Goal: Task Accomplishment & Management: Use online tool/utility

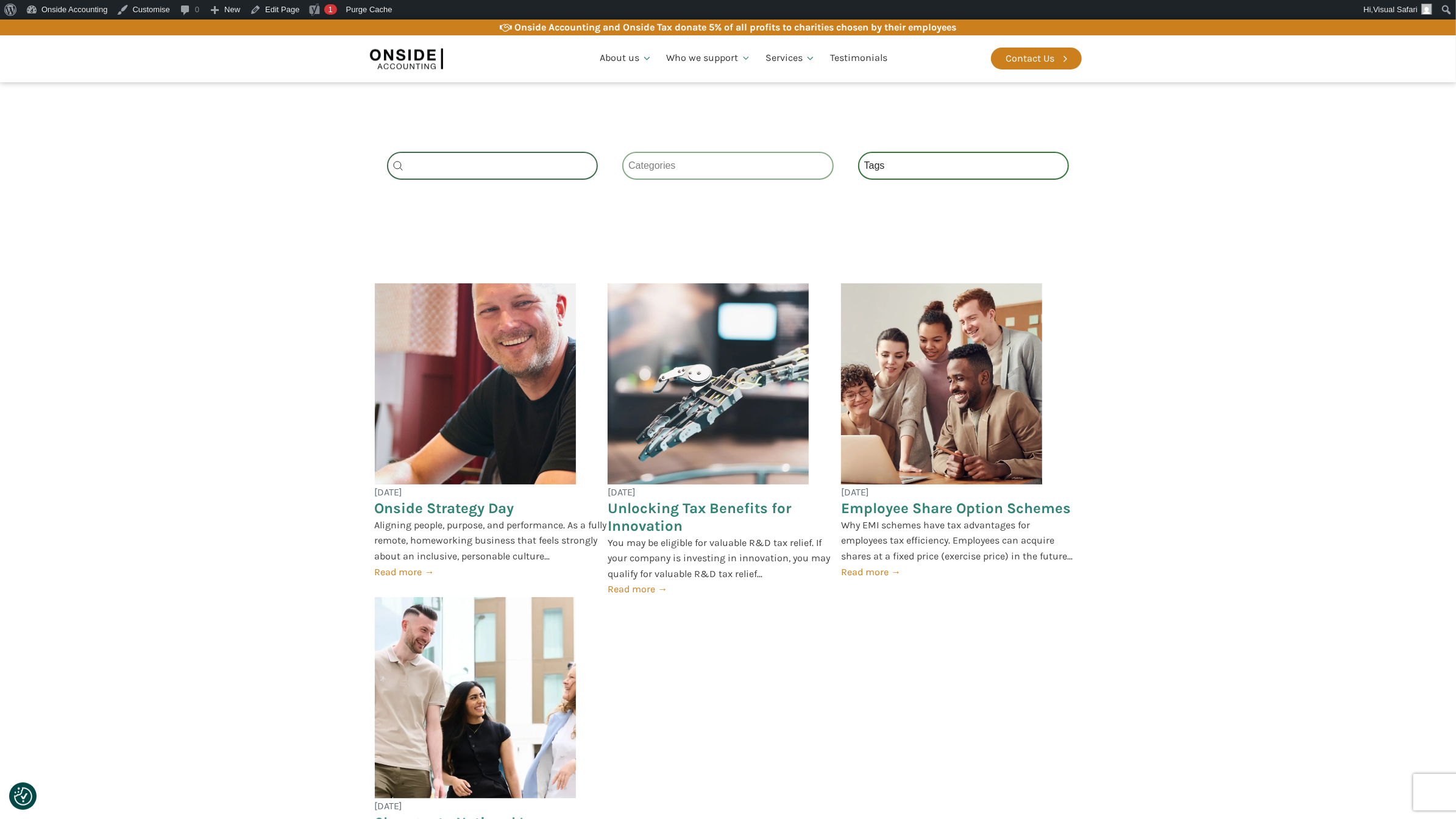
scroll to position [1280, 0]
click at [686, 178] on div "Category Select content Categories All (4) News (2) Blog (1) Fact Sheets (1)" at bounding box center [728, 164] width 212 height 28
click at [764, 178] on div "Category Select content Categories All (4) News (2) Blog (1) Fact Sheets (1)" at bounding box center [728, 164] width 212 height 28
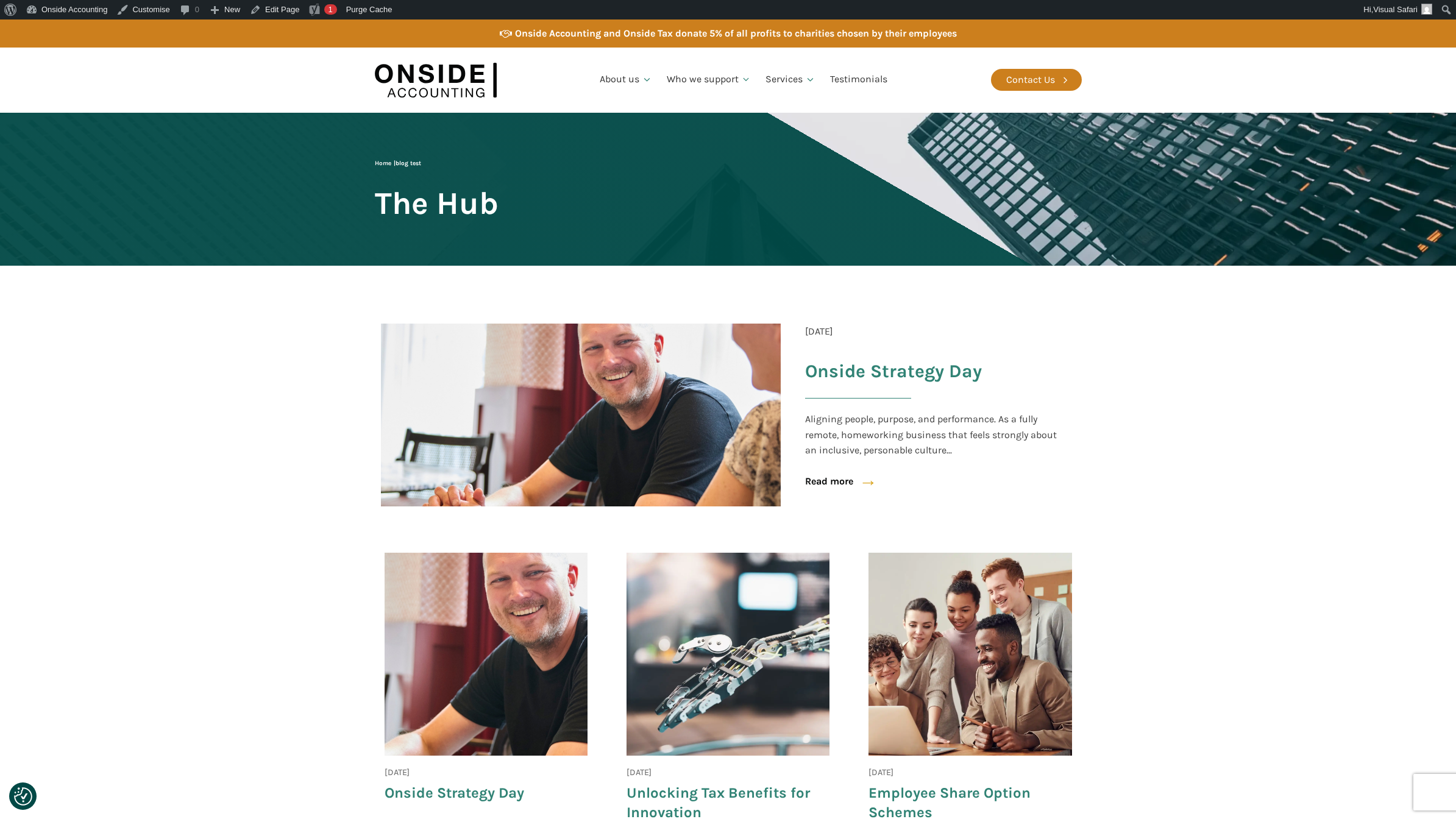
scroll to position [1278, 0]
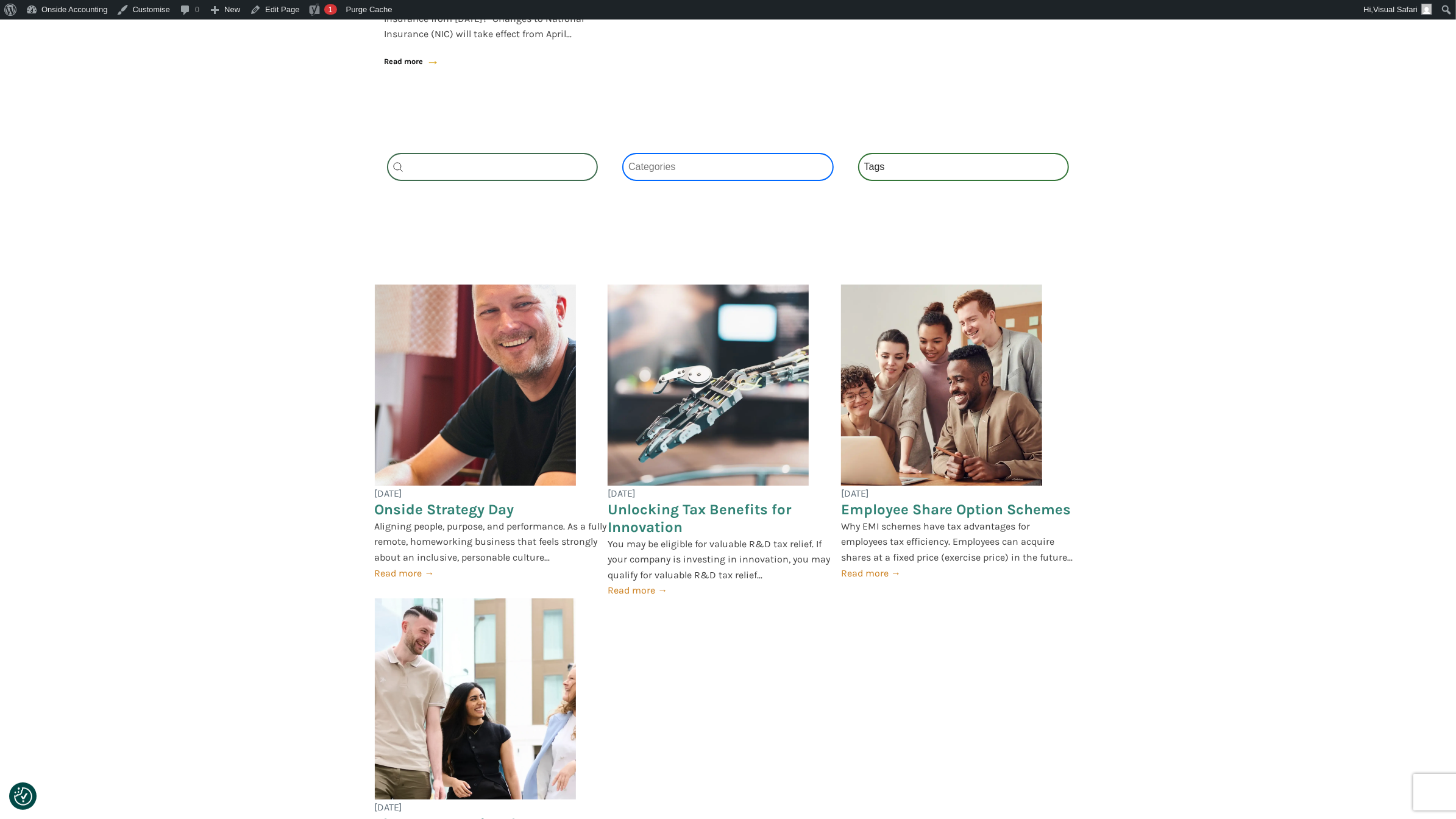
click at [738, 178] on select "Categories All (4) News (2) Blog (1) Fact Sheets (1)" at bounding box center [728, 167] width 212 height 28
select select "news"
click at [622, 168] on select "Categories All (4) News (2) Blog (1) Fact Sheets (1)" at bounding box center [728, 167] width 212 height 28
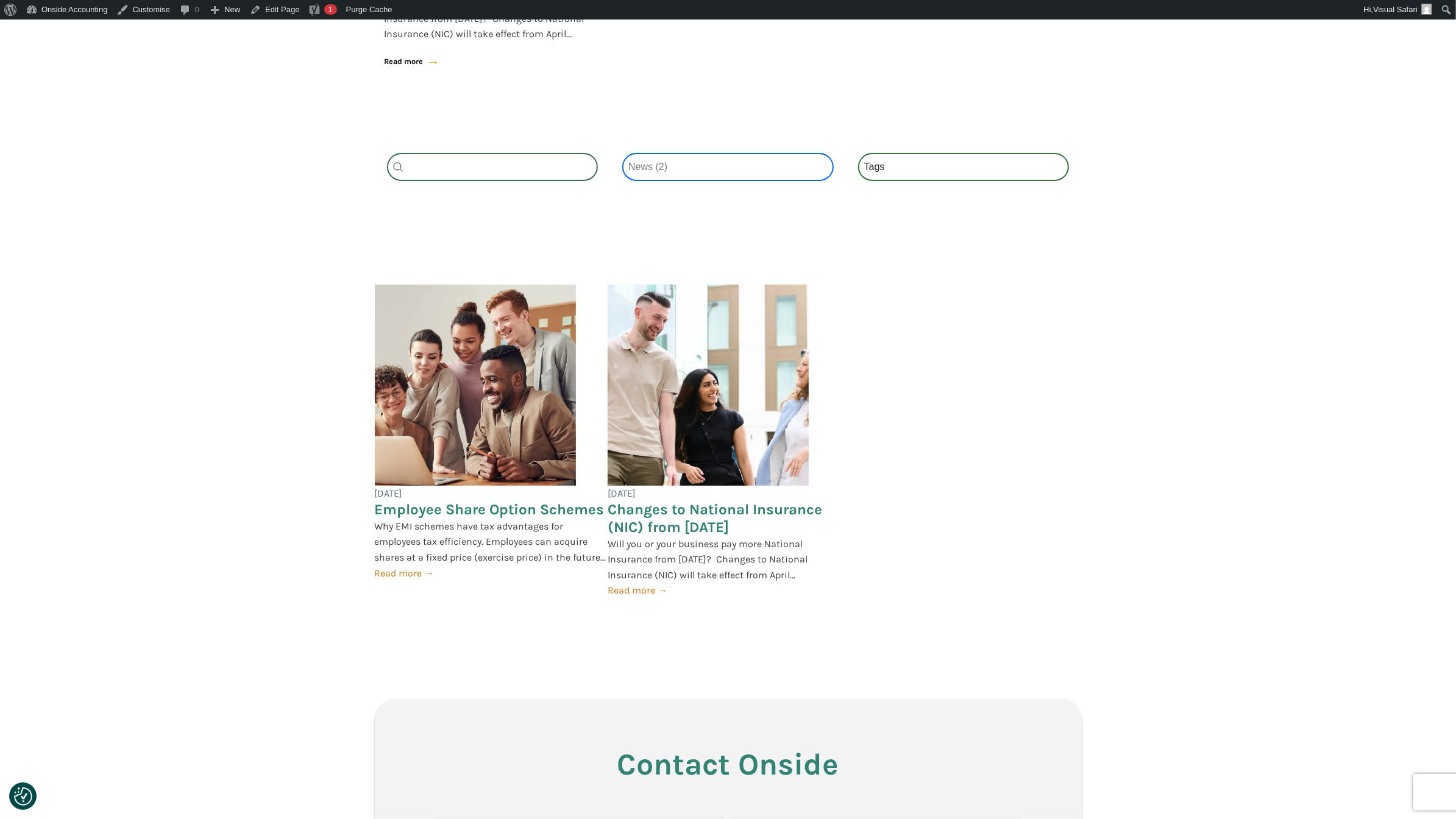
click at [704, 181] on select "Categories All (4) News (2) Blog (1) Fact Sheets (1)" at bounding box center [728, 167] width 212 height 28
select select
click at [622, 168] on select "Categories All (4) News (2) Blog (1) Fact Sheets (1)" at bounding box center [728, 167] width 212 height 28
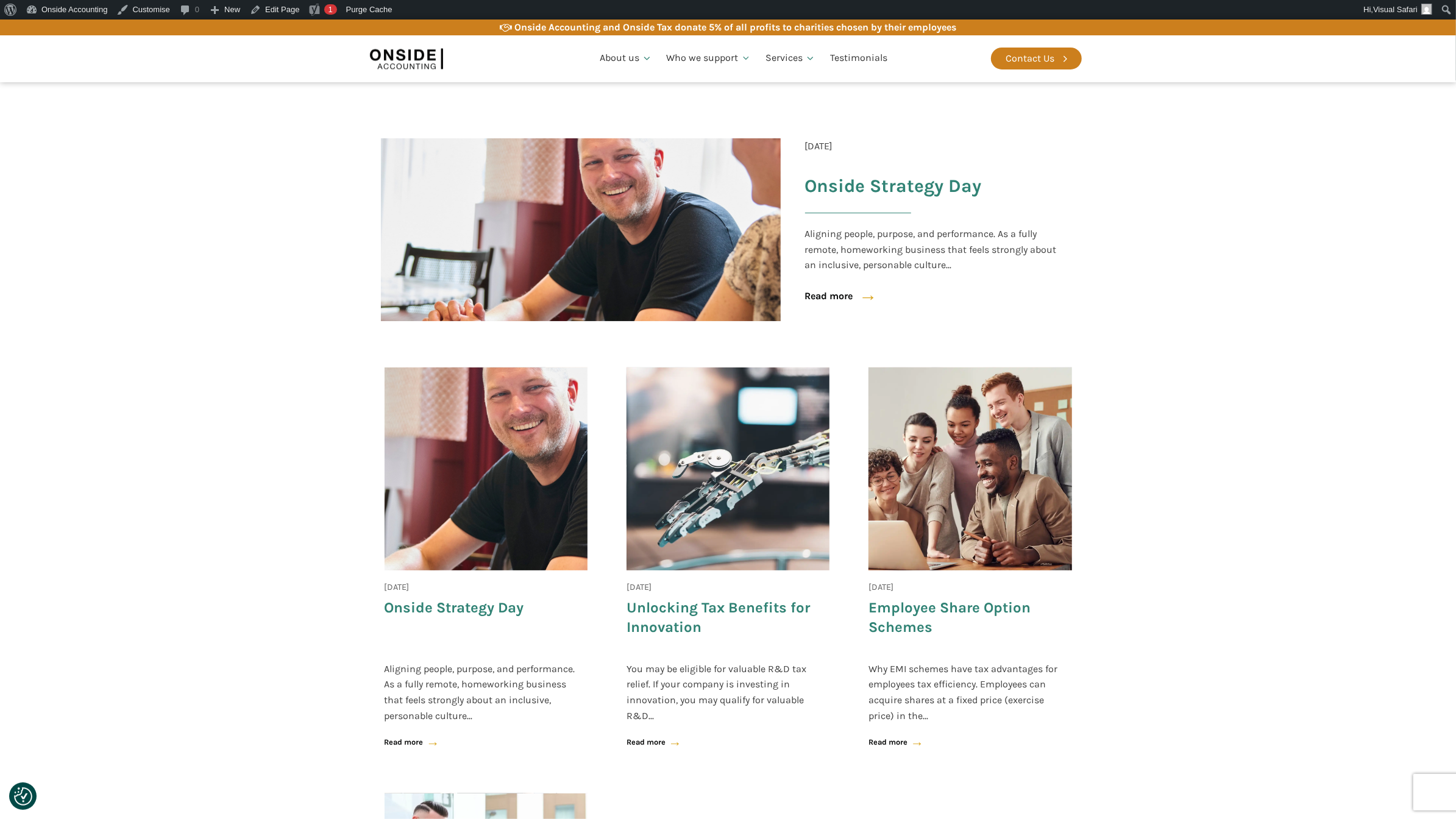
scroll to position [176, 0]
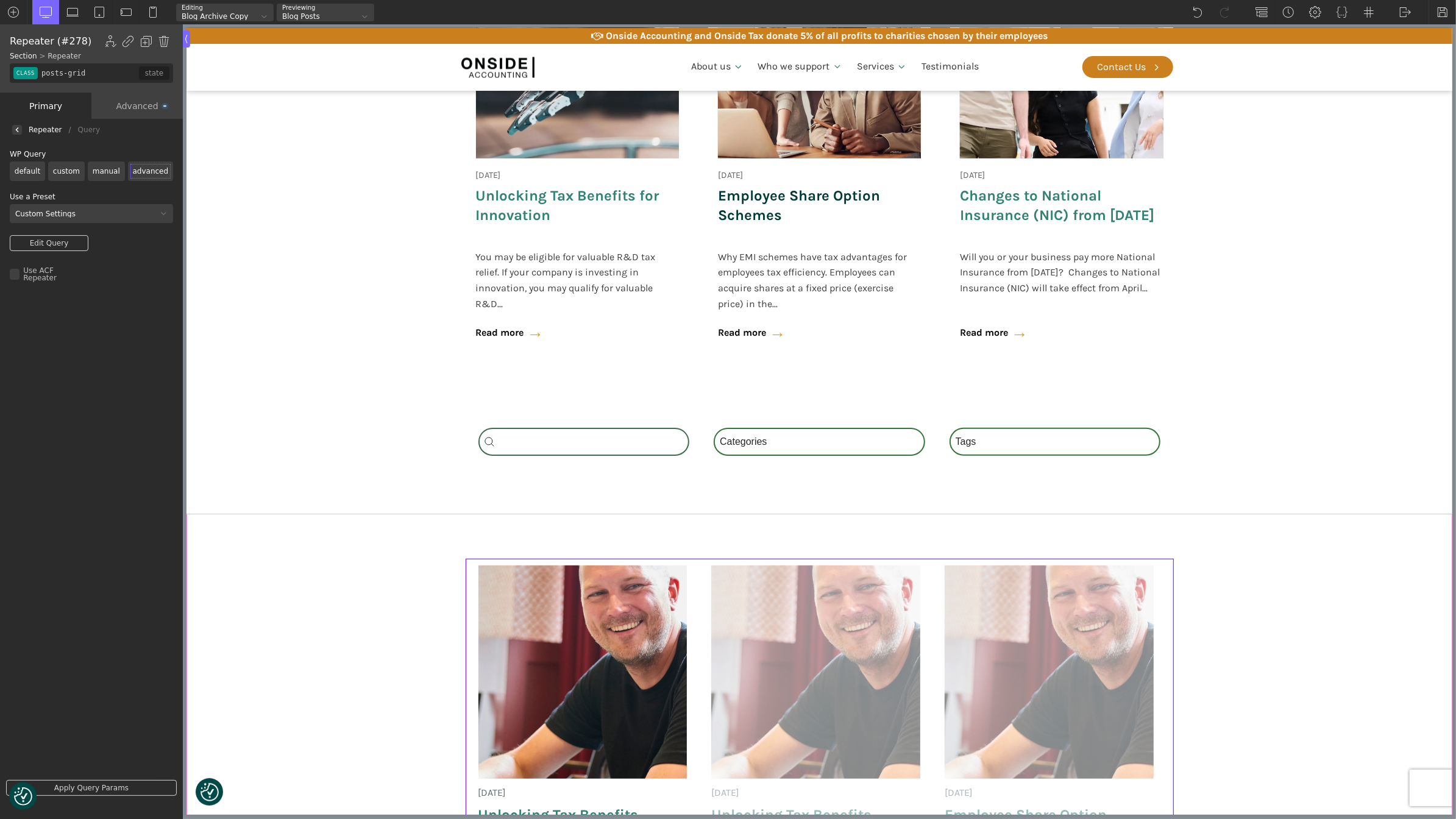
scroll to position [596, 0]
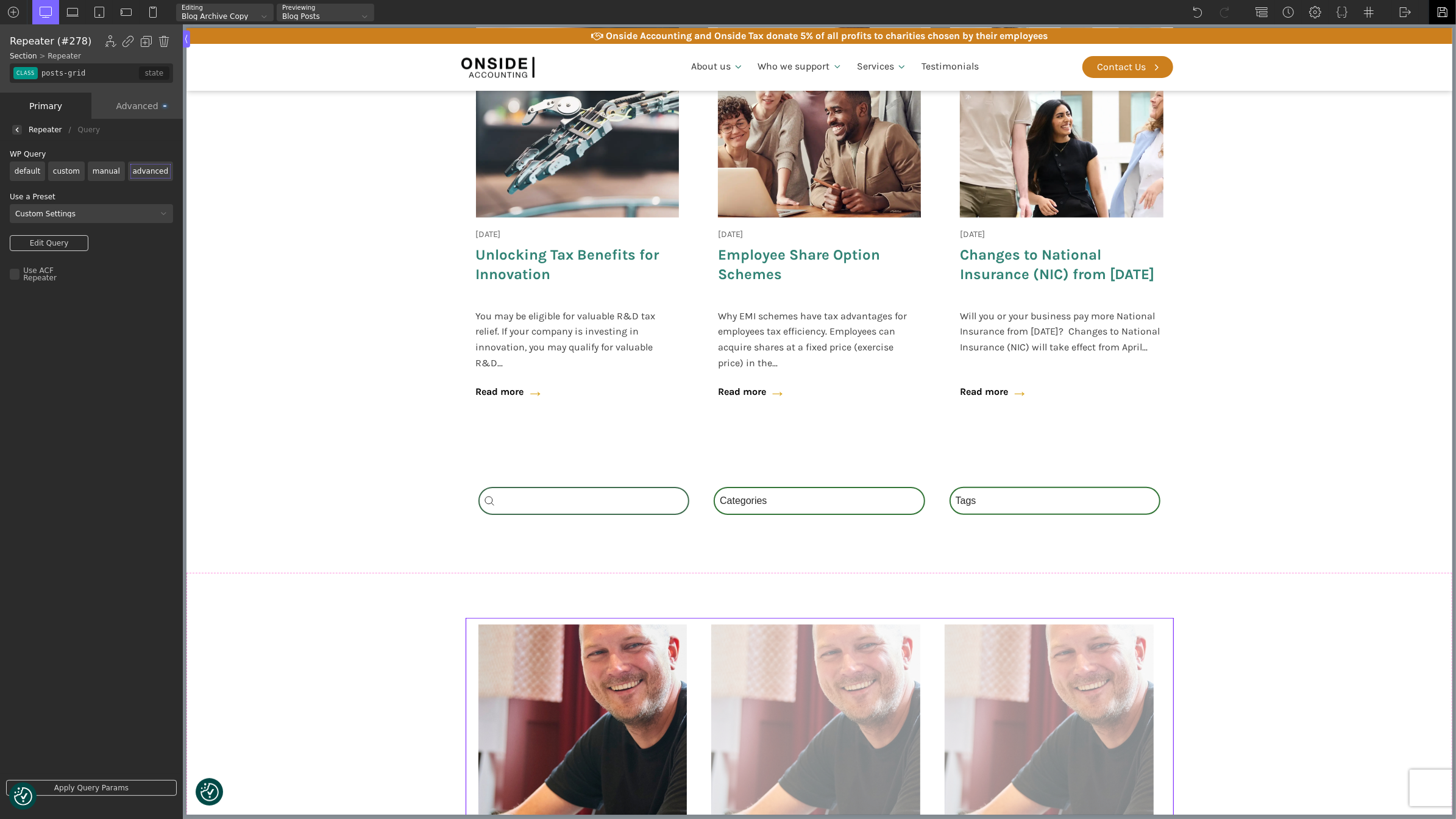
click at [1438, 11] on img at bounding box center [1443, 12] width 12 height 12
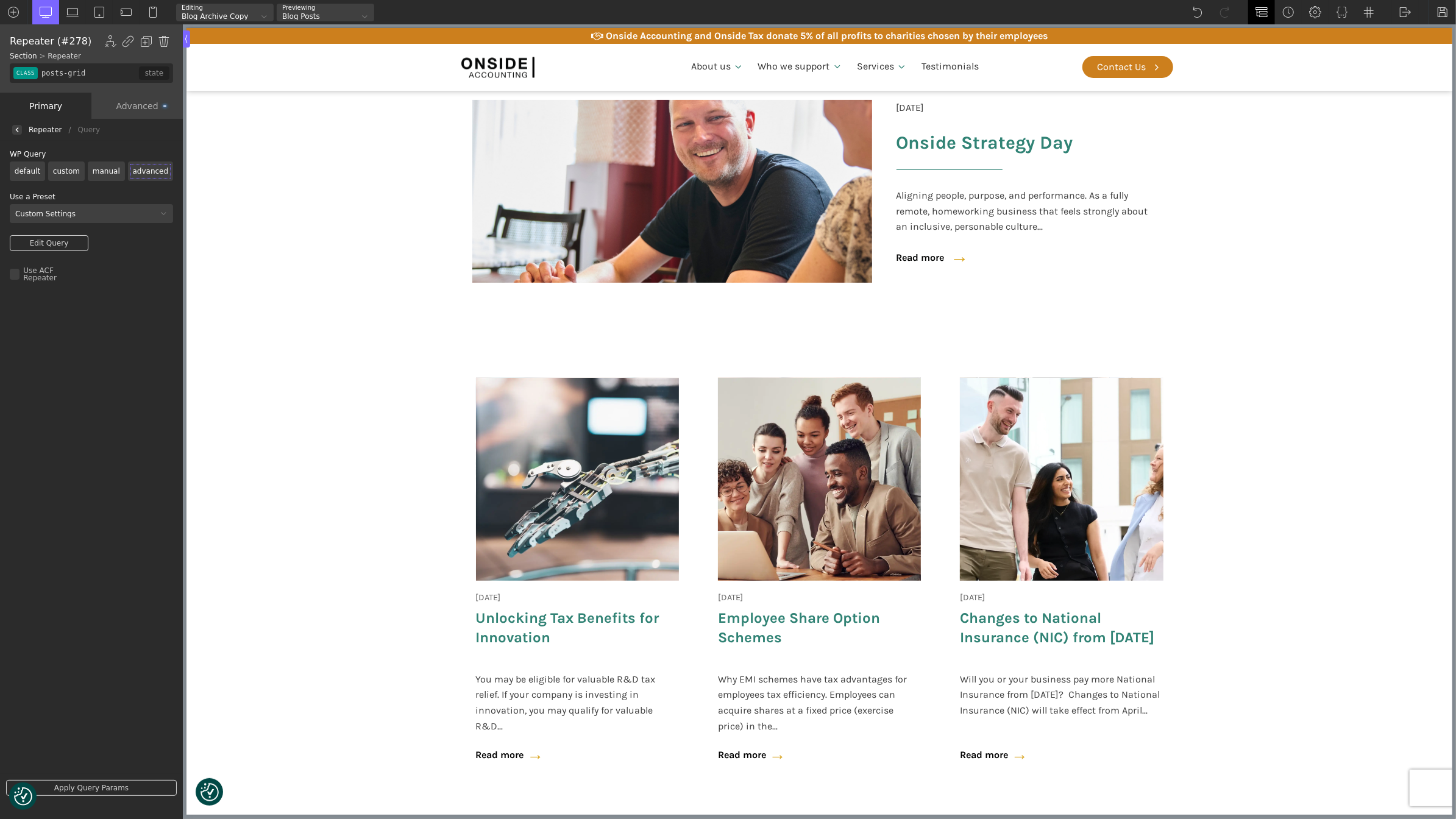
click at [1264, 7] on img at bounding box center [1262, 12] width 12 height 12
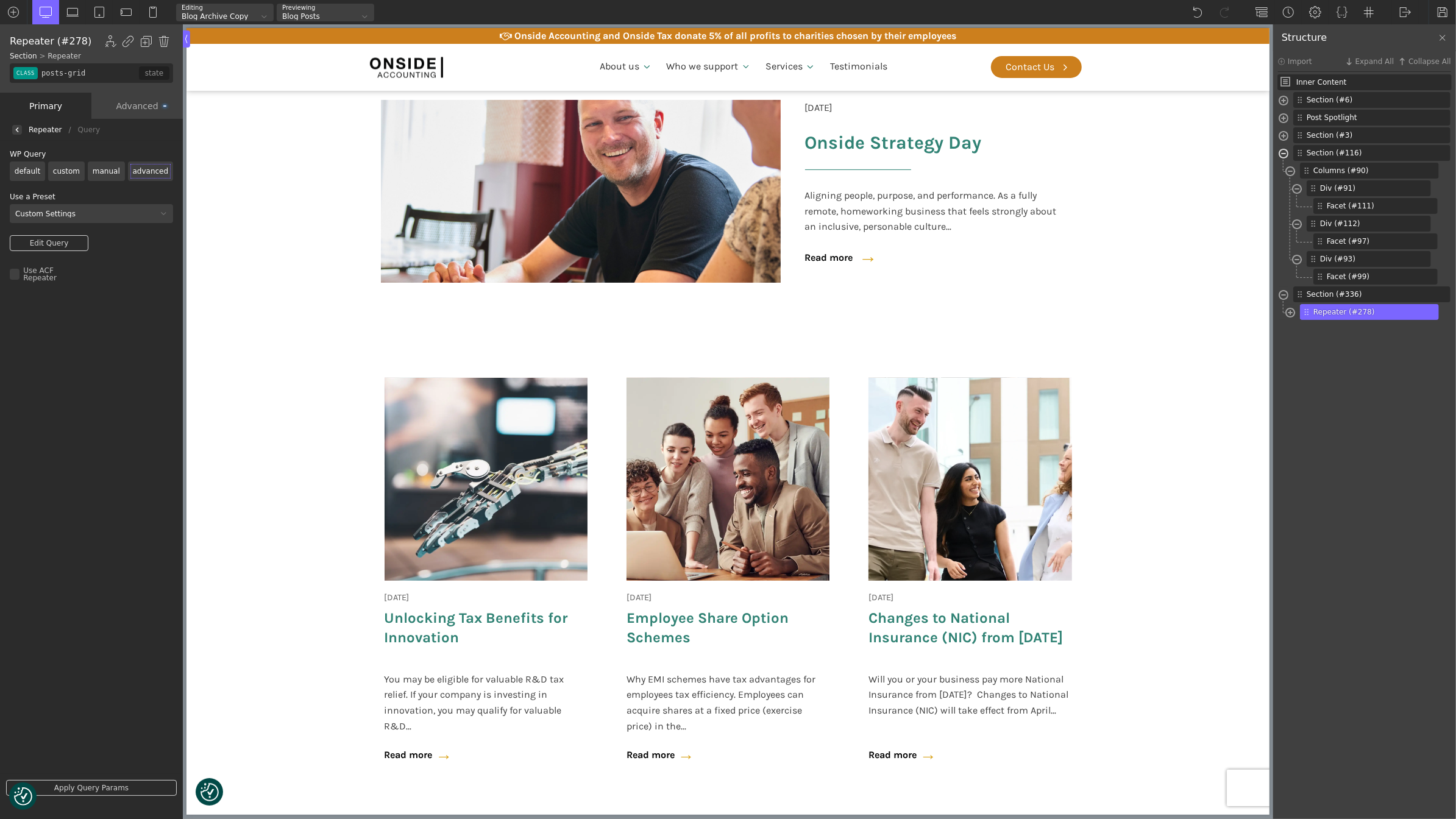
click at [1284, 156] on span at bounding box center [1284, 155] width 10 height 14
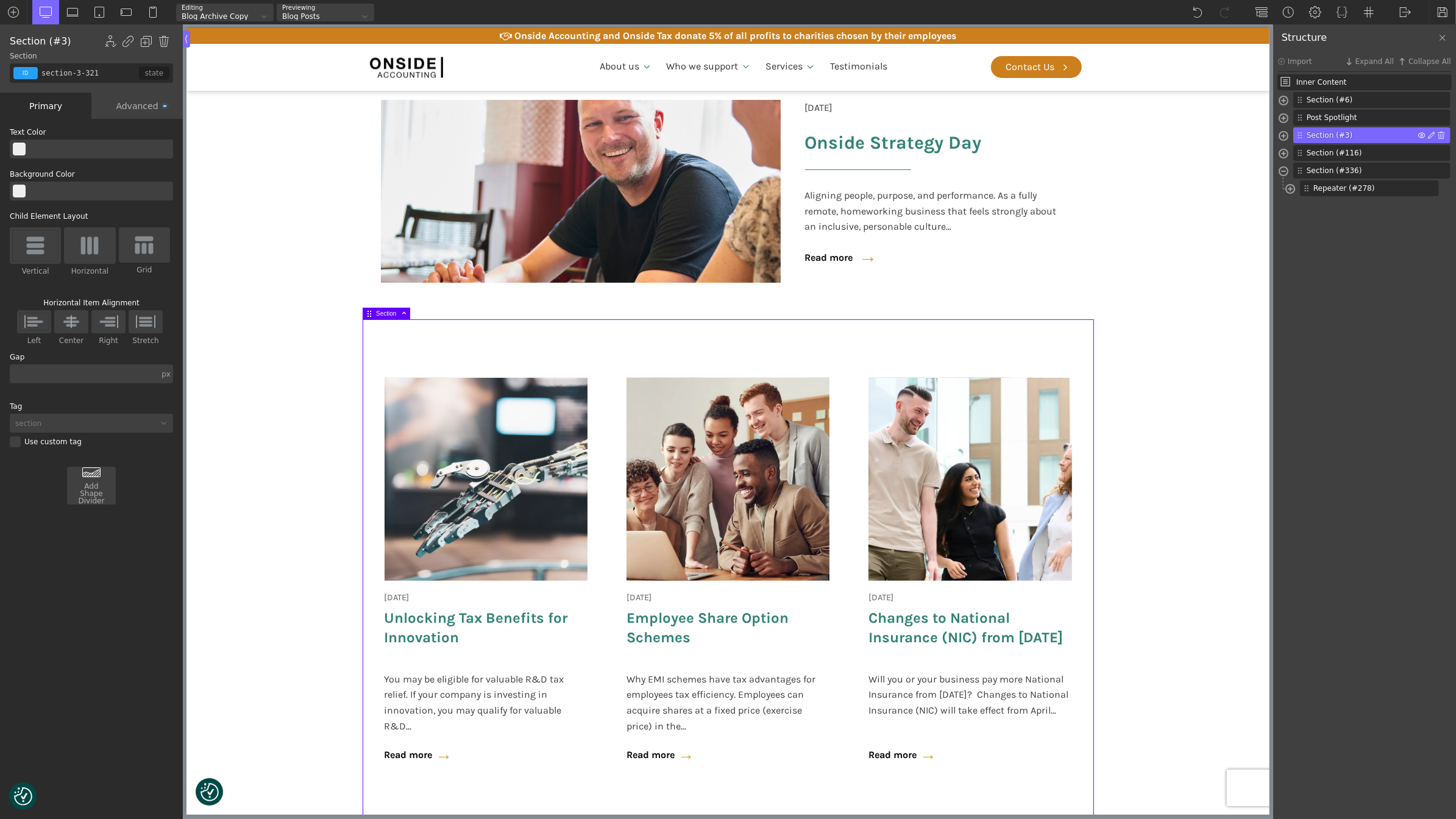
click at [1420, 134] on img at bounding box center [1422, 135] width 7 height 7
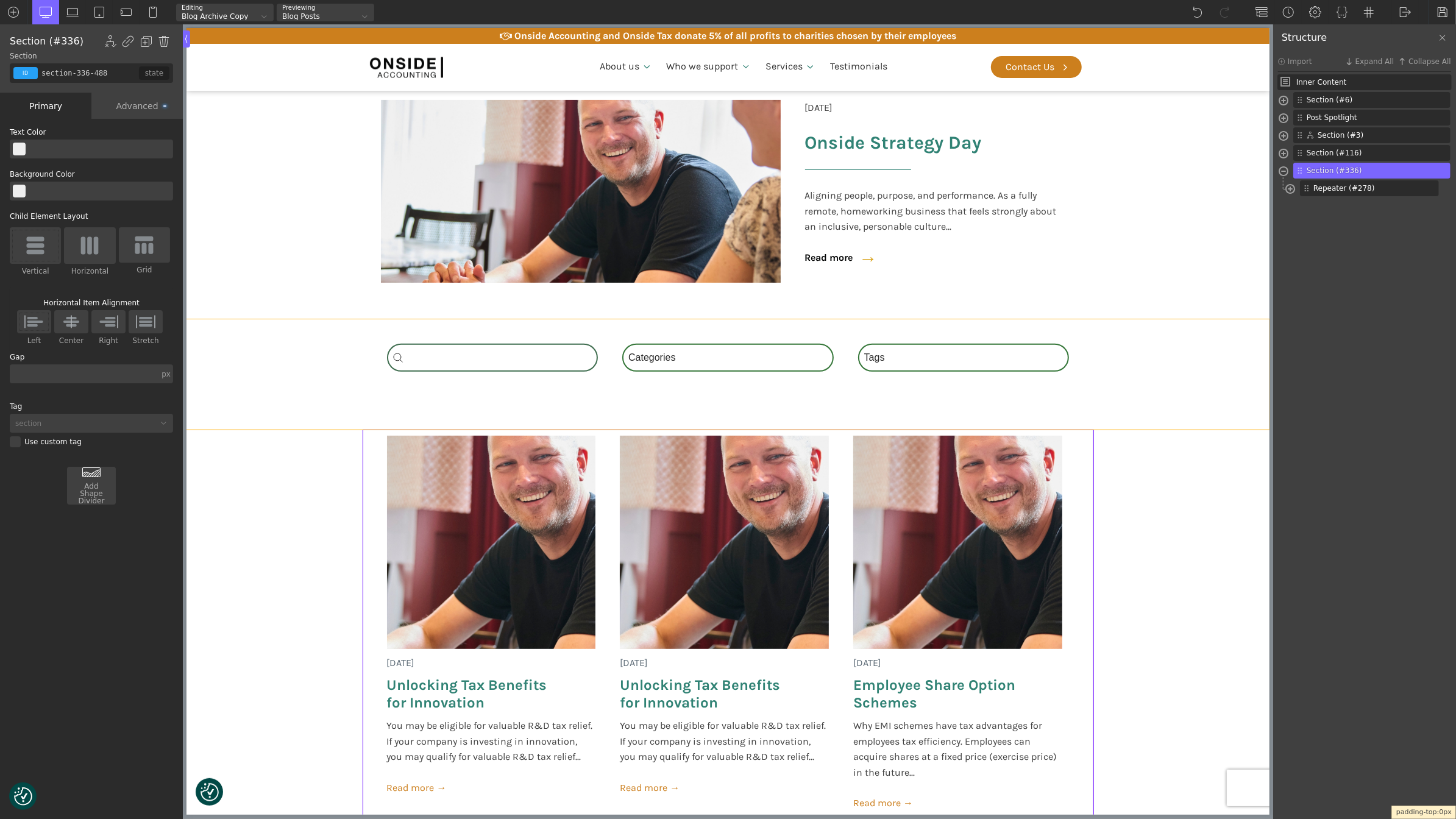
drag, startPoint x: 764, startPoint y: 471, endPoint x: 756, endPoint y: 419, distance: 52.6
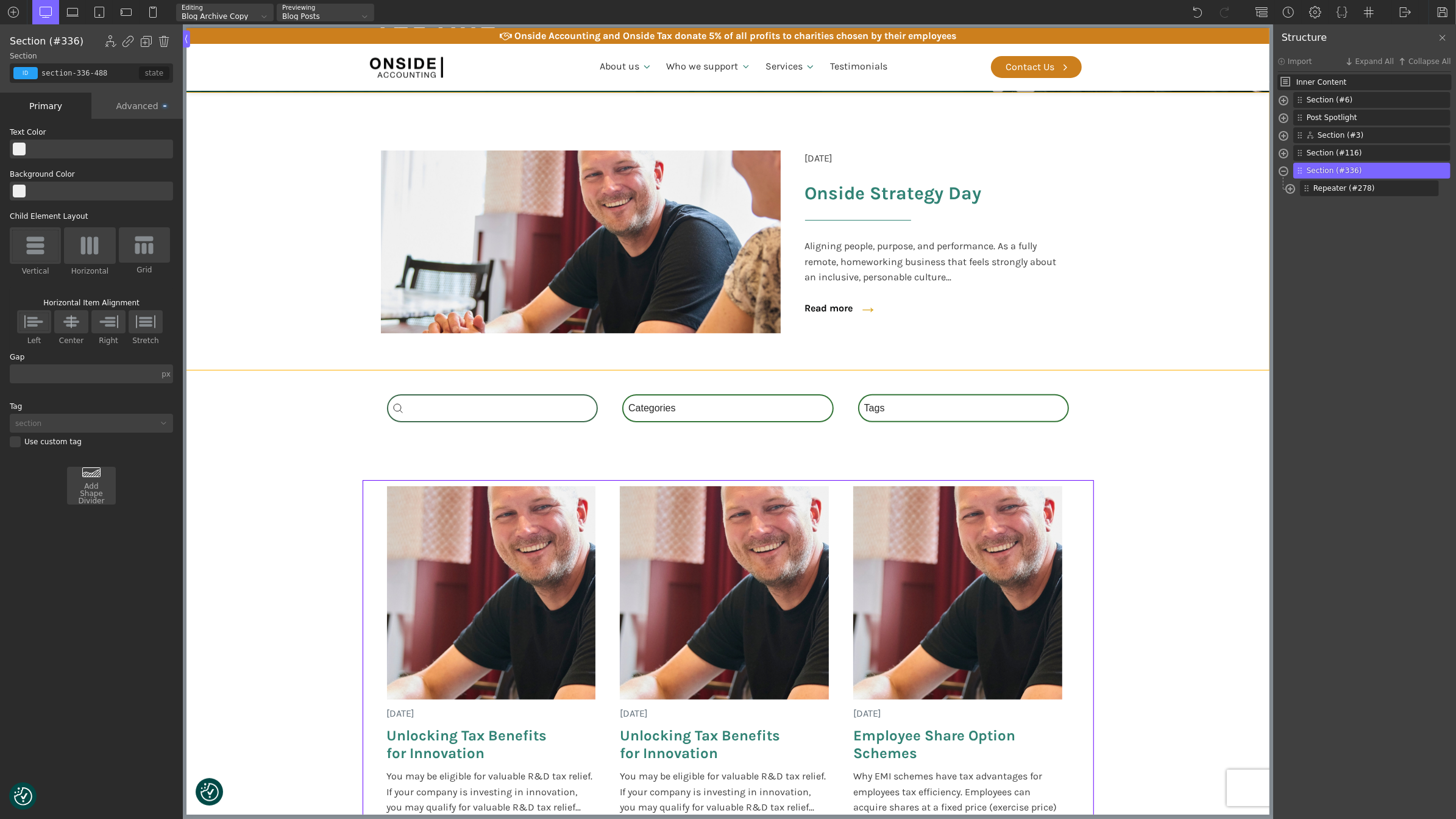
scroll to position [235, 0]
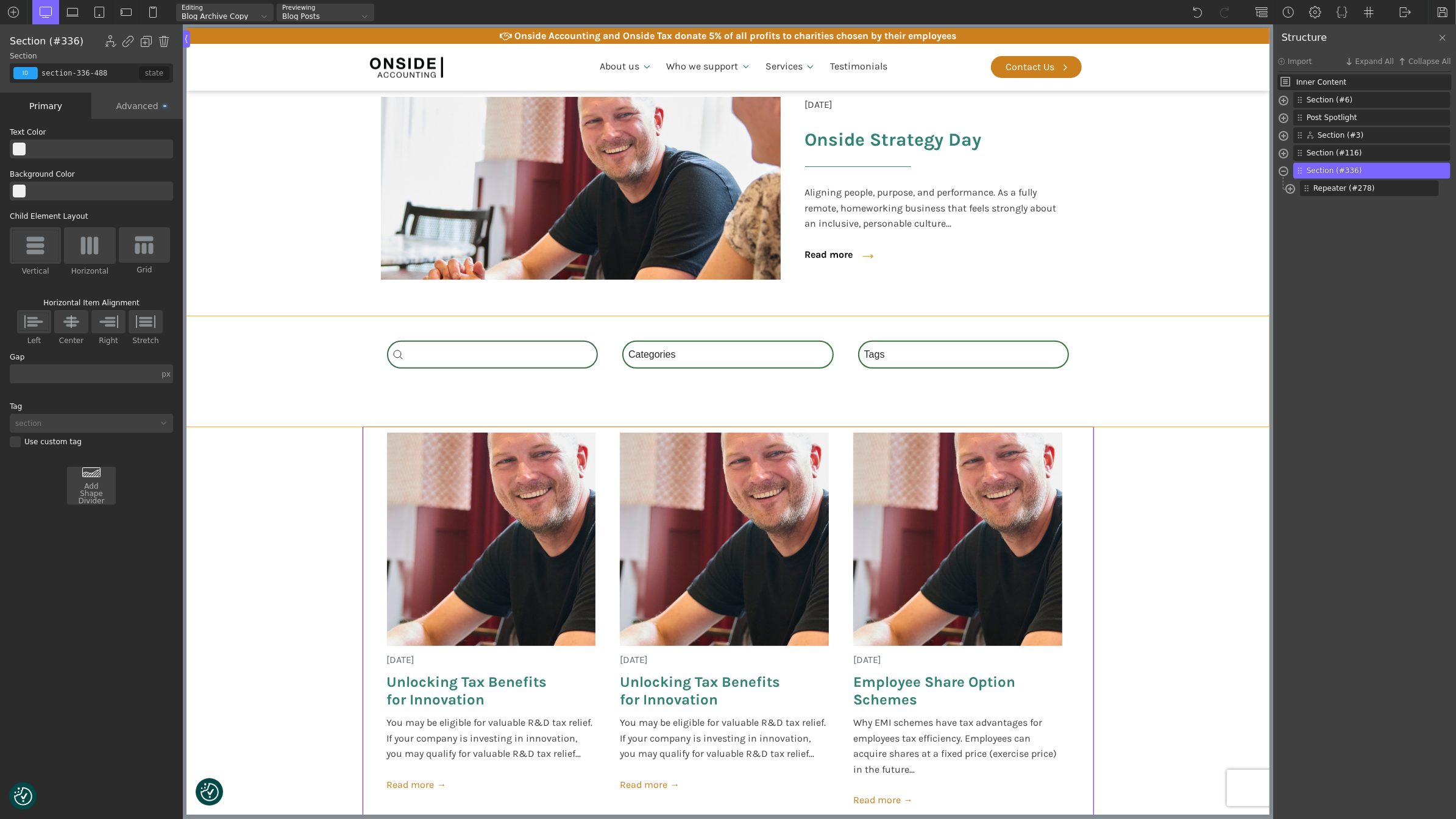
click at [738, 395] on div "Search_Custom Search content Clear Category Select content Categories All (4) N…" at bounding box center [728, 372] width 732 height 110
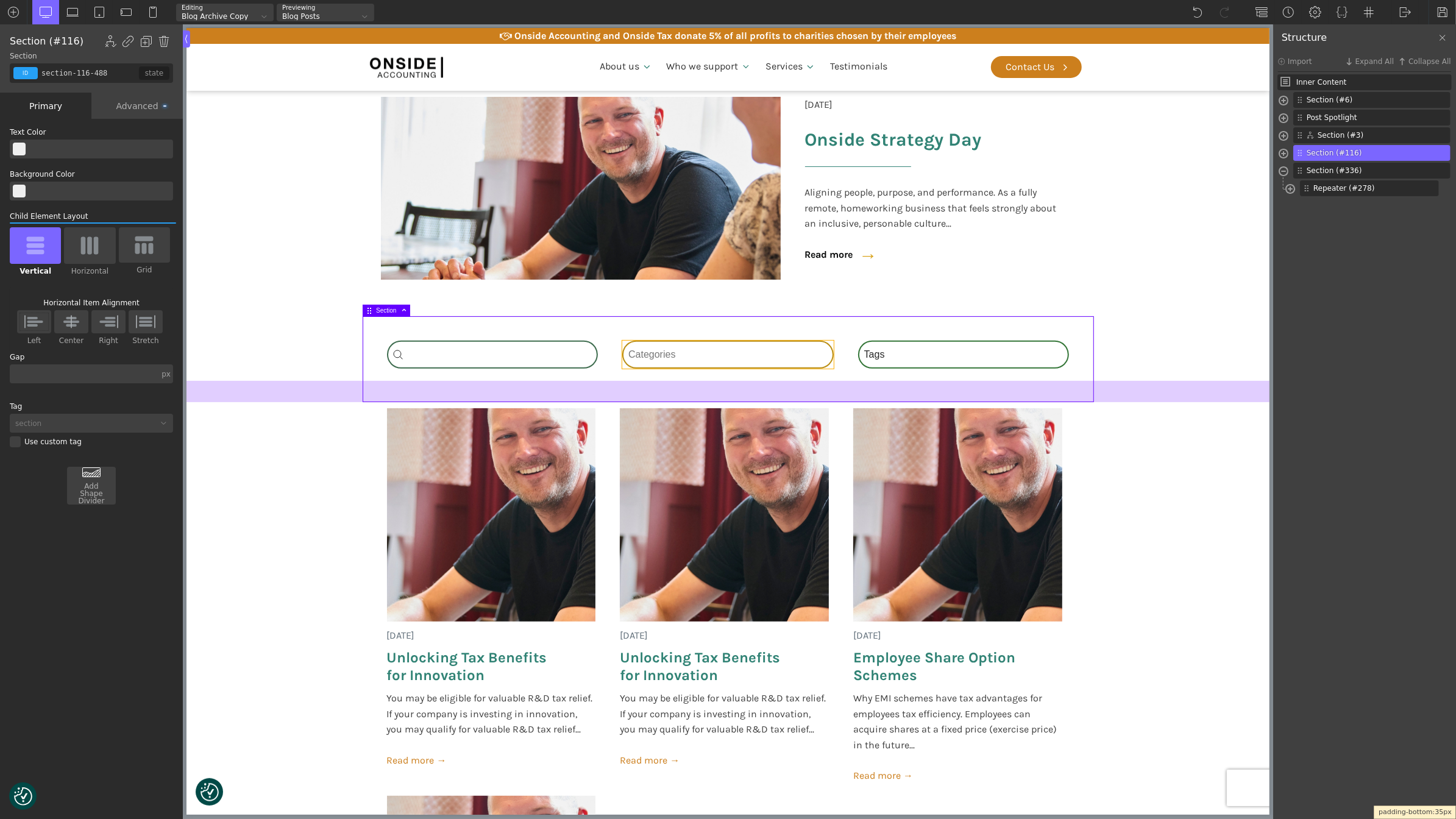
drag, startPoint x: 731, startPoint y: 383, endPoint x: 724, endPoint y: 359, distance: 25.0
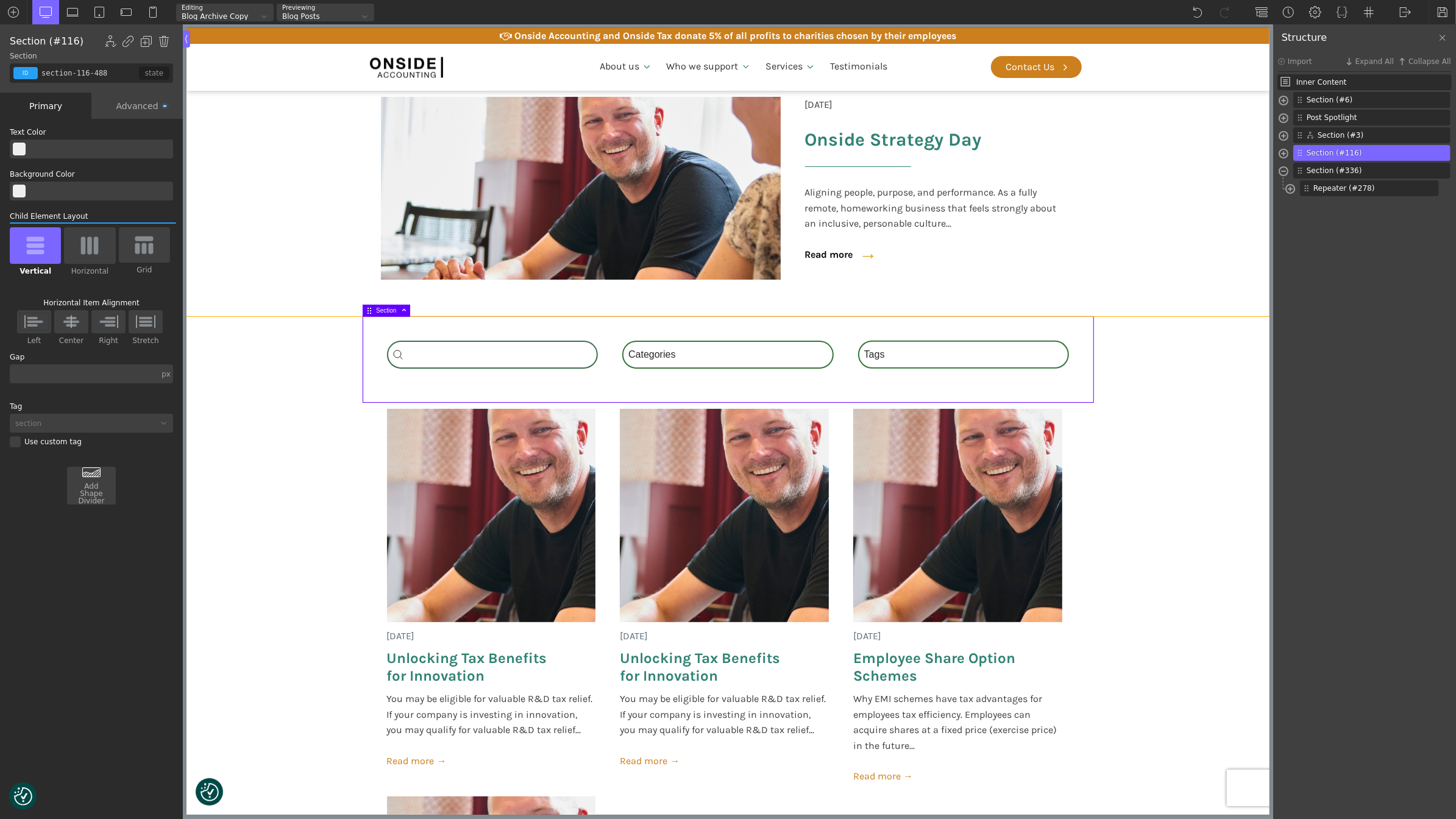
click at [1195, 301] on section "18 June 2025 Onside Strategy Day Aligning people, purpose, and performance. As …" at bounding box center [727, 178] width 1083 height 277
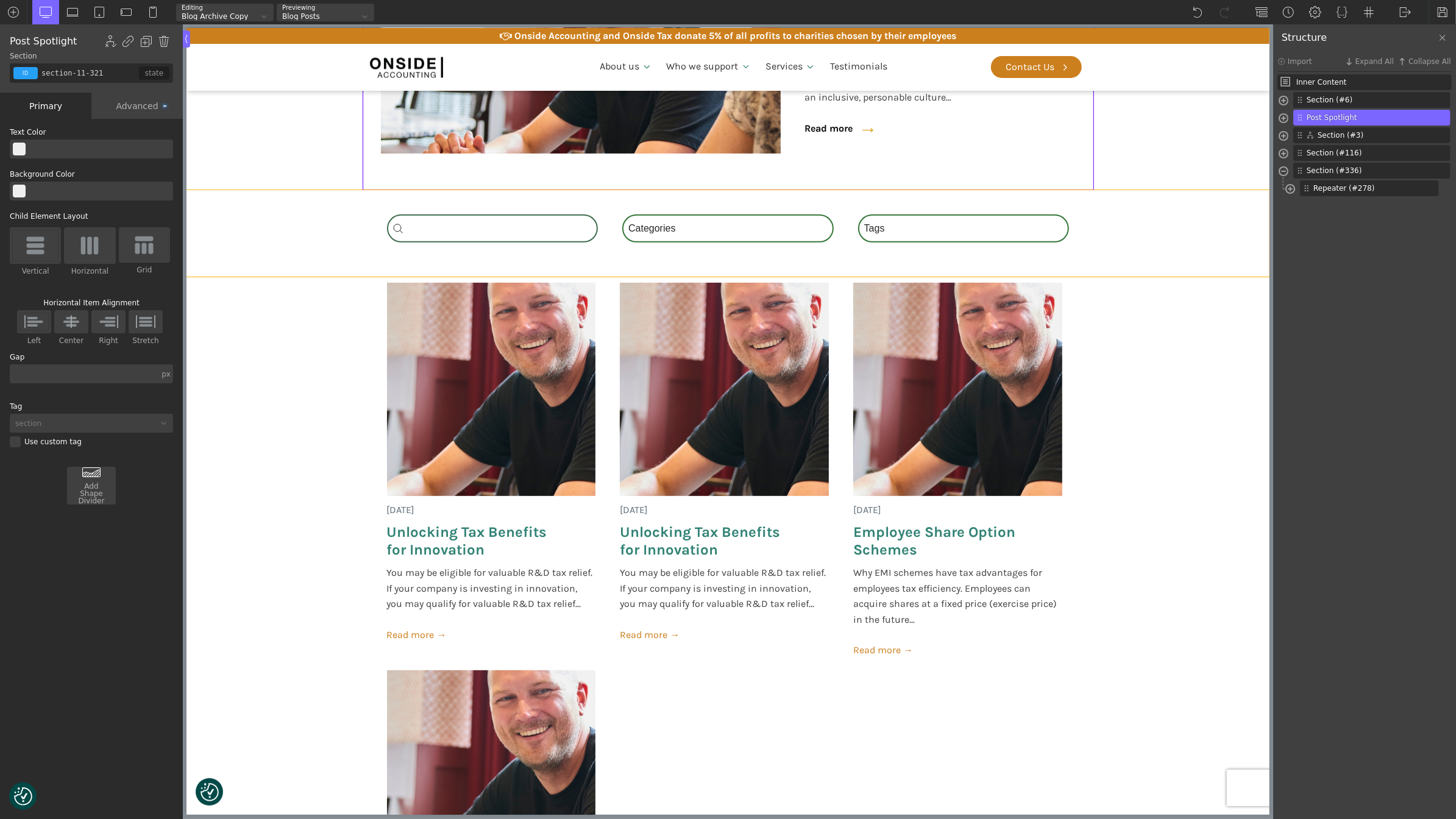
scroll to position [371, 0]
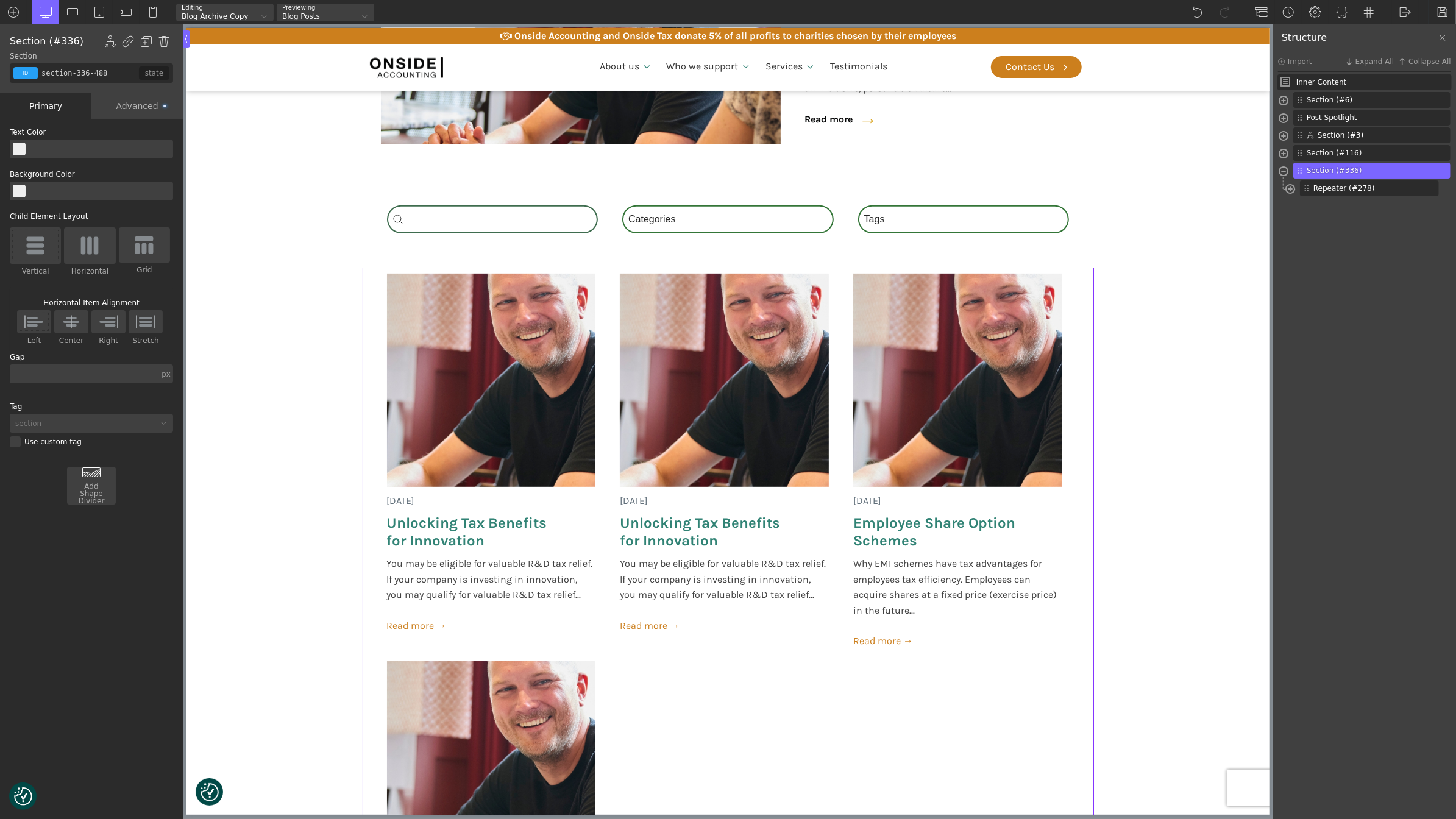
click at [1195, 301] on section "[DATE] Unlocking Tax Benefits for Innovation You may be eligible for valuable R…" at bounding box center [727, 679] width 1083 height 823
type input "section-3-321"
click at [1284, 171] on span at bounding box center [1284, 173] width 10 height 14
click at [1444, 5] on div at bounding box center [1442, 12] width 27 height 24
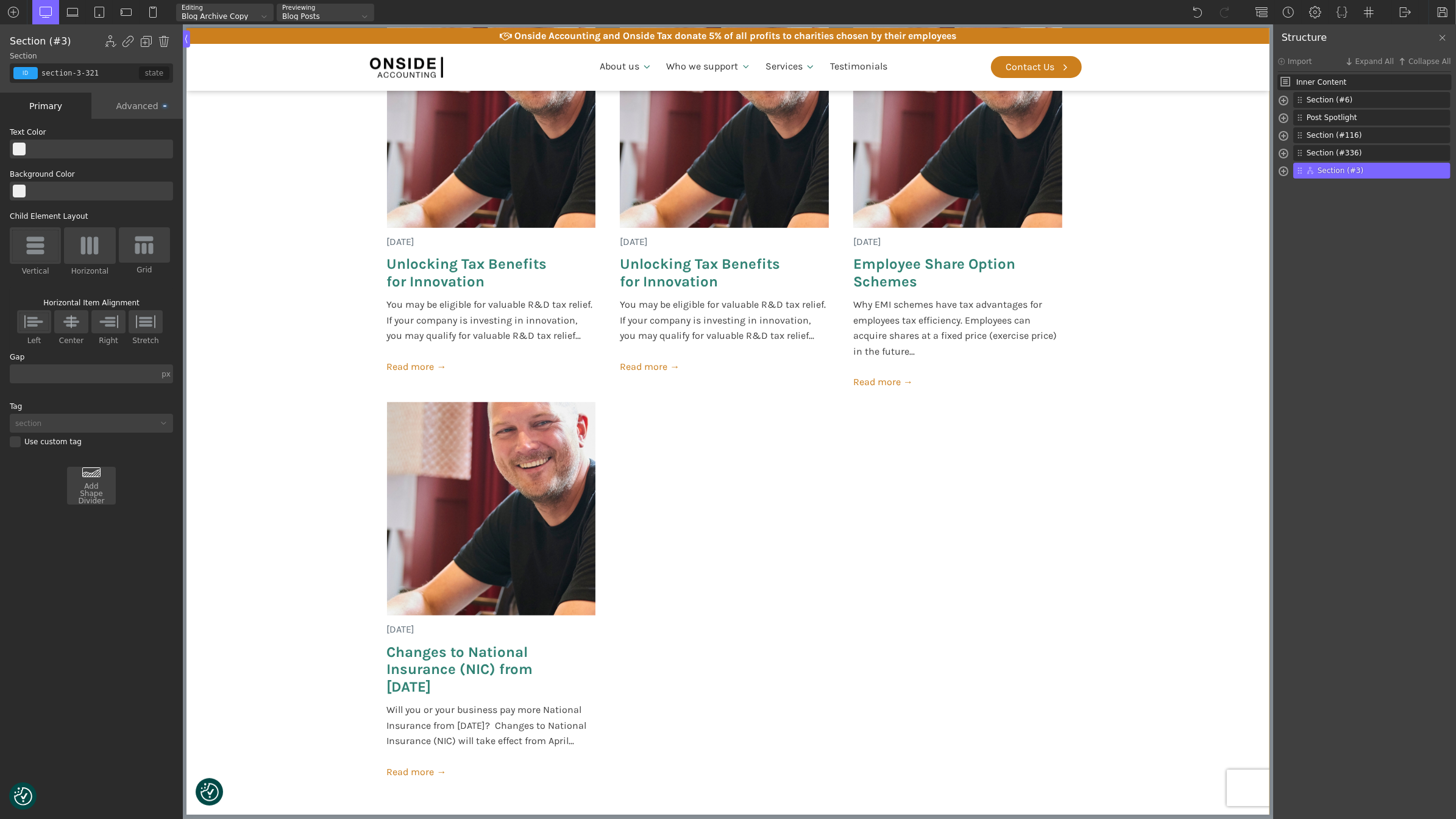
scroll to position [554, 0]
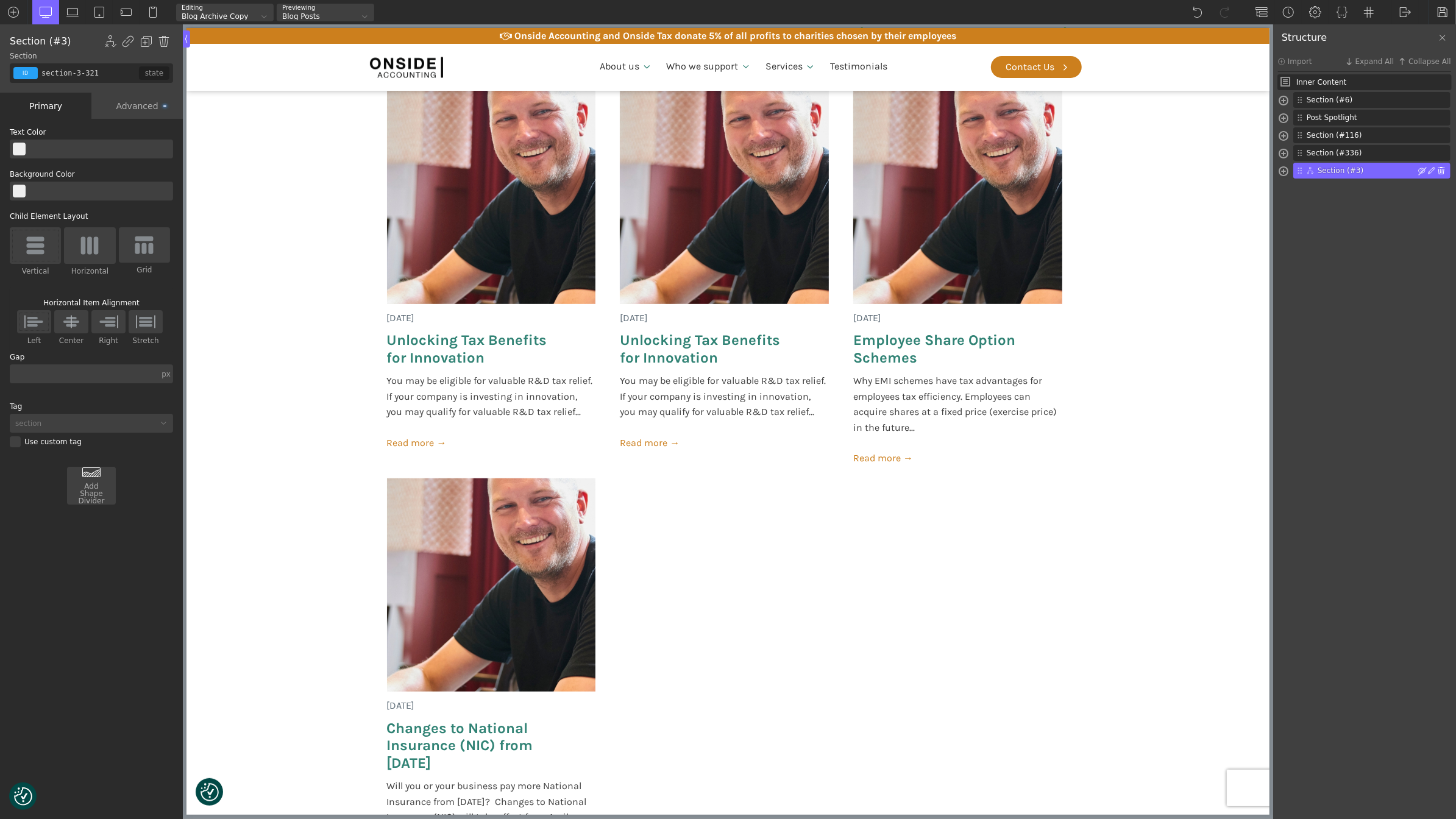
click at [1441, 170] on img at bounding box center [1442, 171] width 7 height 7
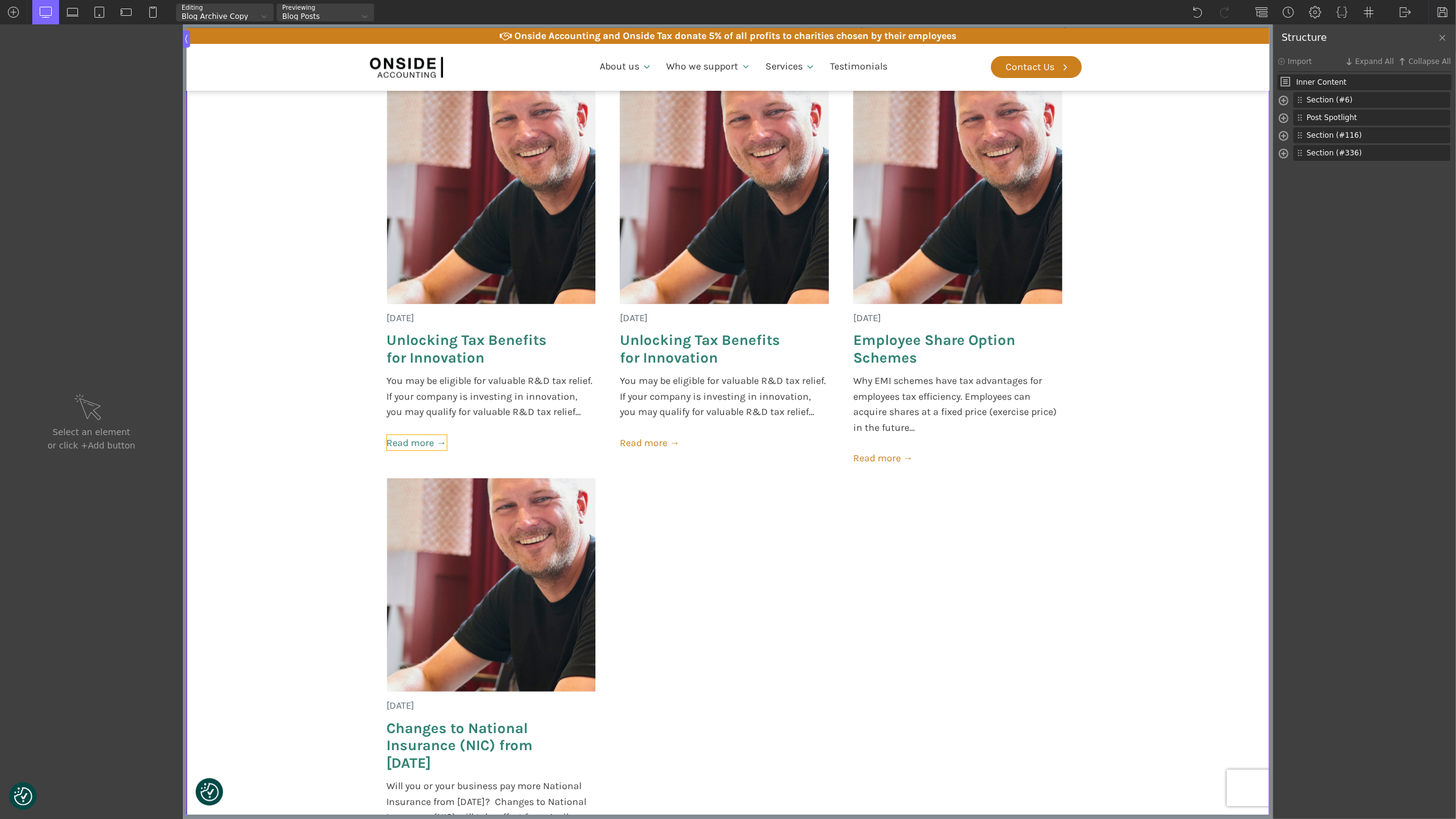
click at [411, 444] on link "Read more →" at bounding box center [416, 443] width 60 height 16
type input "post-bttn"
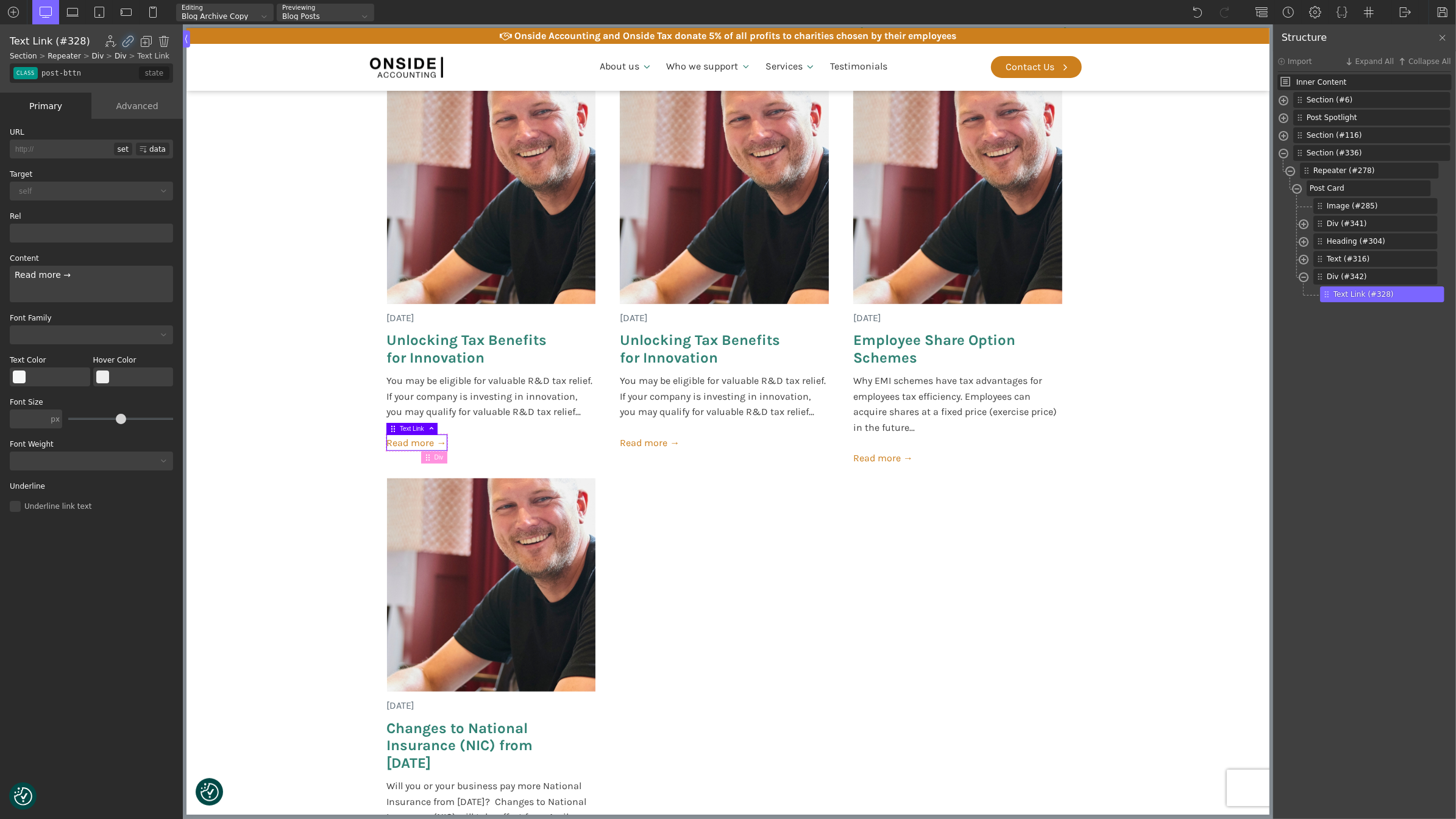
click at [24, 376] on button "Select Color" at bounding box center [19, 377] width 13 height 13
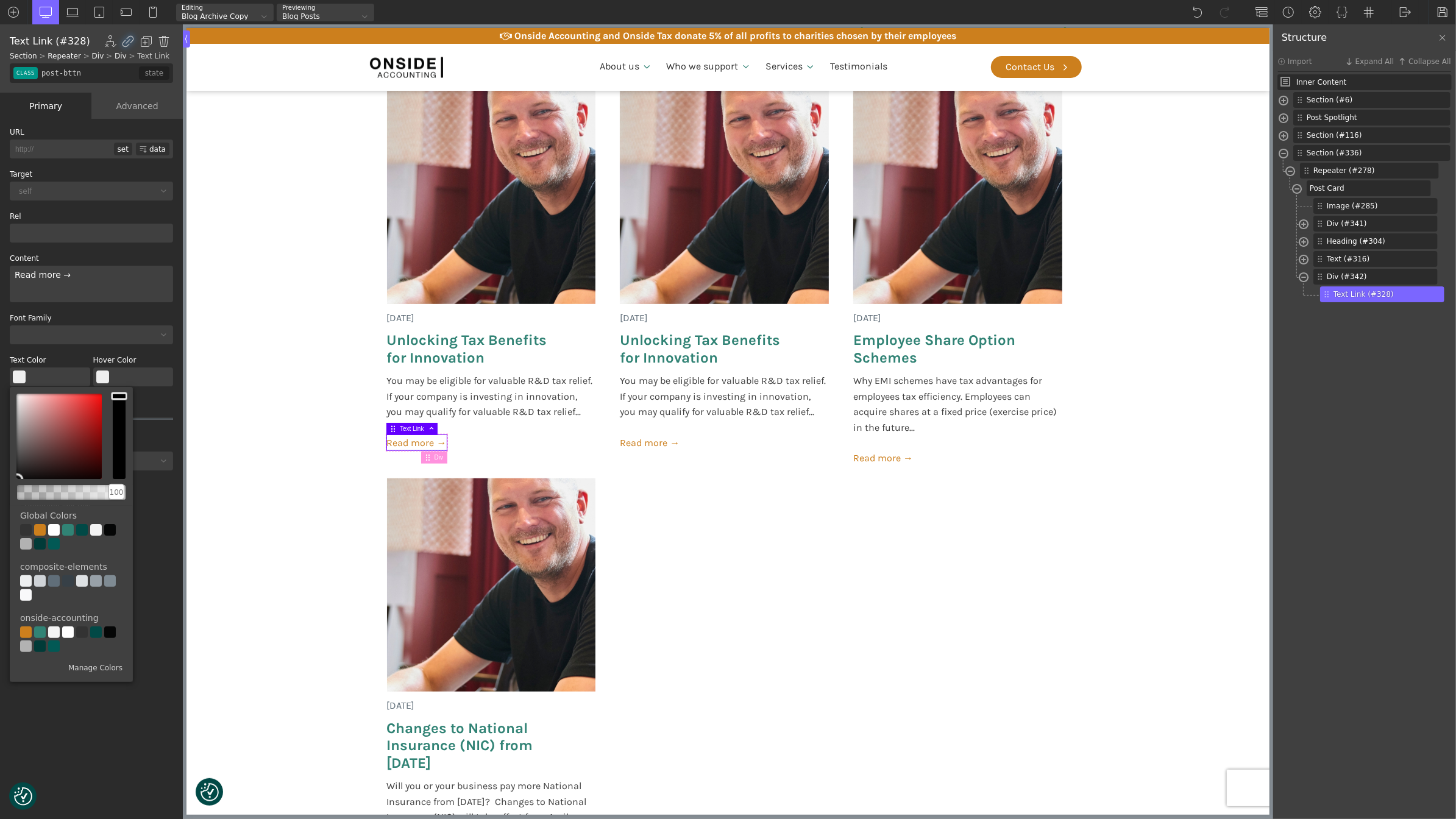
click at [23, 534] on div at bounding box center [25, 529] width 11 height 11
type input "color(1)"
click at [259, 481] on section "[DATE] Unlocking Tax Benefits for Innovation You may be eligible for valuable R…" at bounding box center [727, 496] width 1083 height 823
type input "section-336-488"
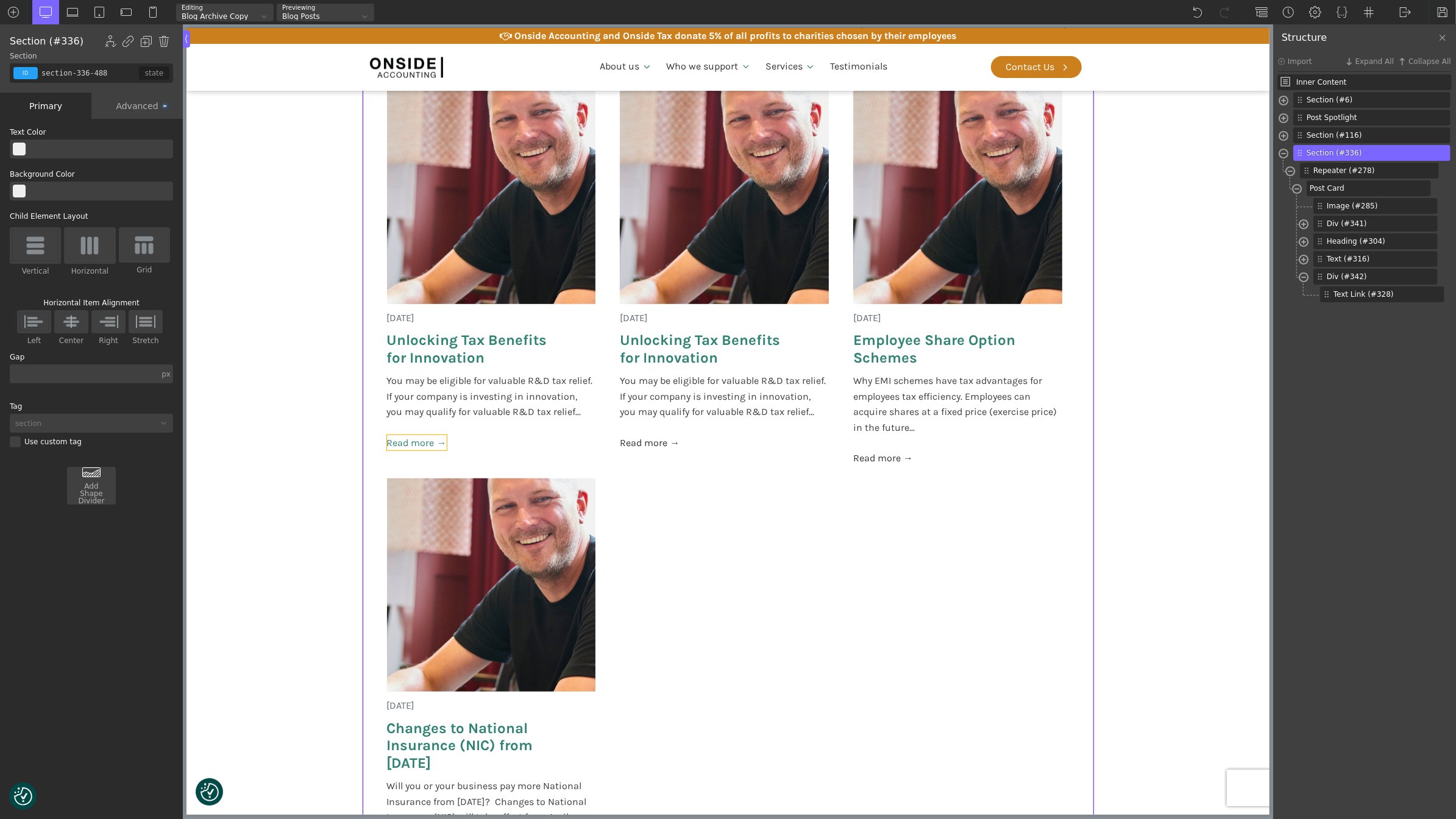
click at [425, 444] on link "Read more →" at bounding box center [416, 443] width 60 height 16
type input "post-bttn"
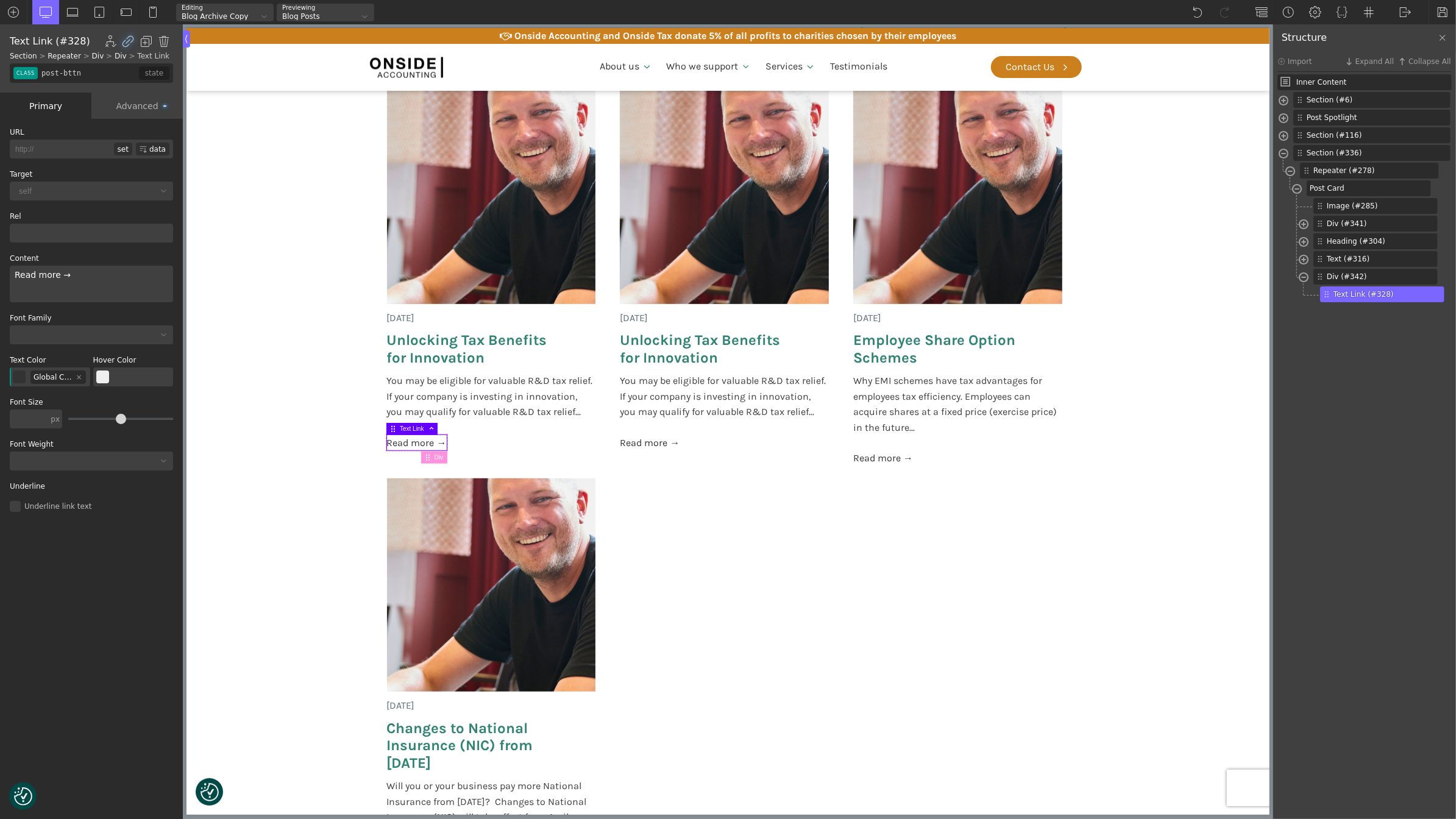
click at [61, 275] on div "Read more →" at bounding box center [91, 284] width 164 height 37
copy div "→"
click at [23, 376] on button "Select Color" at bounding box center [19, 377] width 13 height 13
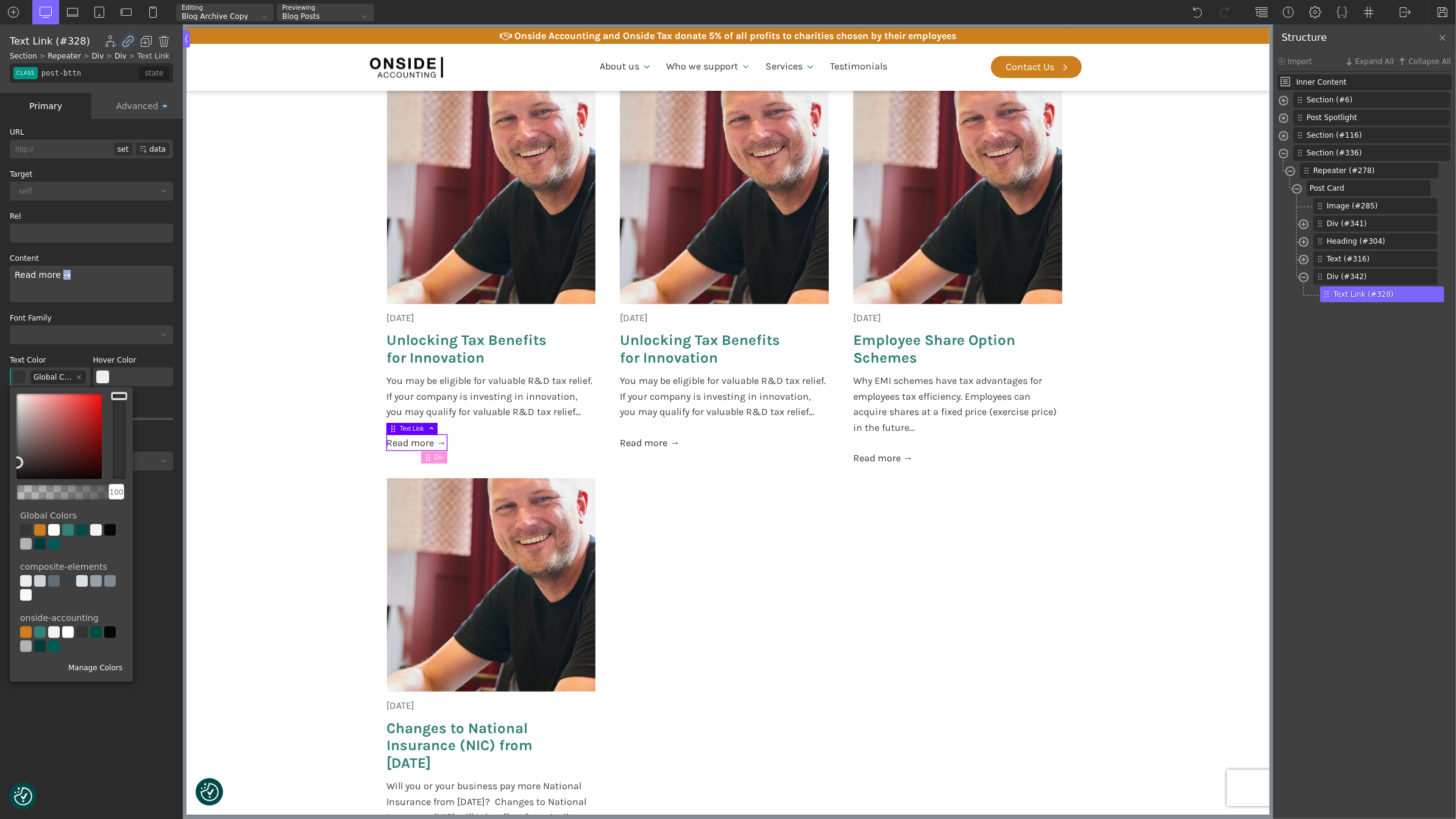
click at [81, 668] on div "Manage Colors" at bounding box center [71, 668] width 102 height 7
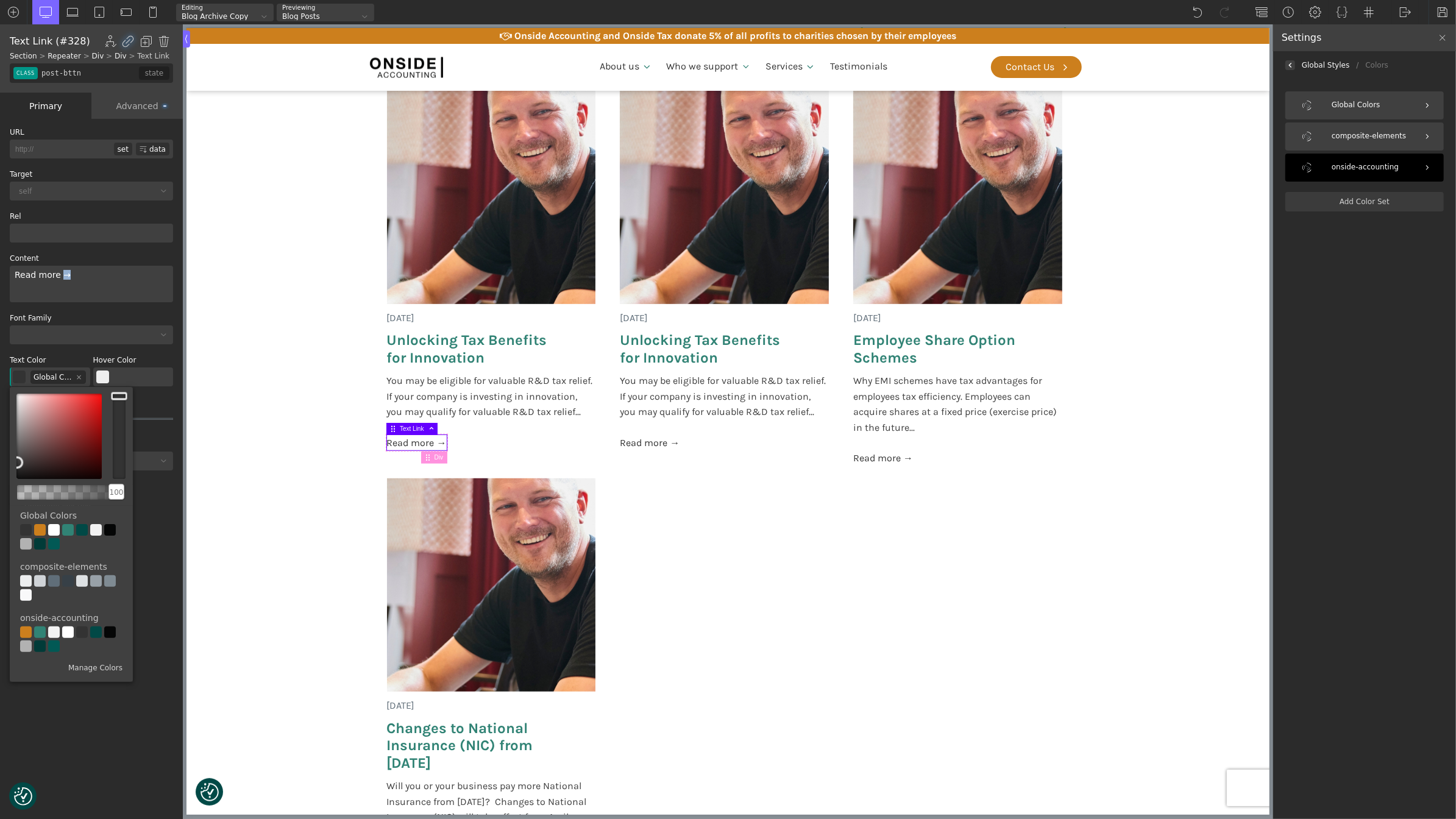
click at [1379, 157] on div "onside-accounting" at bounding box center [1364, 168] width 158 height 28
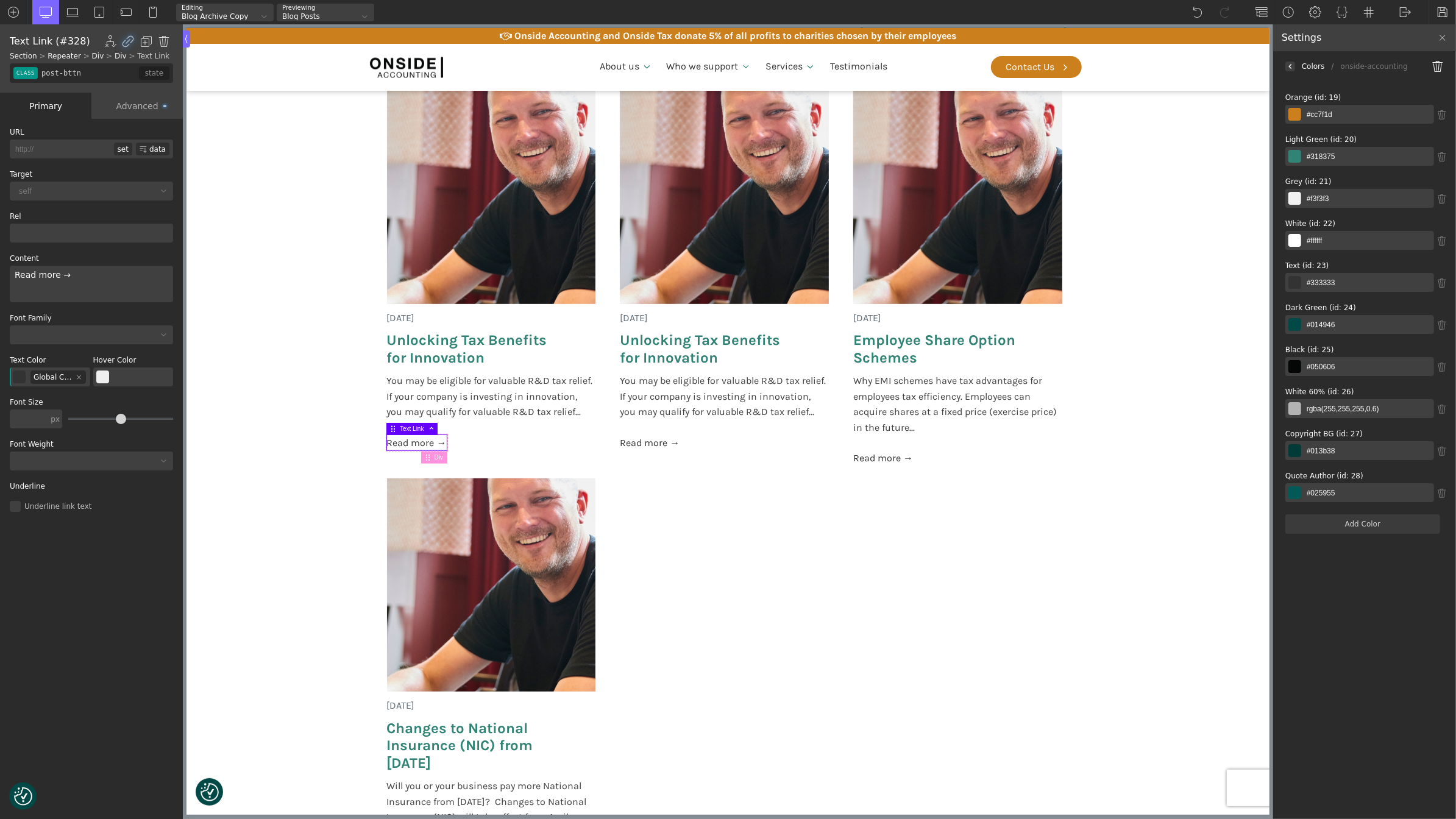
click at [1325, 116] on input "#cc7f1d" at bounding box center [1368, 115] width 133 height 19
click at [106, 379] on button "Select Color" at bounding box center [102, 377] width 13 height 13
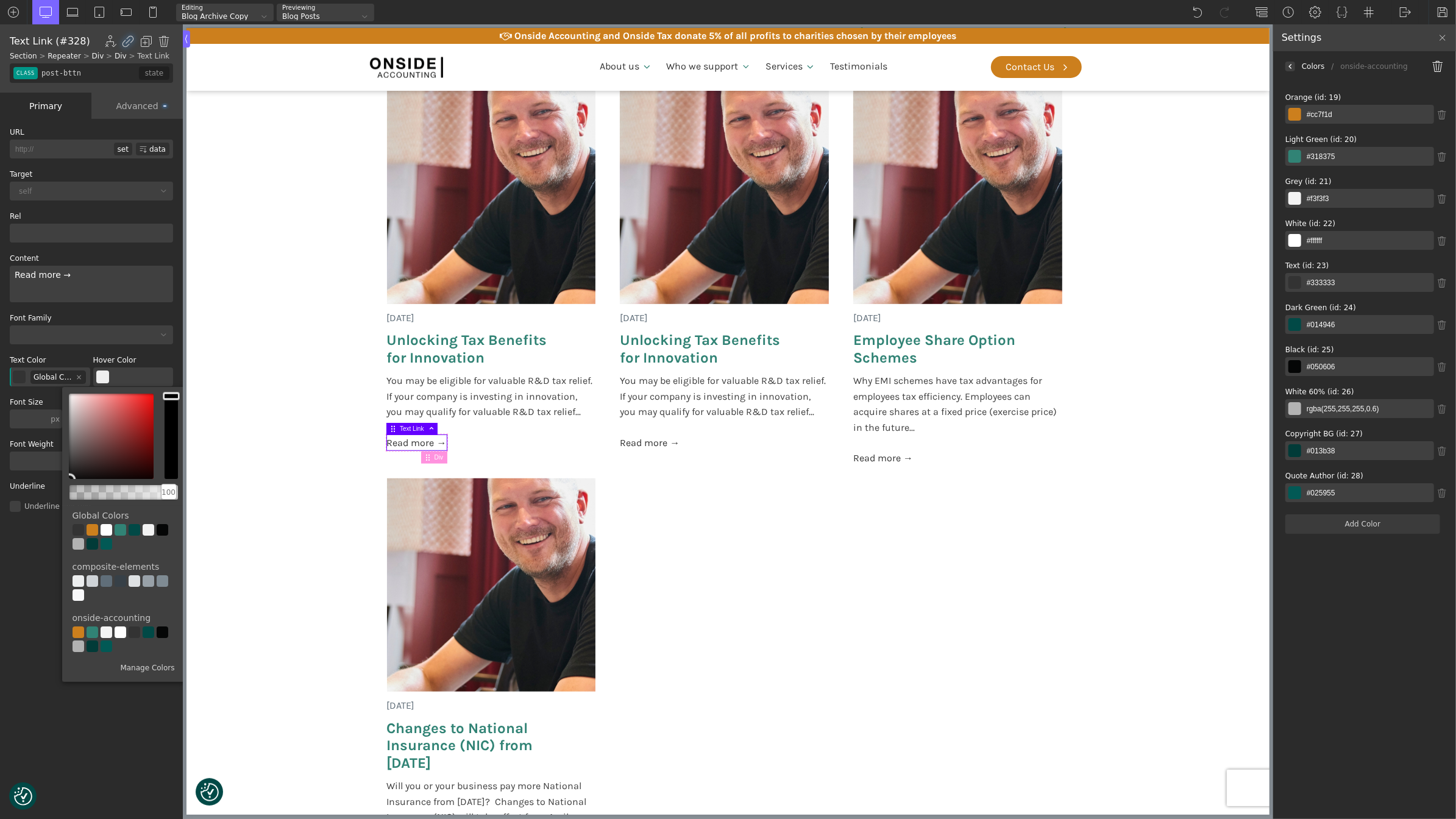
click at [119, 529] on div at bounding box center [120, 529] width 11 height 11
type input "color(8)"
click at [26, 466] on div at bounding box center [91, 461] width 164 height 19
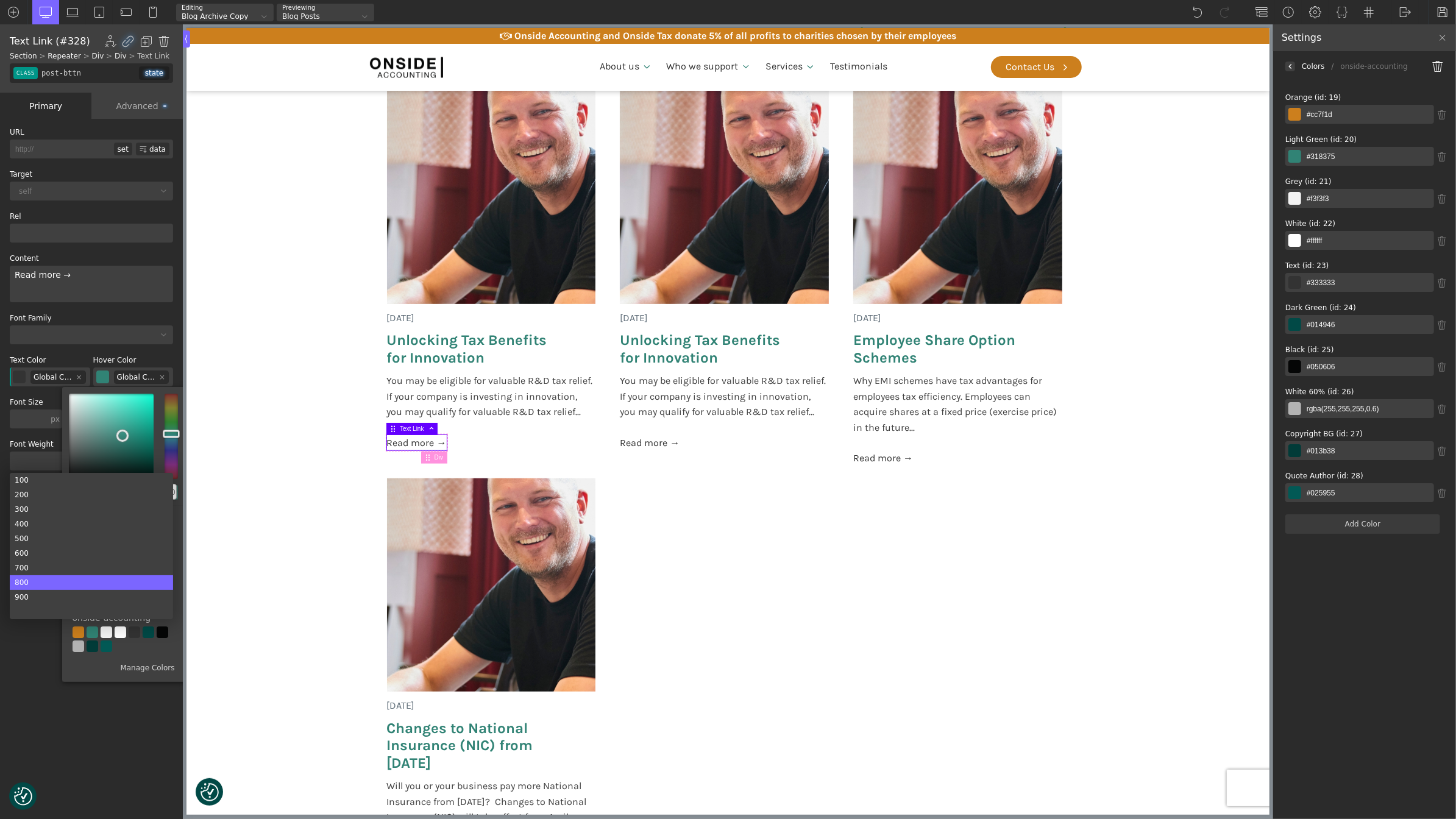
click at [44, 584] on div "800" at bounding box center [91, 583] width 164 height 15
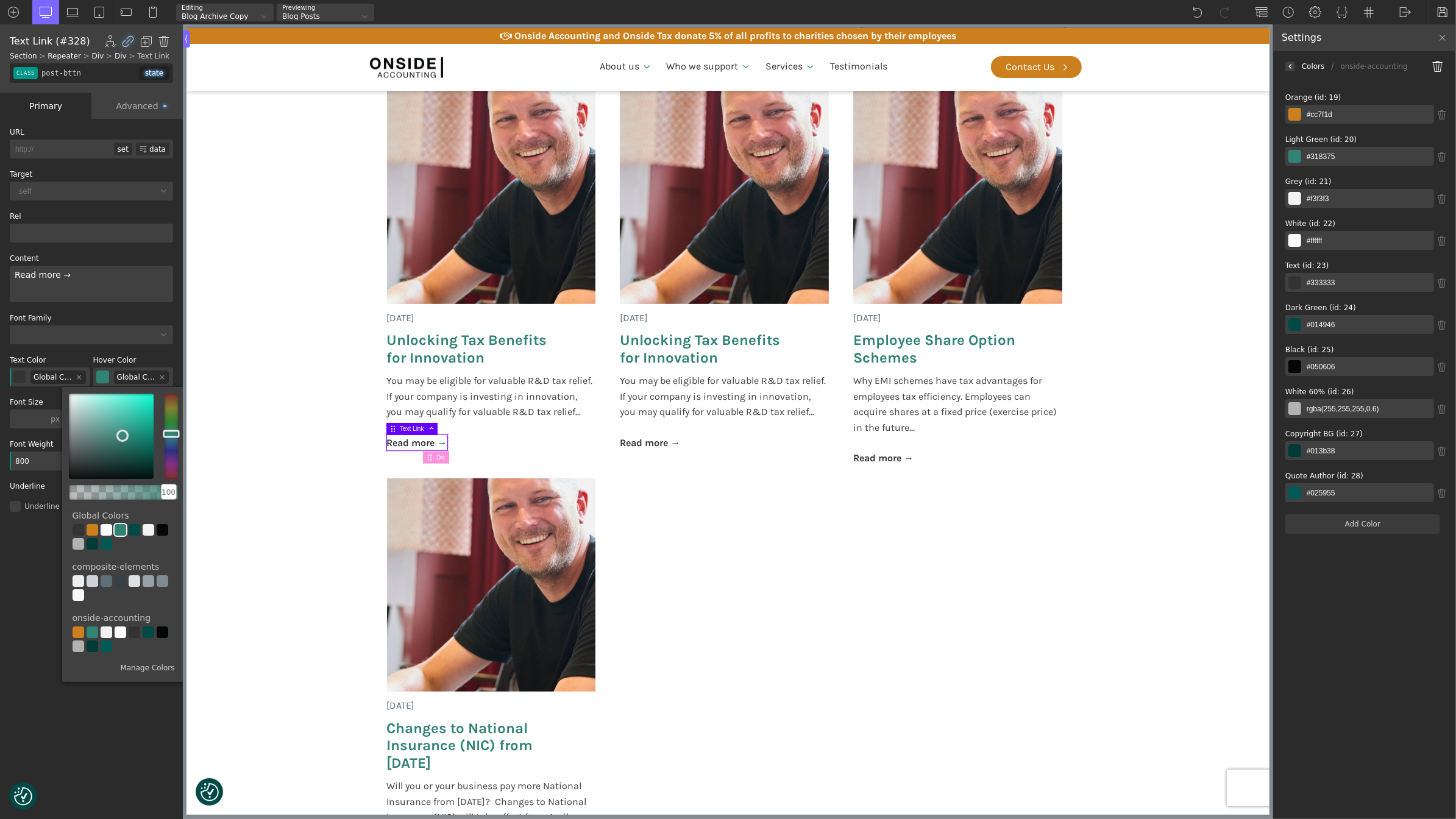
click at [25, 544] on div "Title List Choices Choice Label Choice Counter" at bounding box center [91, 470] width 183 height 703
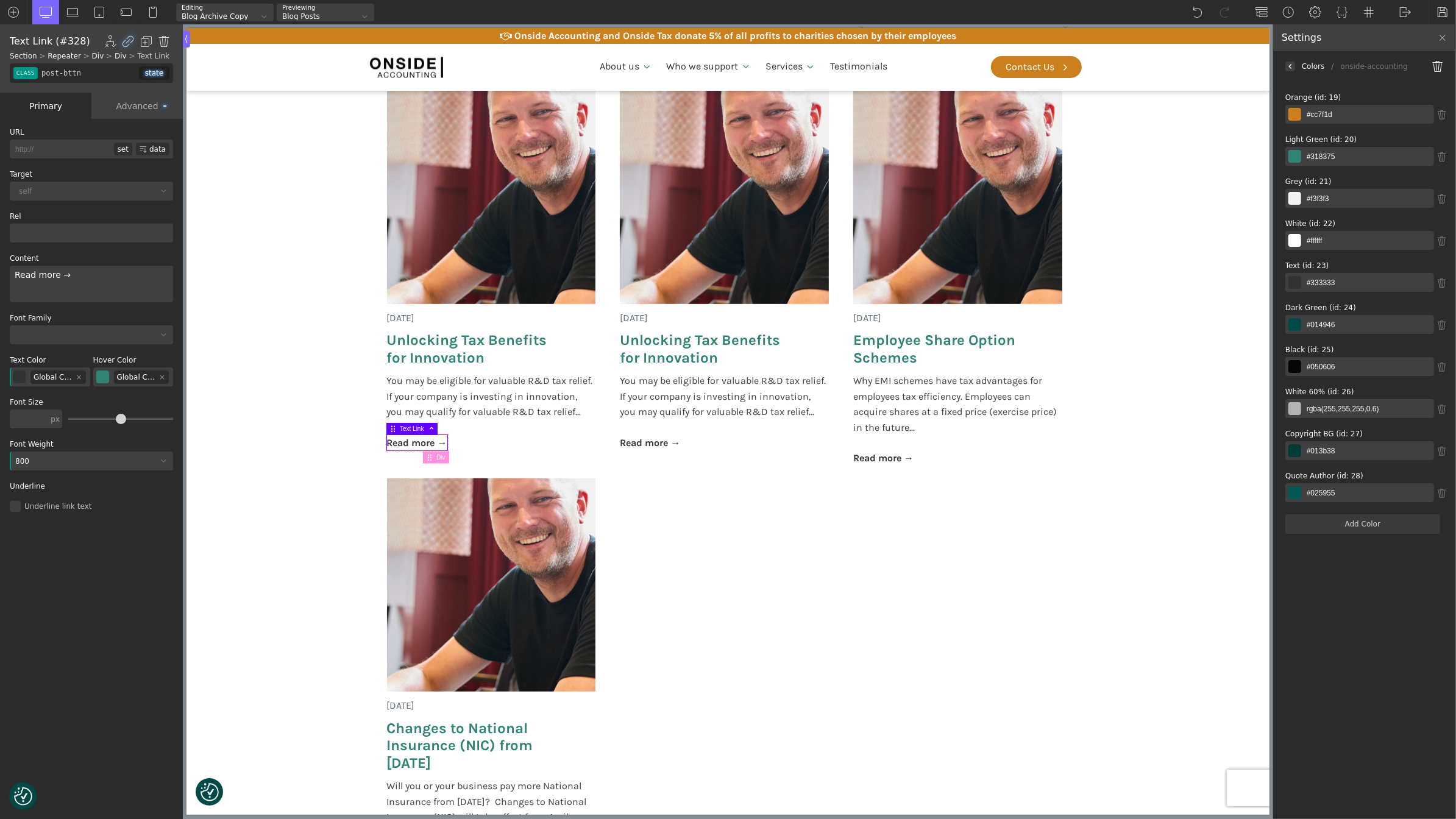
click at [139, 106] on div "Advanced" at bounding box center [137, 106] width 92 height 26
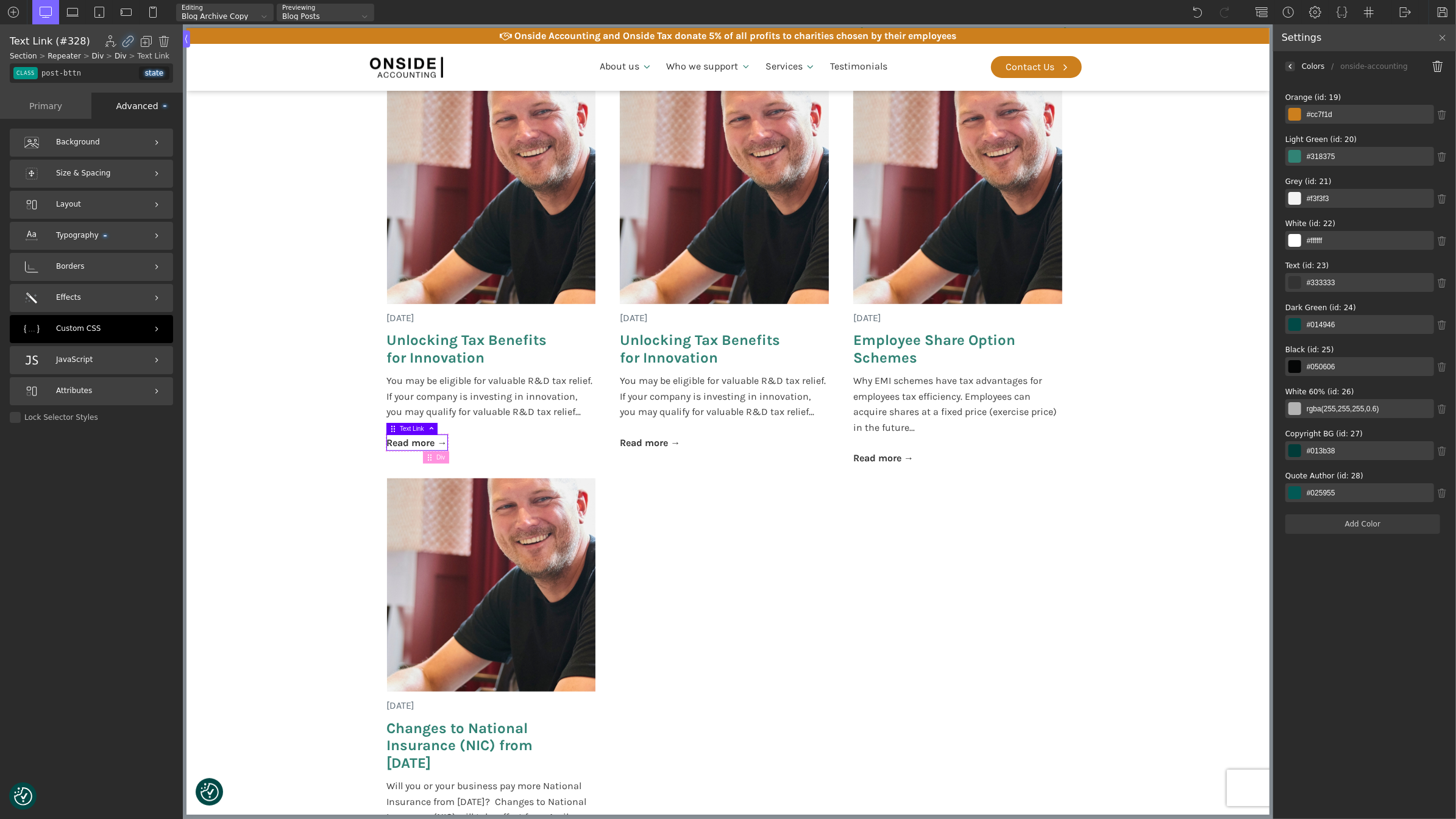
click at [88, 335] on div "Custom CSS" at bounding box center [91, 329] width 164 height 28
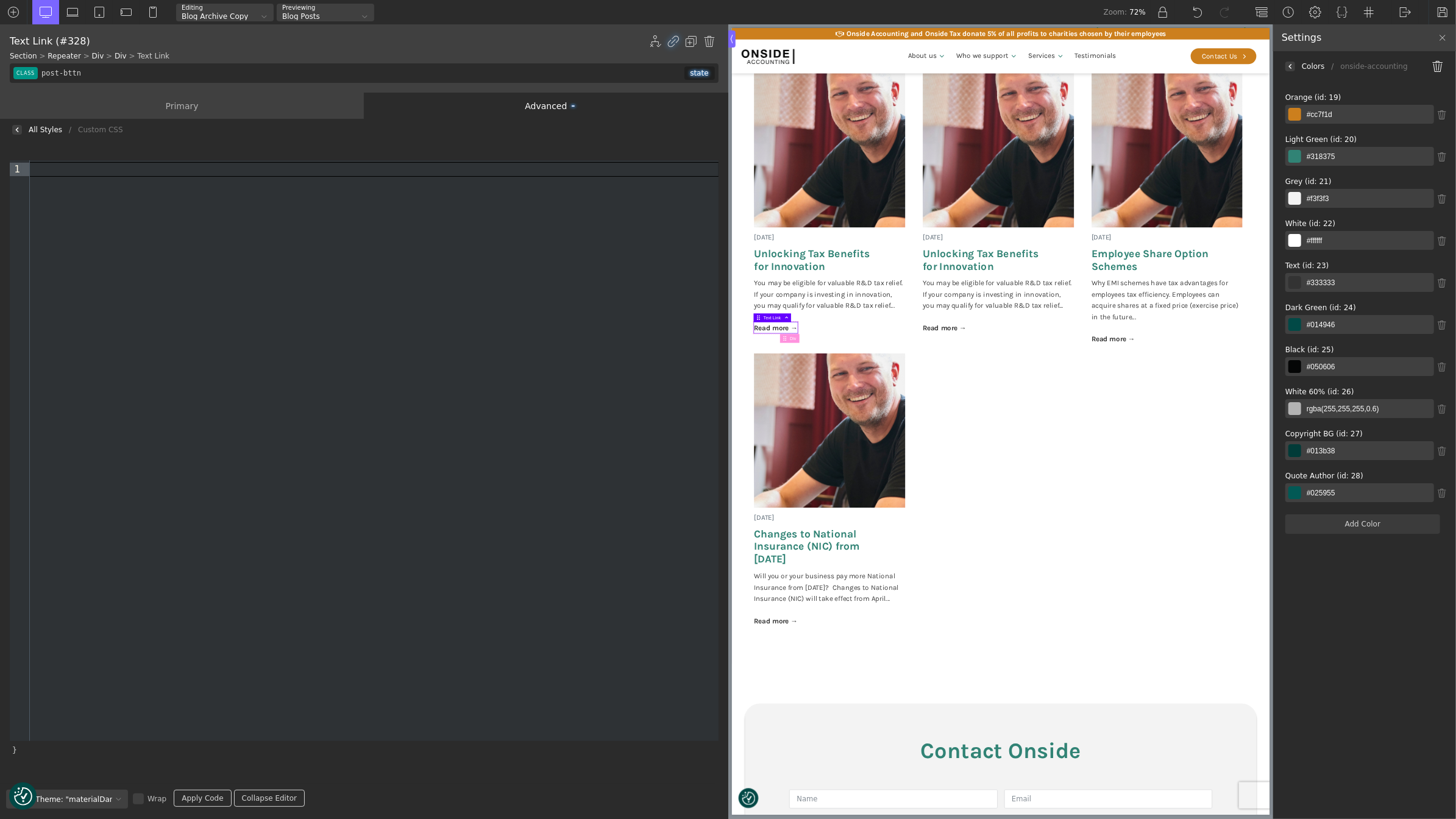
click at [104, 172] on div at bounding box center [374, 169] width 689 height 13
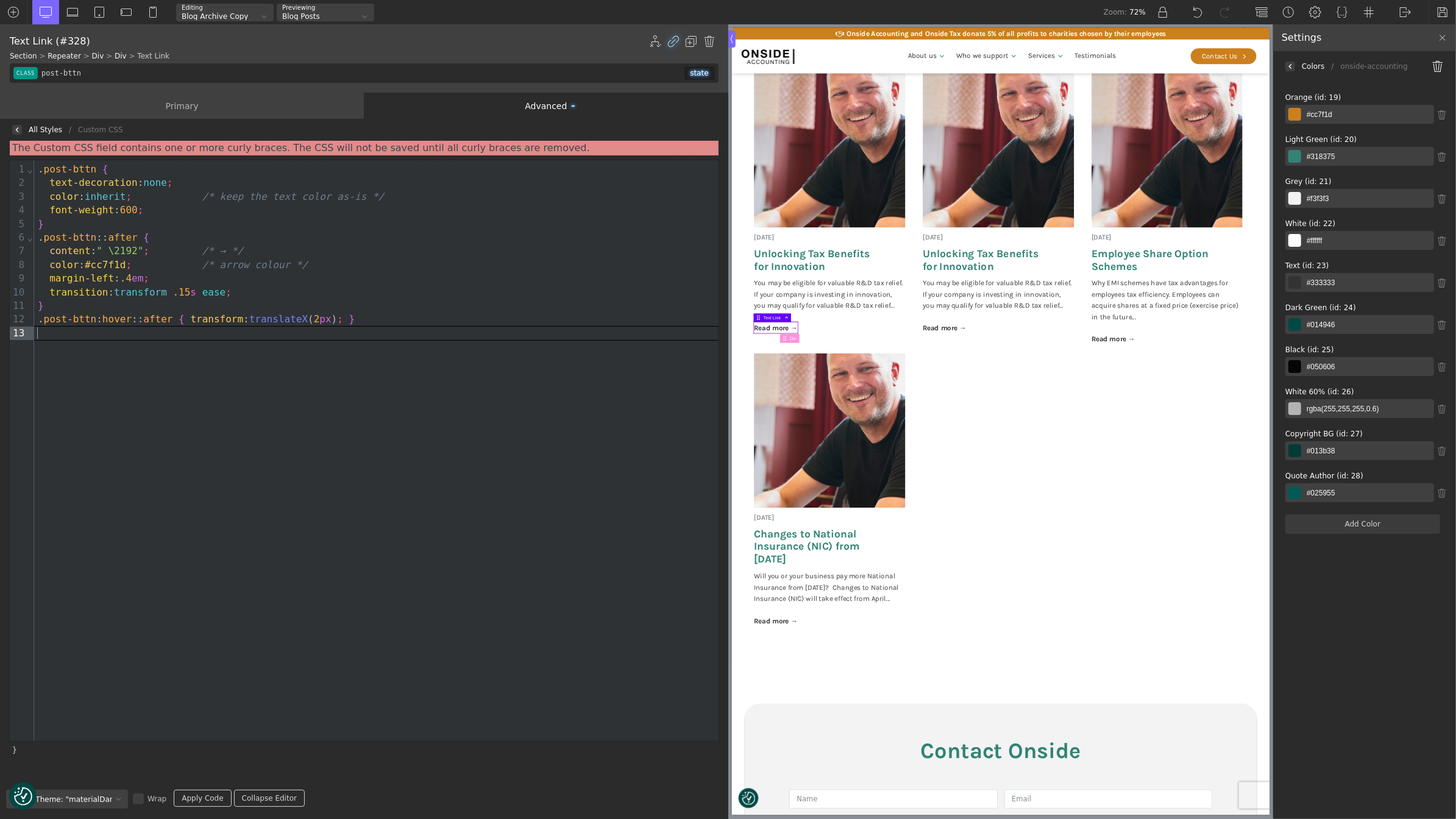
click at [57, 226] on div "}" at bounding box center [376, 224] width 684 height 13
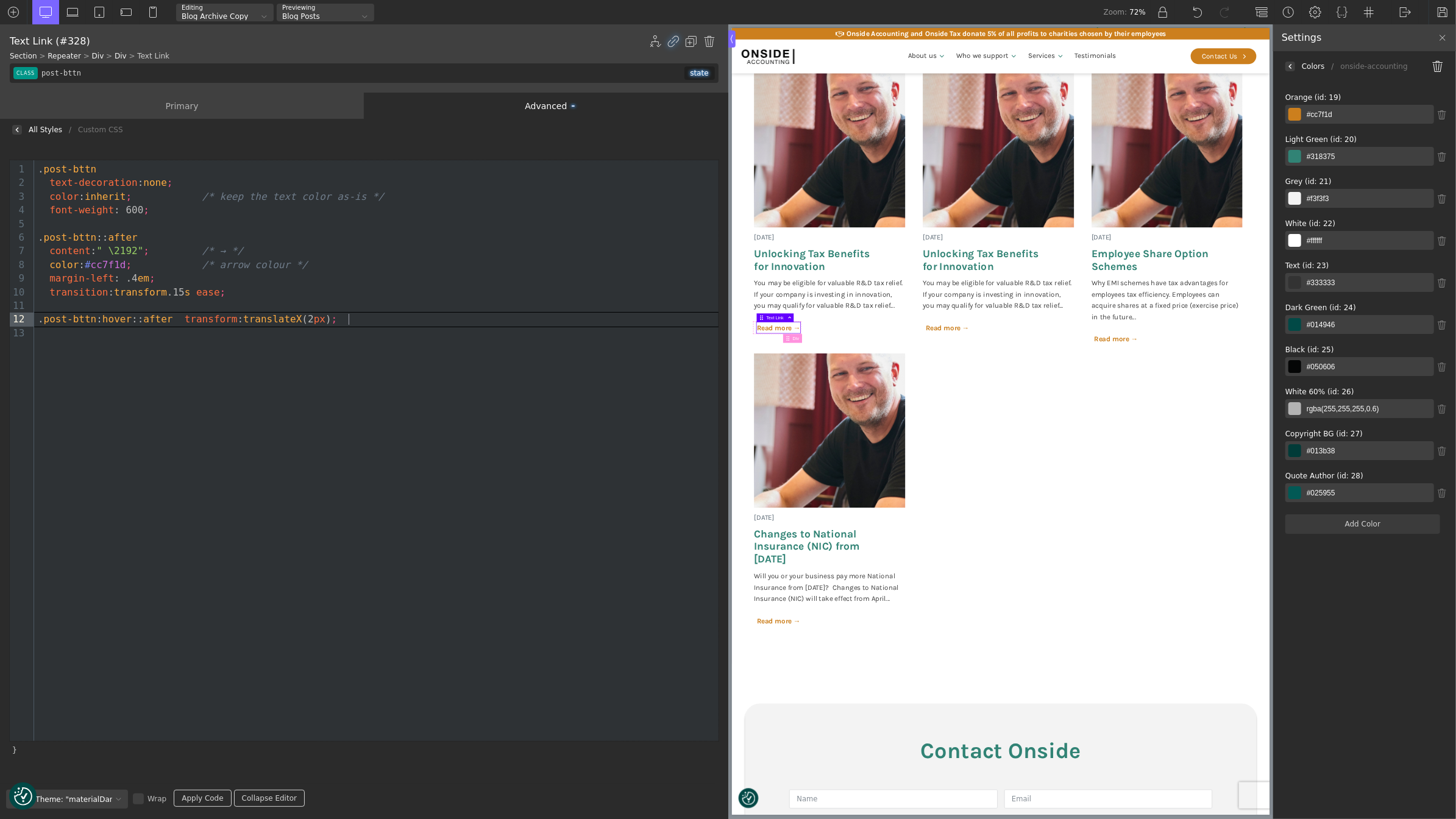
click at [192, 793] on link "Apply Code" at bounding box center [202, 799] width 57 height 18
click at [399, 324] on div ". post-bttn : hover :: after transform : translateX (2 px ) ;" at bounding box center [376, 318] width 684 height 13
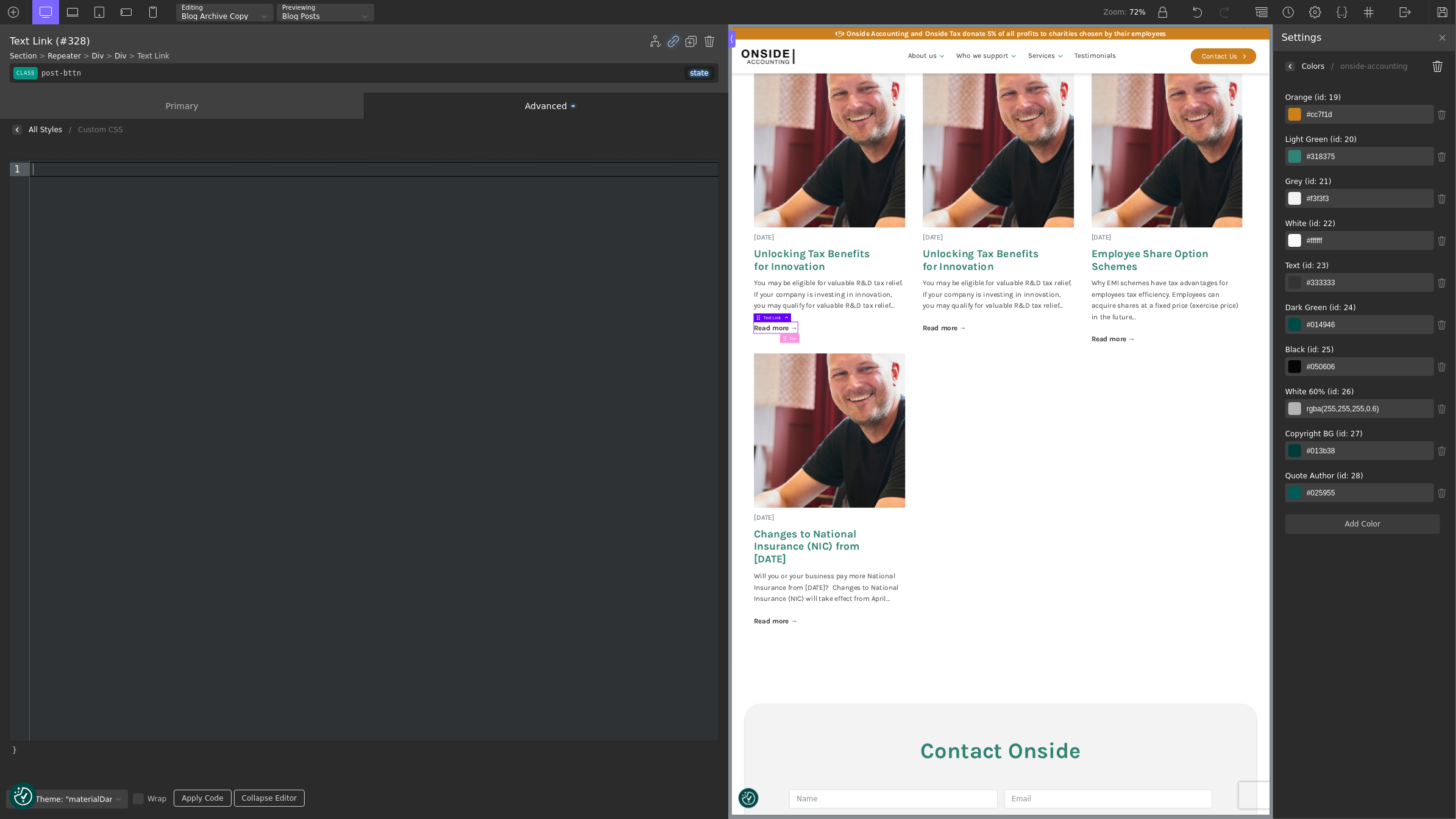
click at [191, 109] on div "Primary" at bounding box center [182, 106] width 364 height 26
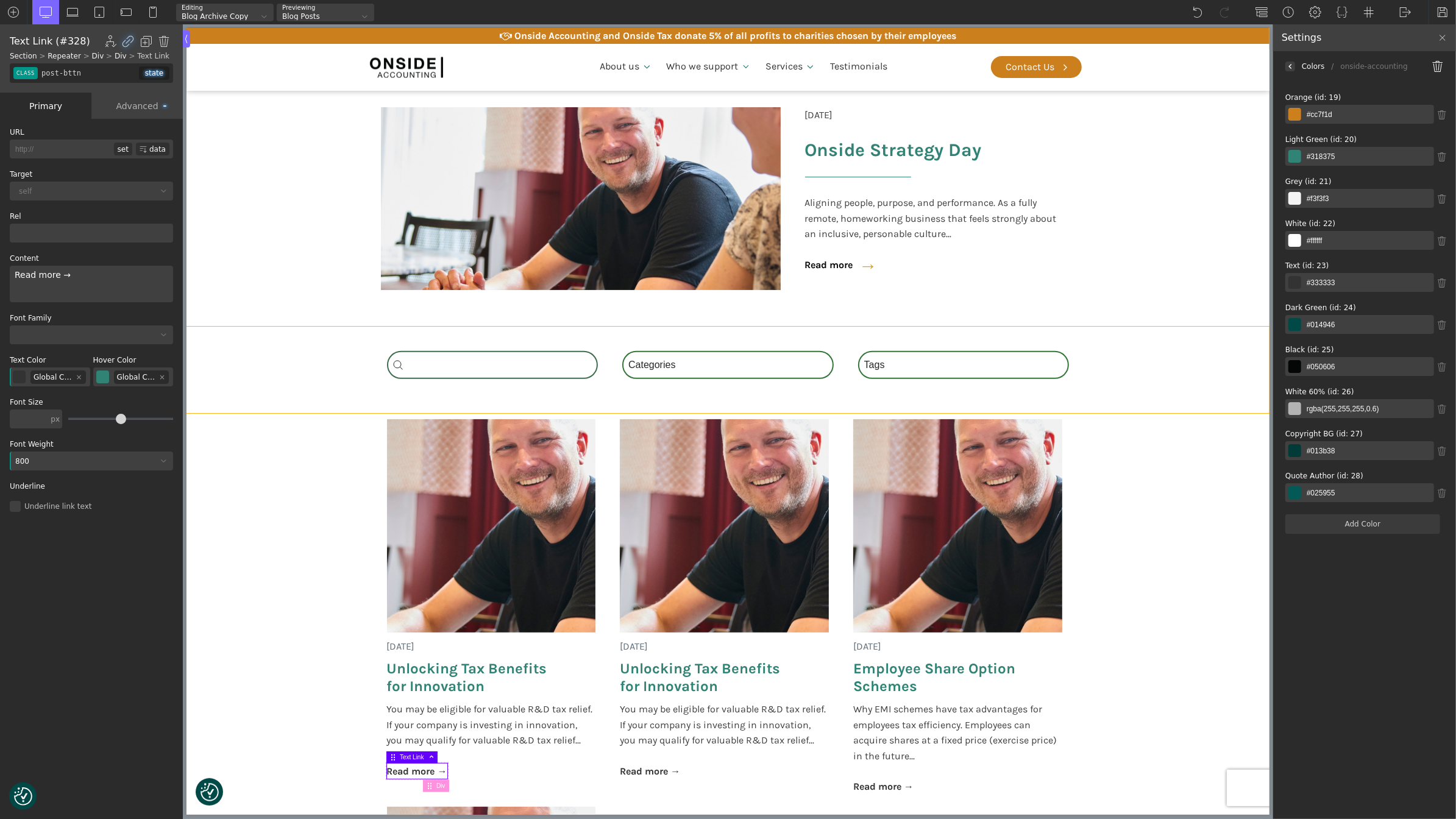
scroll to position [263, 0]
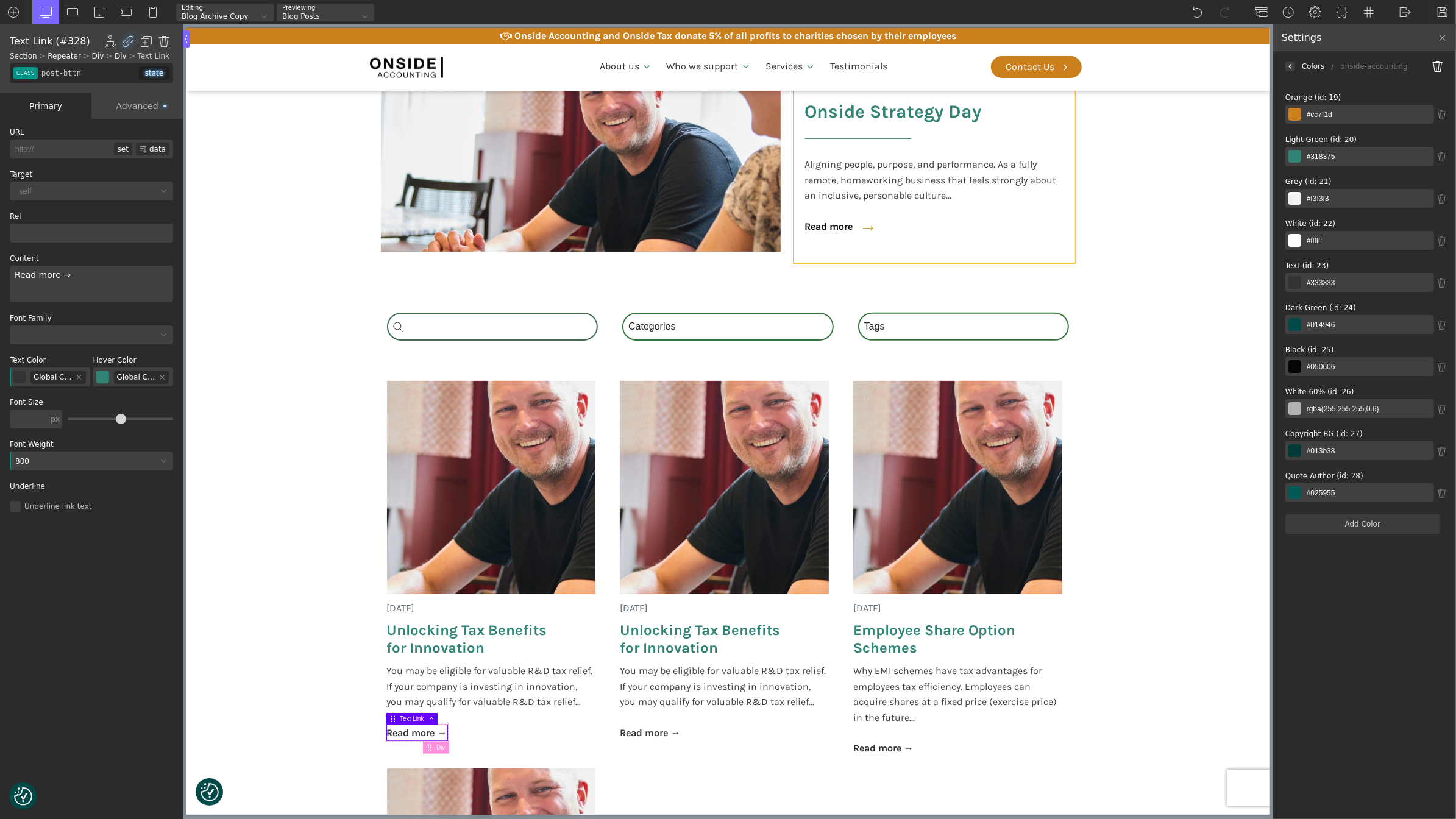
click at [903, 218] on div "18 June 2025 Onside Strategy Day Aligning people, purpose, and performance. As …" at bounding box center [934, 160] width 283 height 207
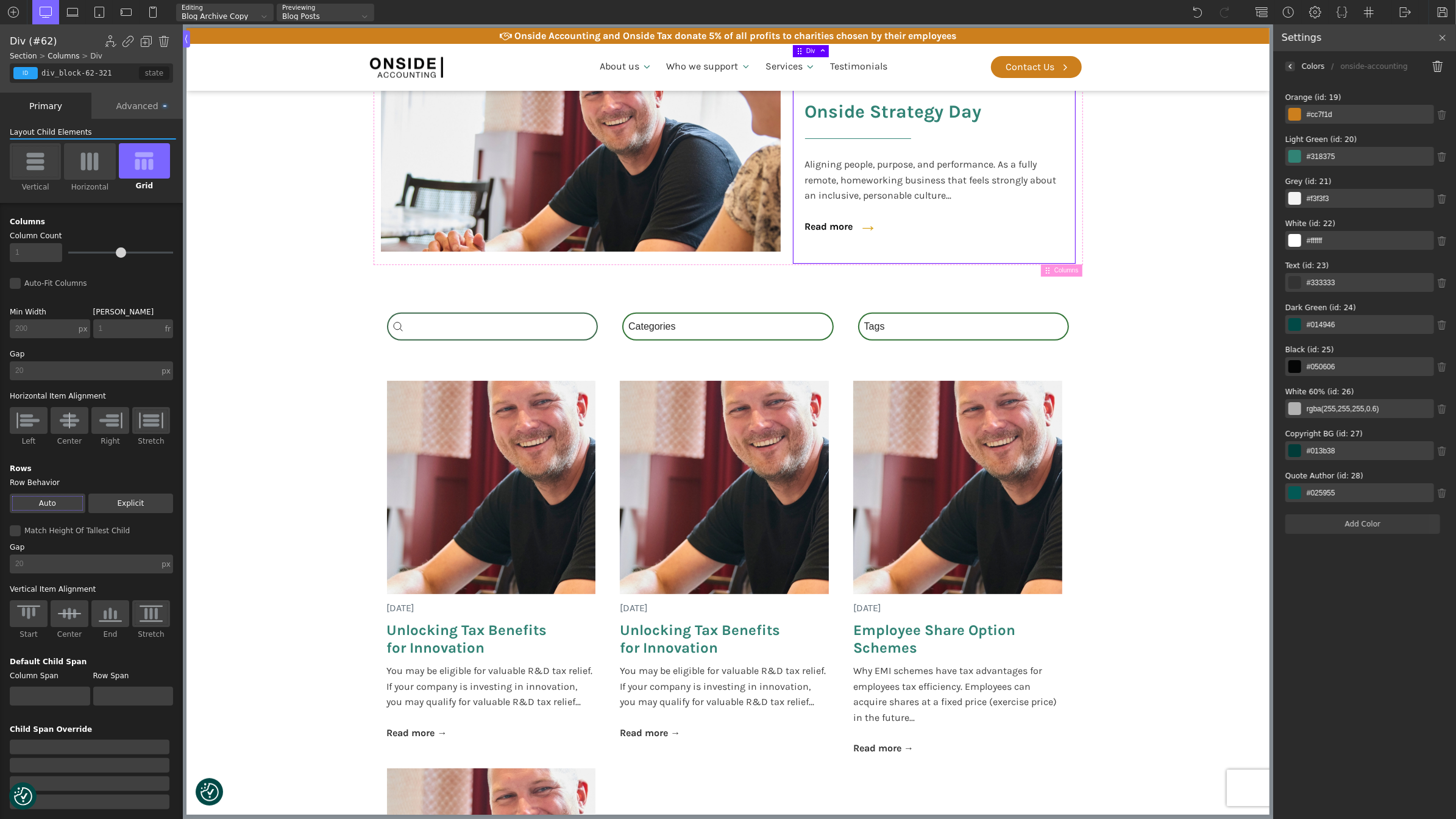
click at [1443, 35] on img at bounding box center [1443, 38] width 10 height 10
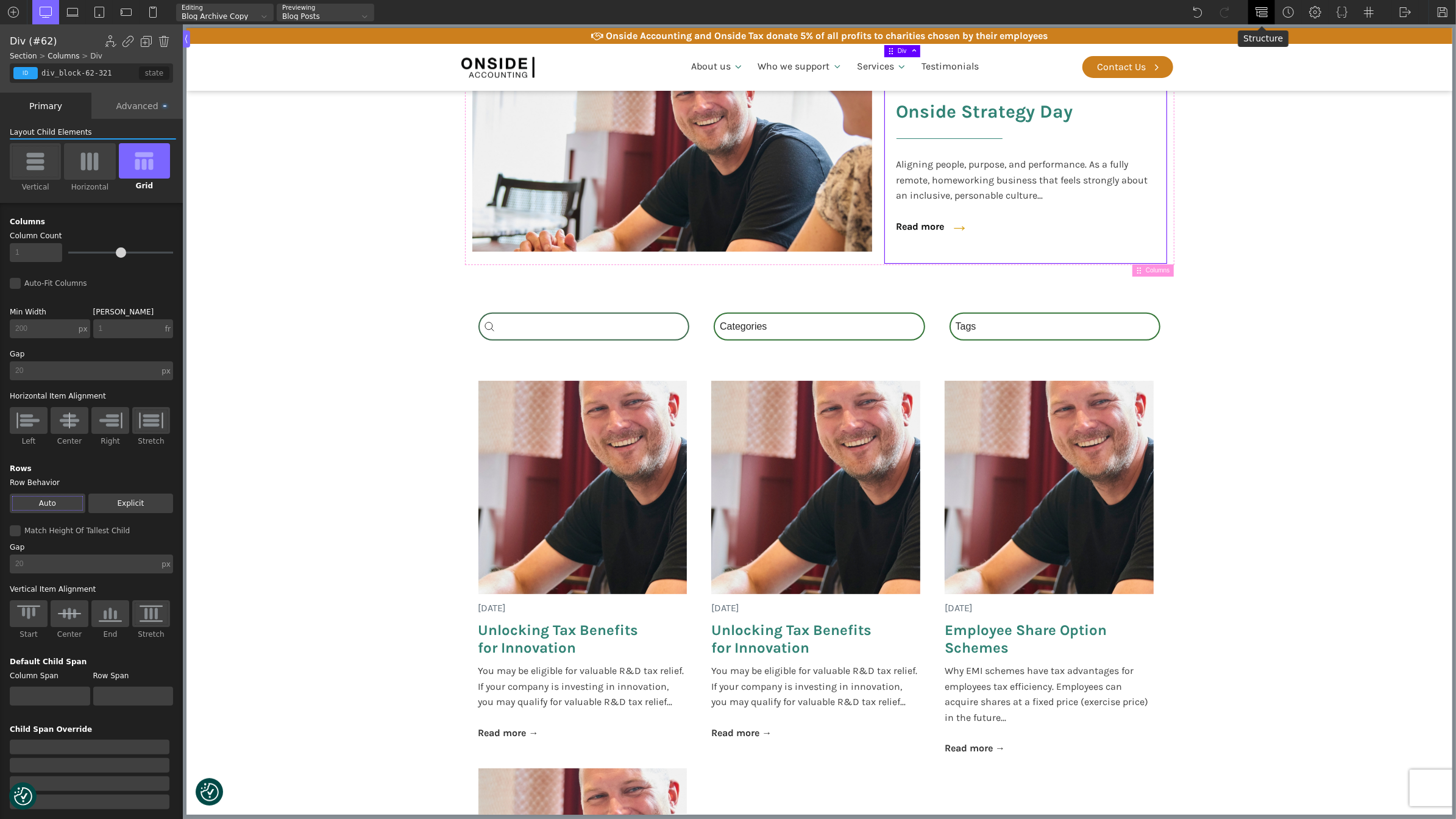
click at [1266, 10] on img at bounding box center [1262, 12] width 12 height 12
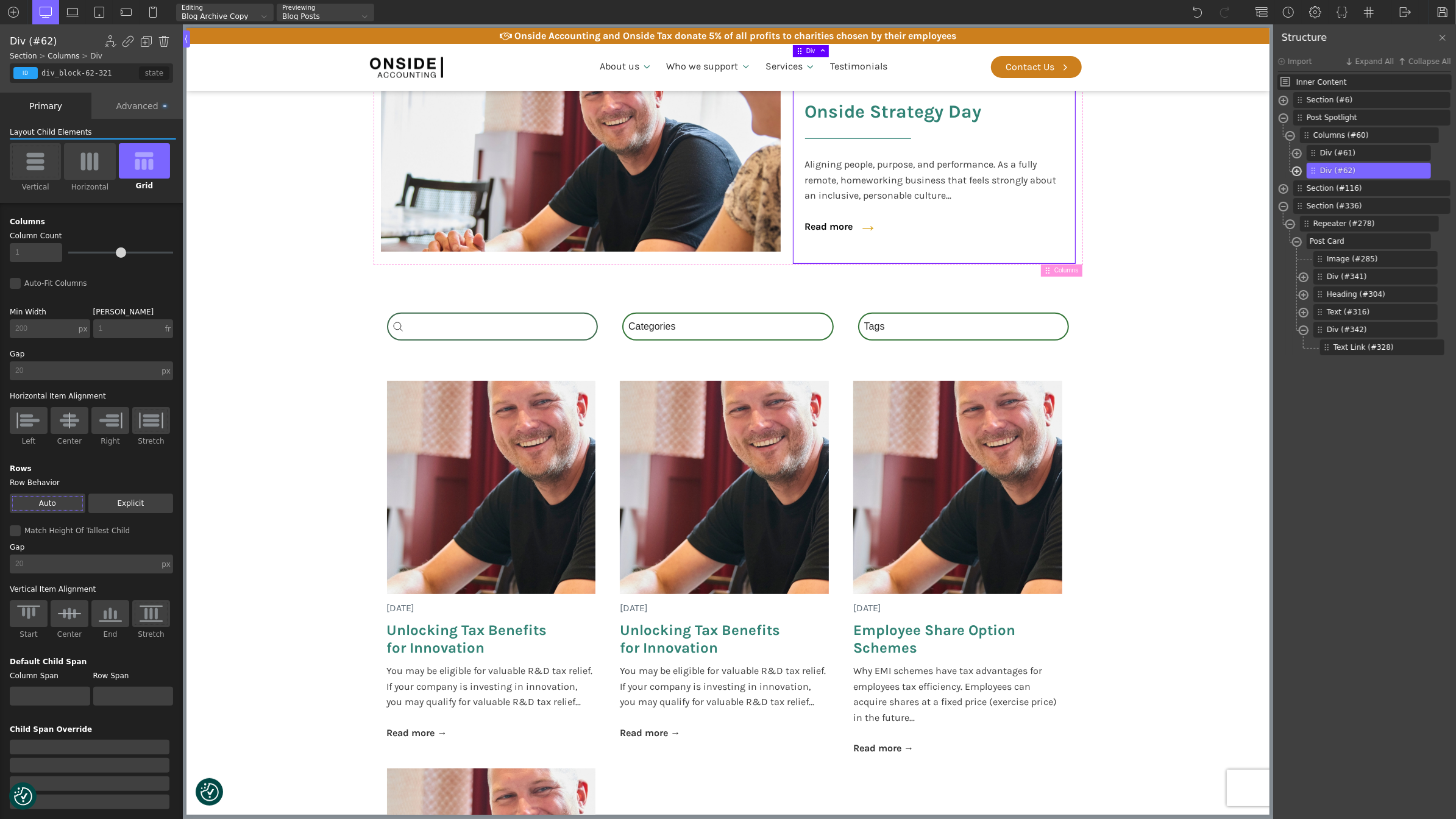
click at [1296, 170] on span at bounding box center [1297, 173] width 10 height 14
click at [1338, 222] on span "Text (#70)" at bounding box center [1367, 223] width 79 height 11
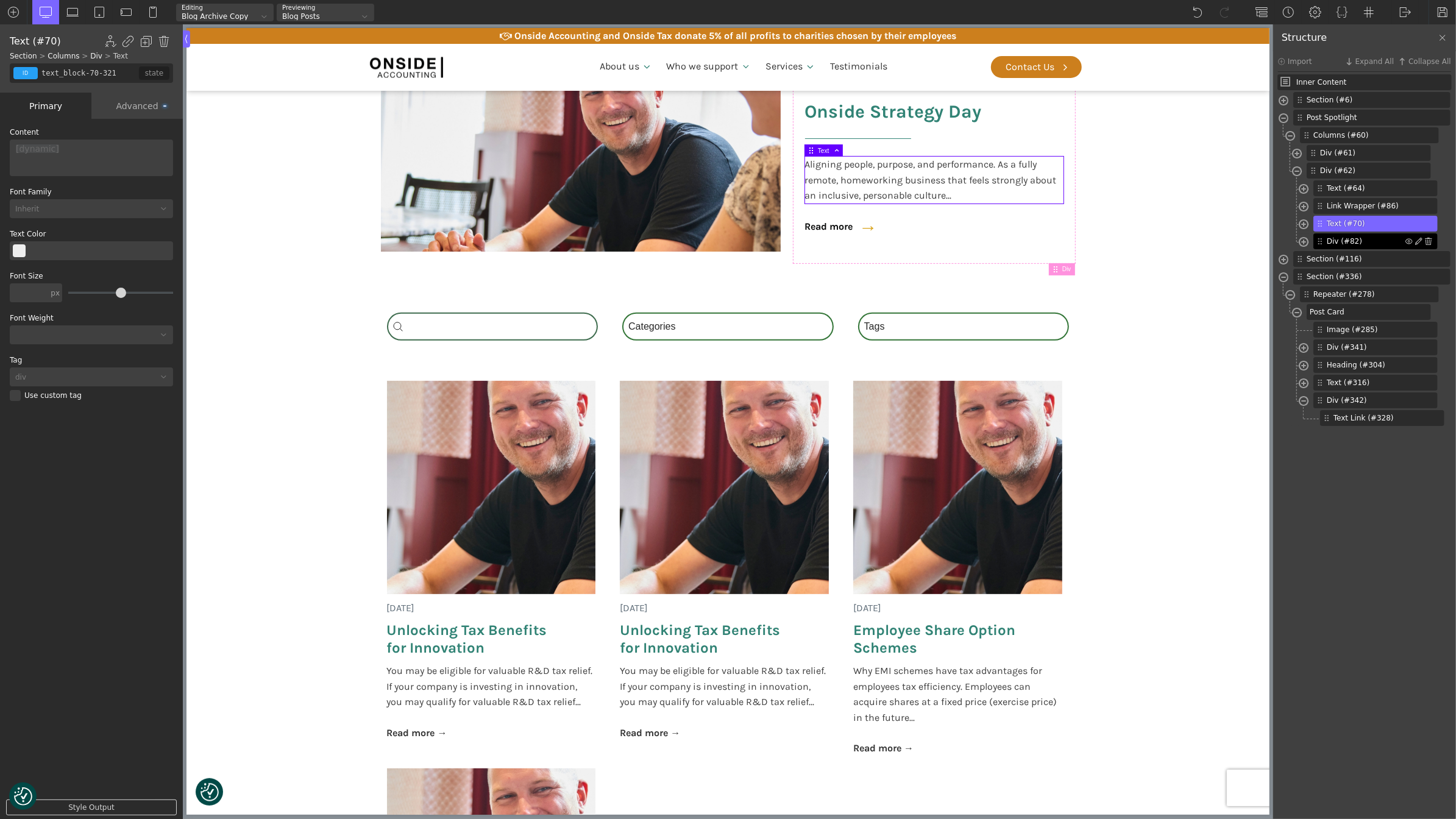
click at [1346, 236] on span "Div (#82)" at bounding box center [1367, 242] width 79 height 11
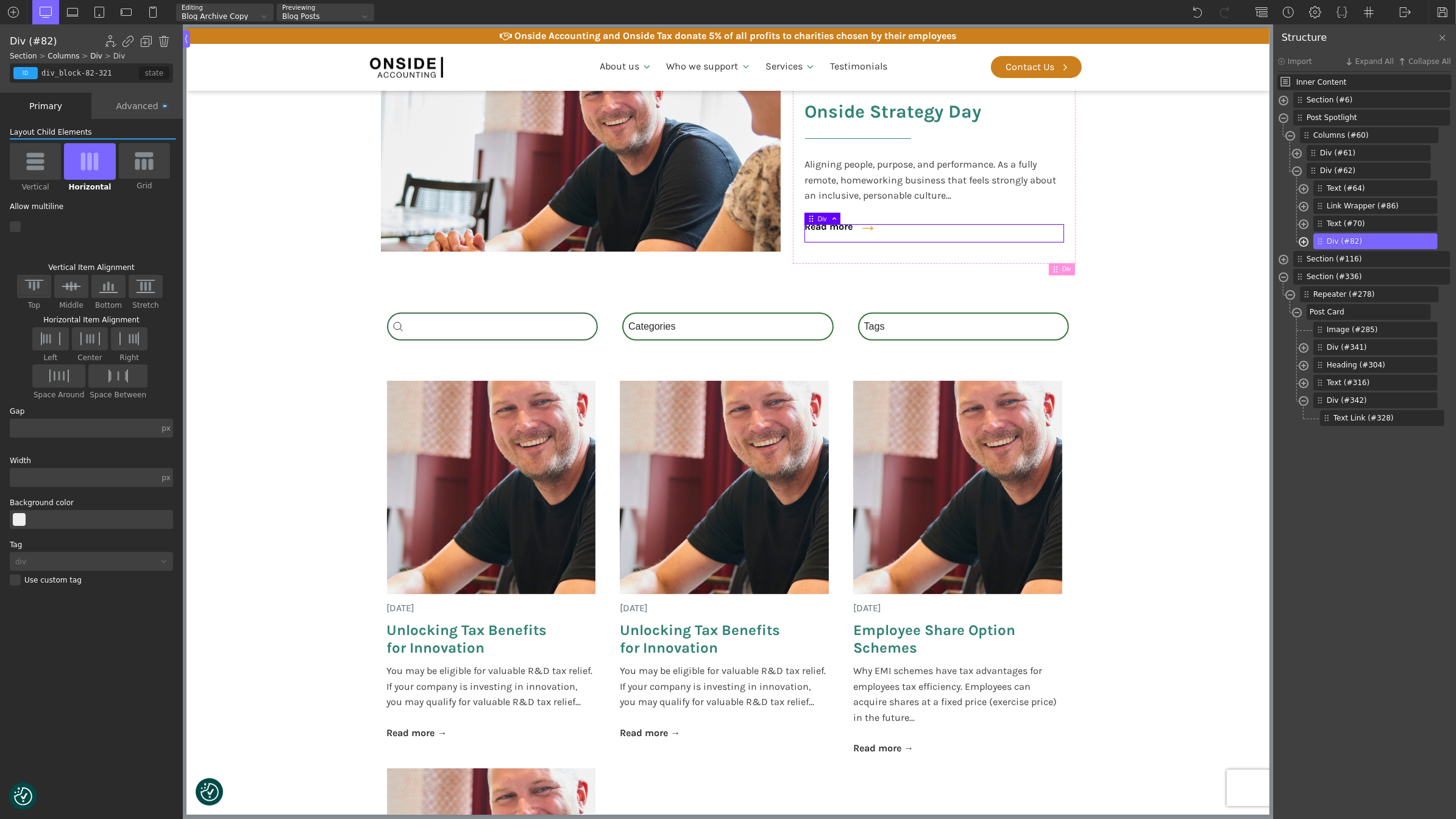
click at [1306, 241] on span at bounding box center [1304, 243] width 10 height 14
click at [1369, 258] on span "Text Link (#78)" at bounding box center [1373, 259] width 79 height 11
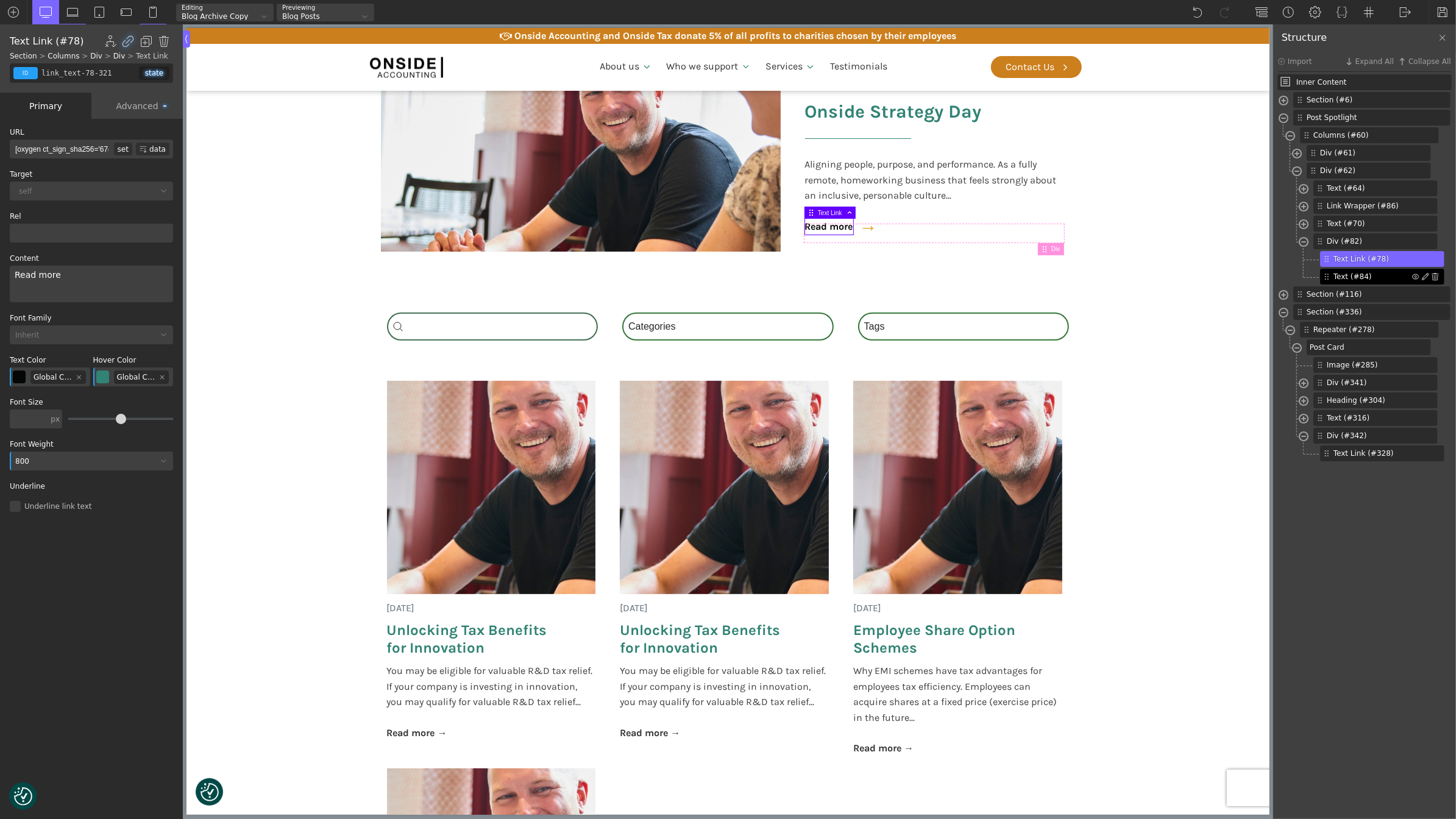
click at [1368, 275] on span "Text (#84)" at bounding box center [1373, 276] width 79 height 11
type input "text_block-84-321"
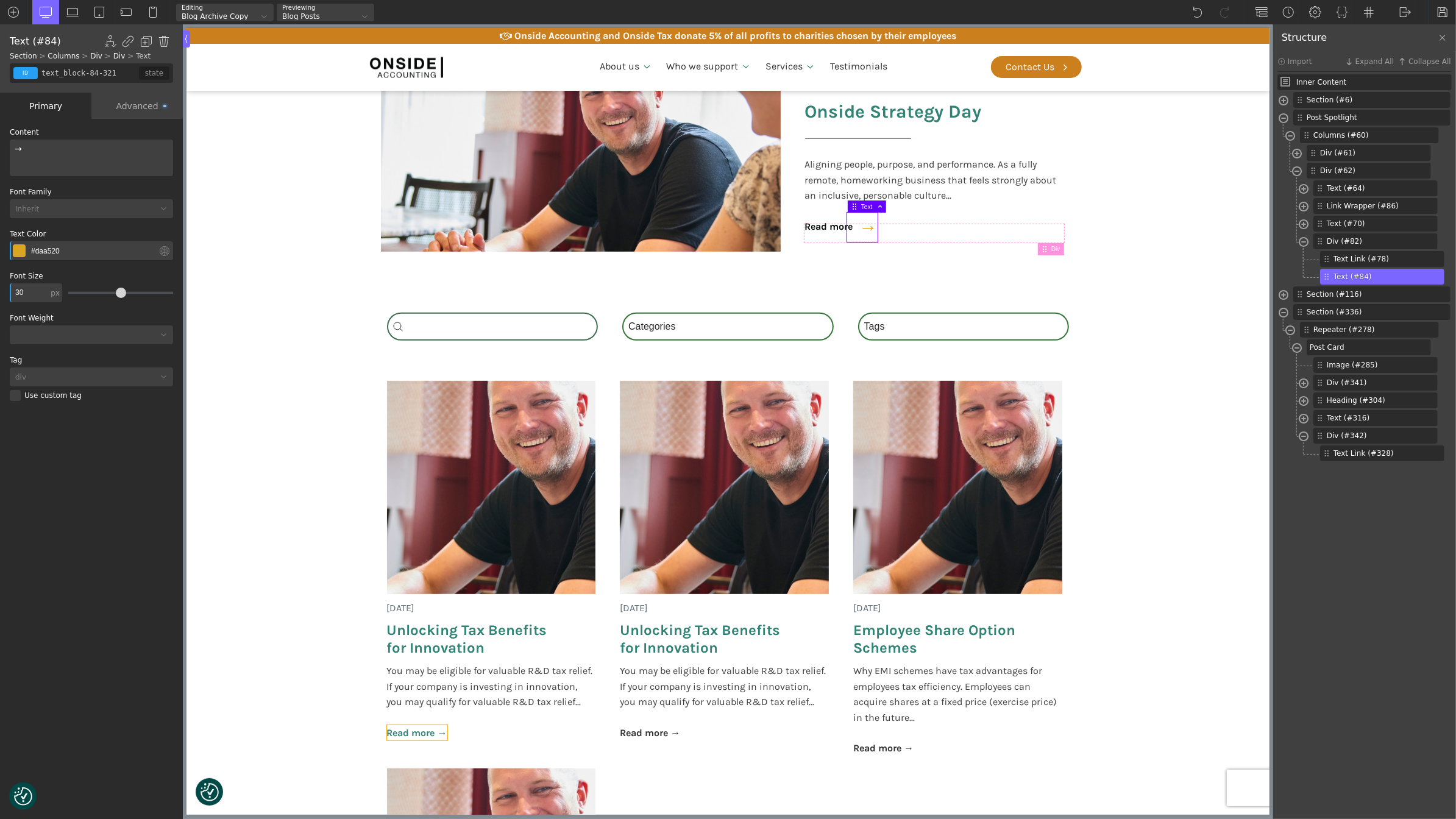
click at [398, 732] on link "Read more →" at bounding box center [416, 733] width 60 height 16
type input "post-bttn"
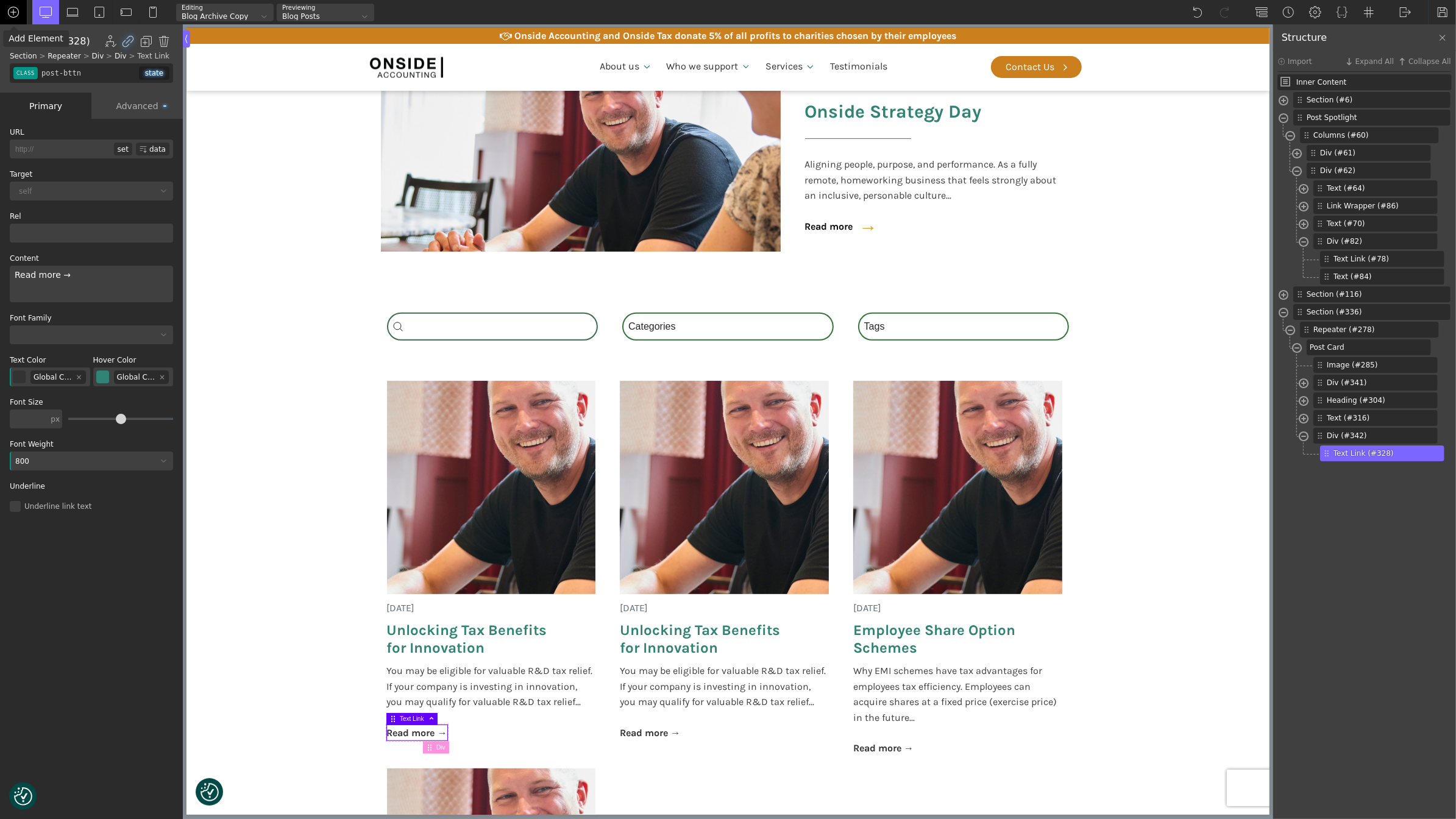
click at [15, 16] on img at bounding box center [13, 12] width 12 height 12
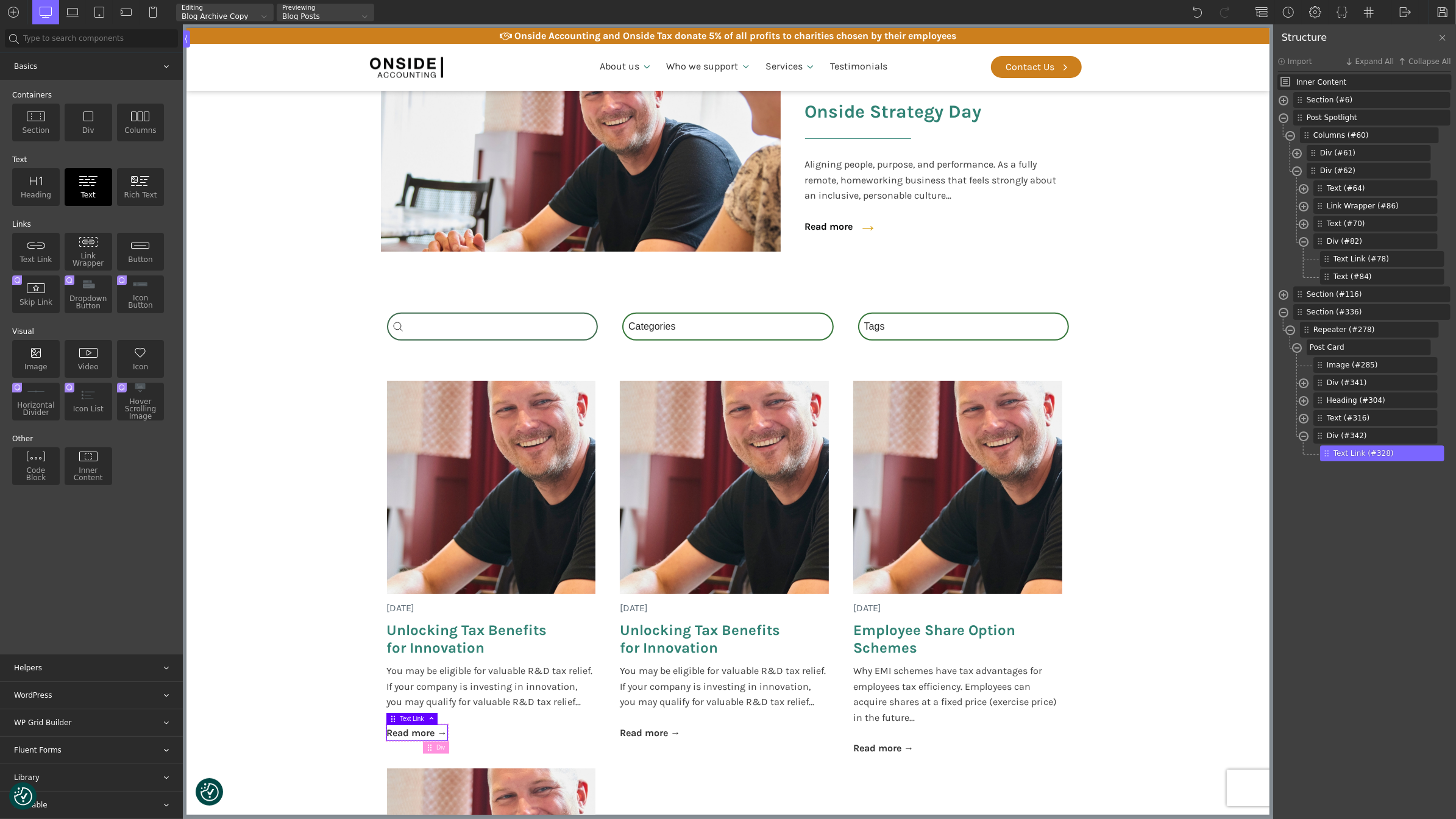
click at [80, 178] on img at bounding box center [88, 181] width 19 height 11
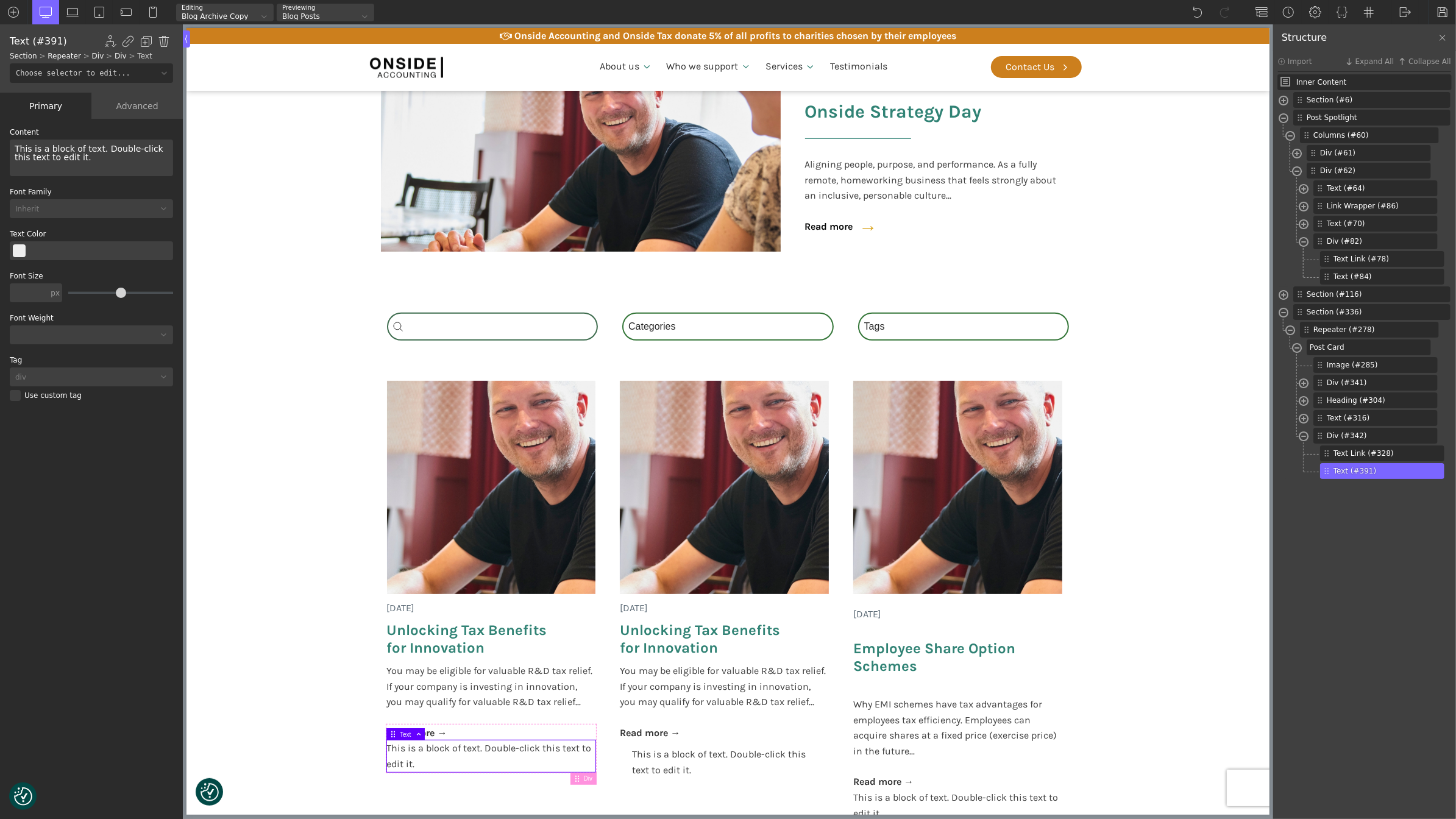
click at [108, 160] on div "This is a block of text. Double-click this text to edit it." at bounding box center [91, 158] width 164 height 37
click at [1365, 244] on span "Div (#82)" at bounding box center [1367, 242] width 79 height 11
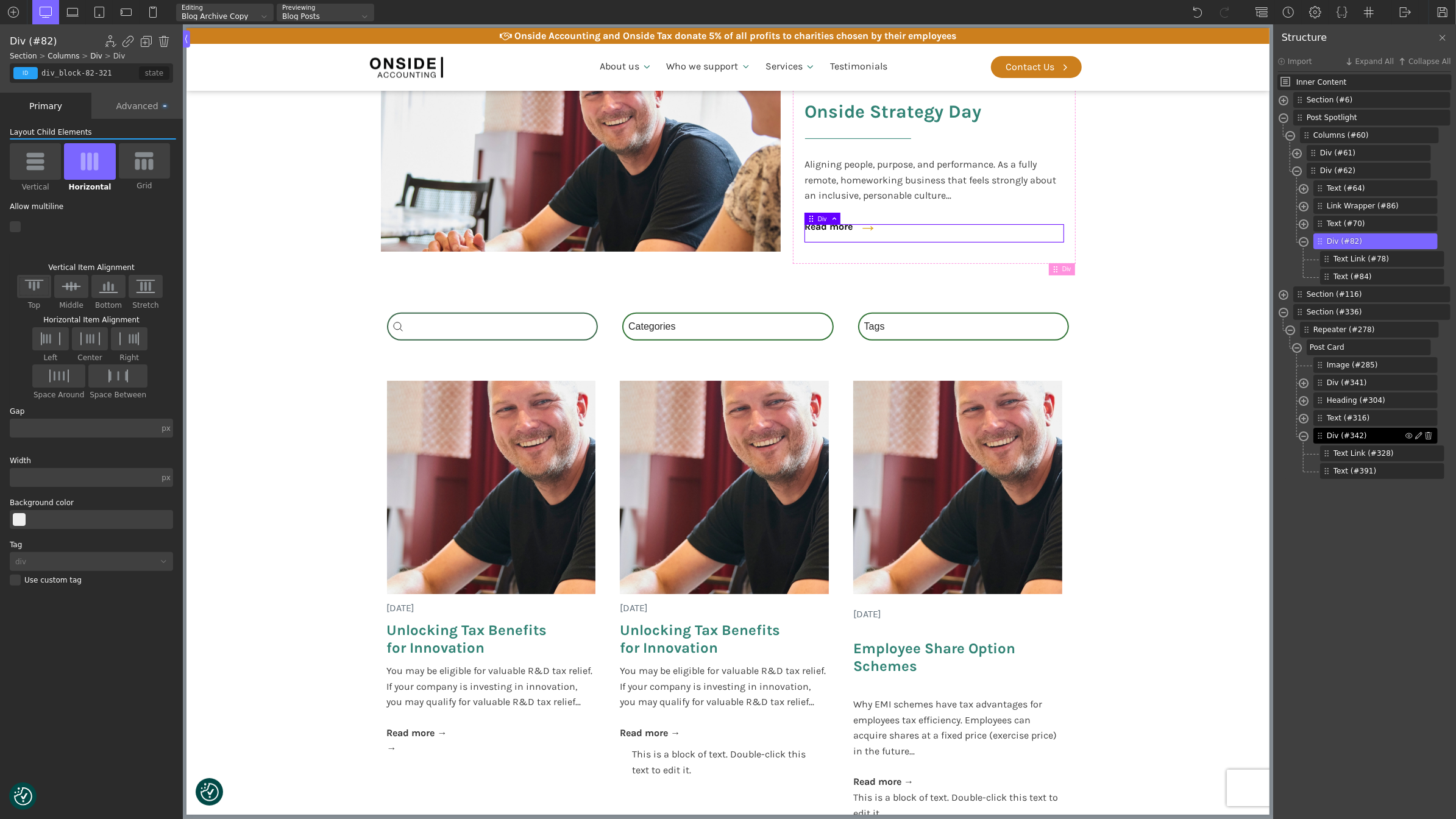
click at [1369, 444] on div "Div (#342)" at bounding box center [1376, 436] width 124 height 16
type input "post-footer"
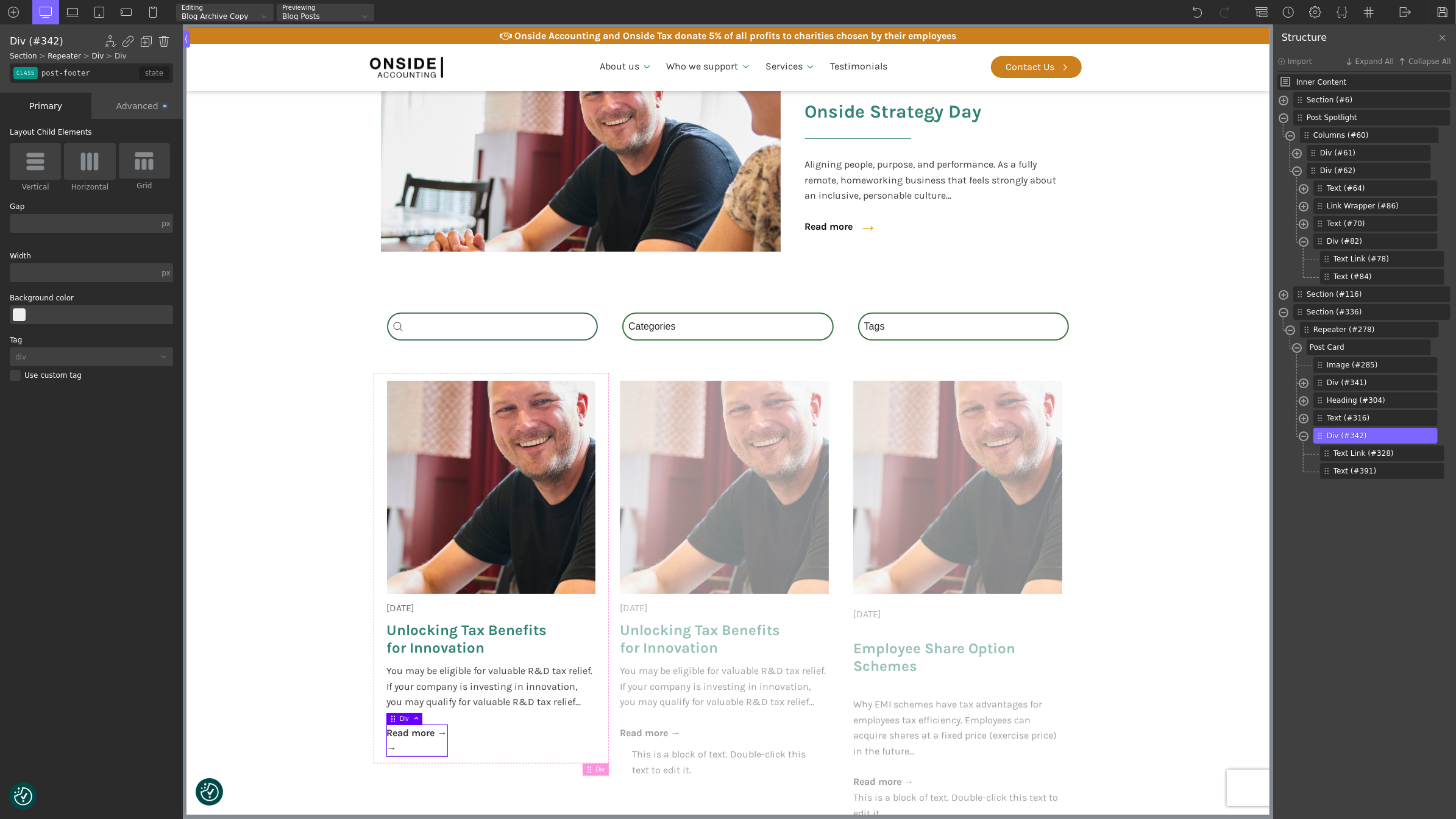
click at [83, 168] on img at bounding box center [89, 161] width 25 height 19
click at [0, 0] on input "Horizontal" at bounding box center [0, 0] width 0 height 0
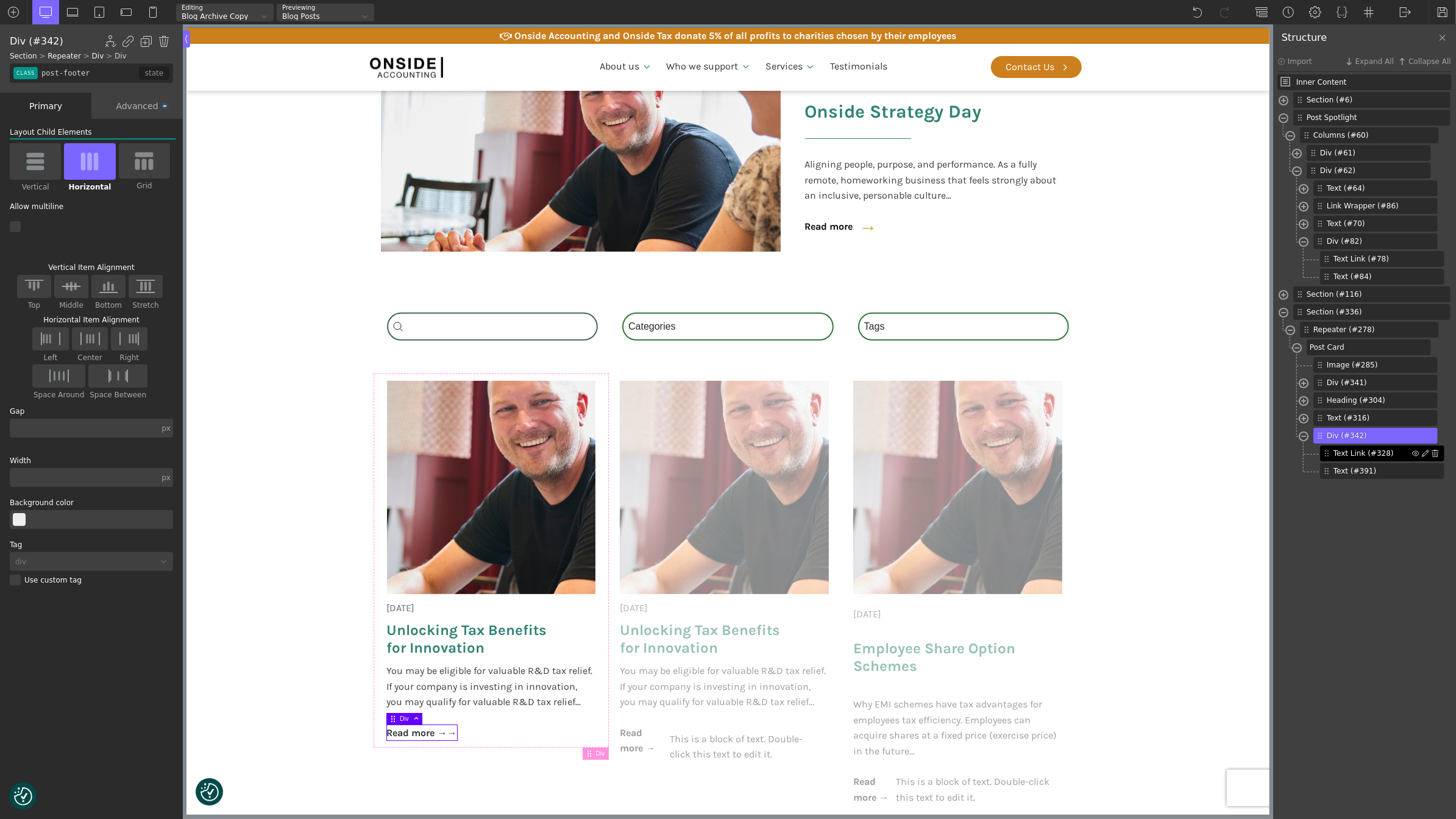
click at [1358, 451] on span "Text Link (#328)" at bounding box center [1373, 453] width 79 height 11
type input "link_text-328-488"
type input "post-bttn"
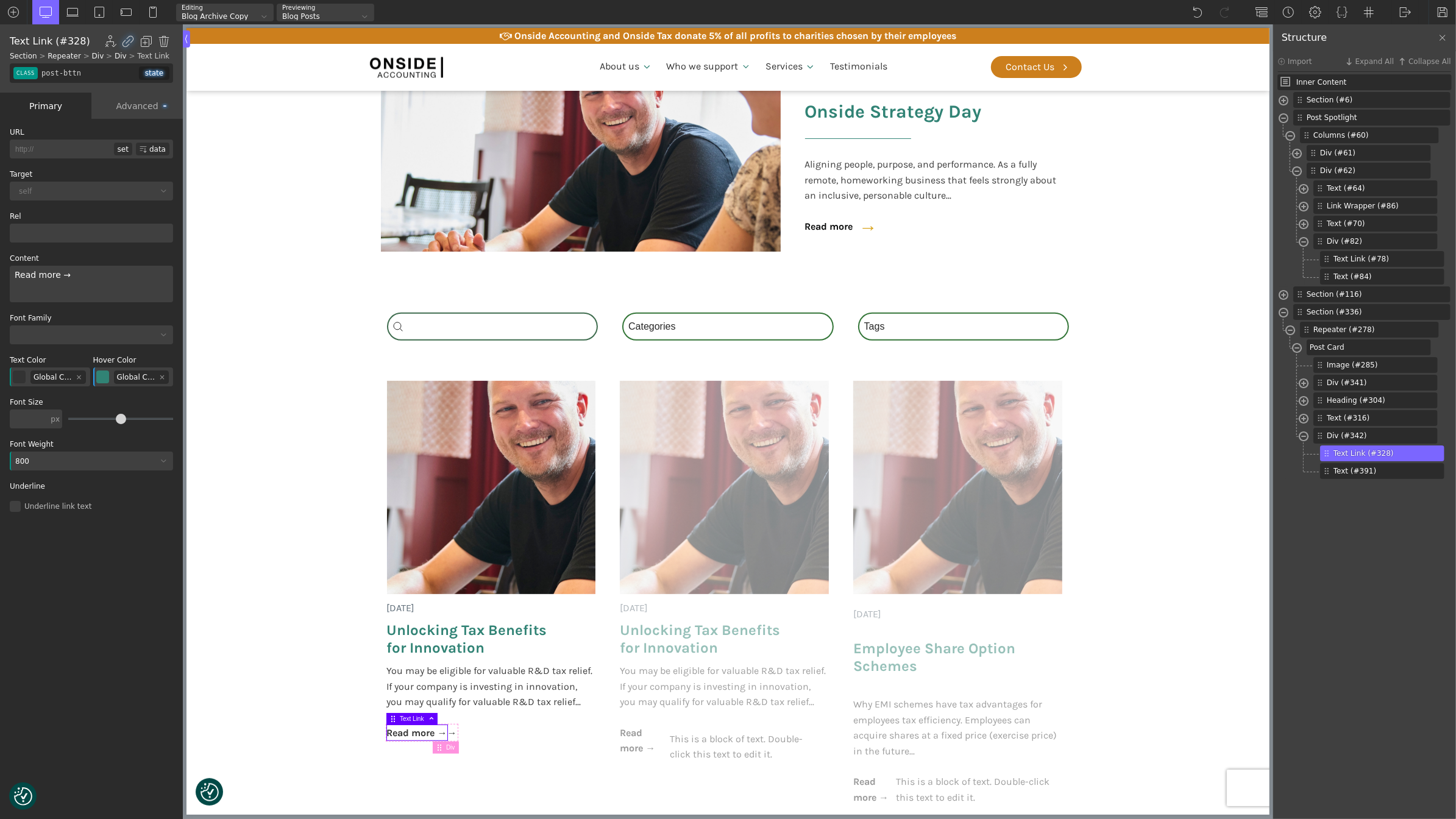
click at [112, 275] on div "Read more →" at bounding box center [91, 284] width 164 height 37
click at [855, 228] on div "→" at bounding box center [862, 227] width 31 height 29
type input "text_block-84-321"
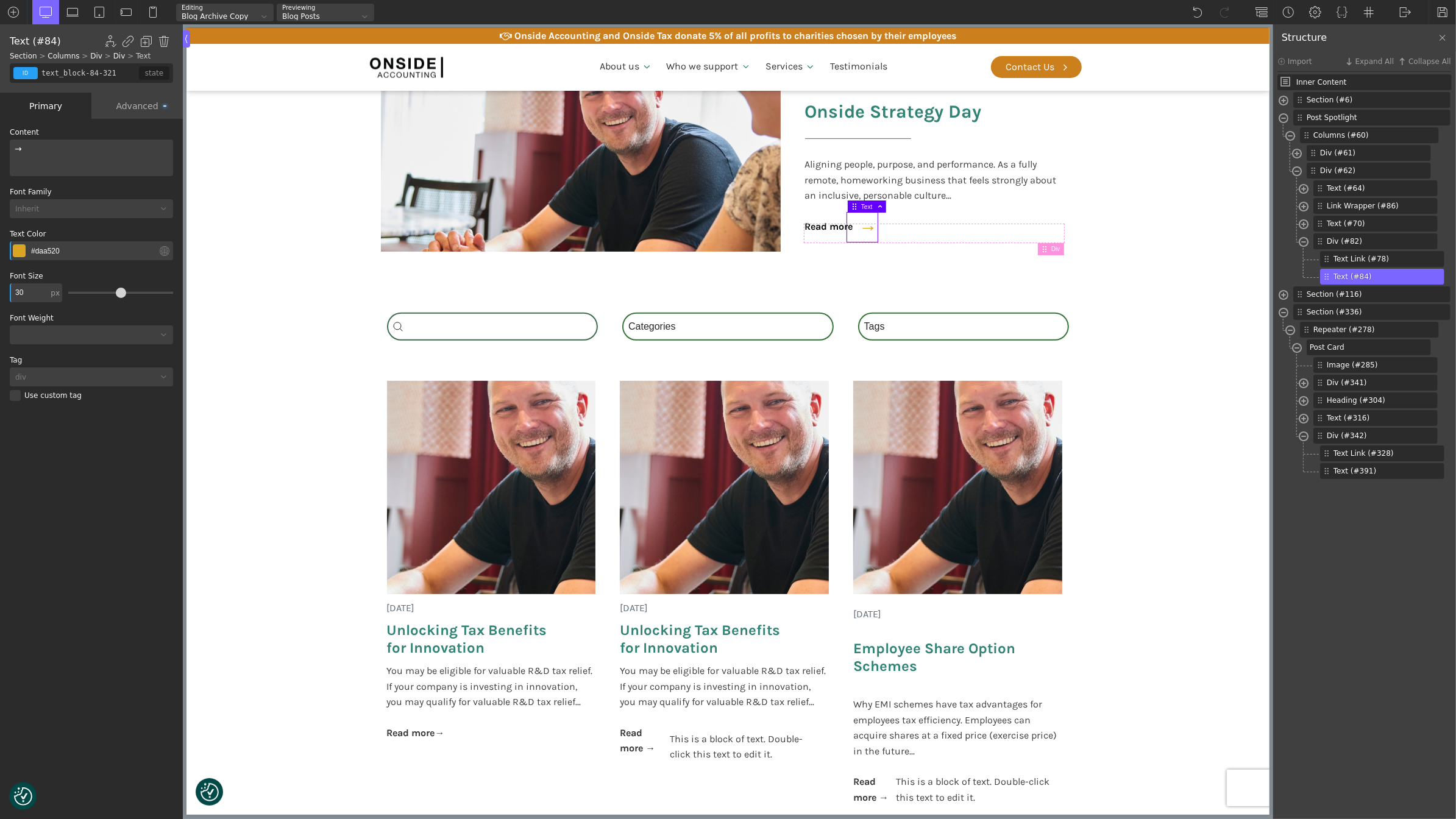
click at [130, 105] on div "Advanced" at bounding box center [137, 106] width 92 height 26
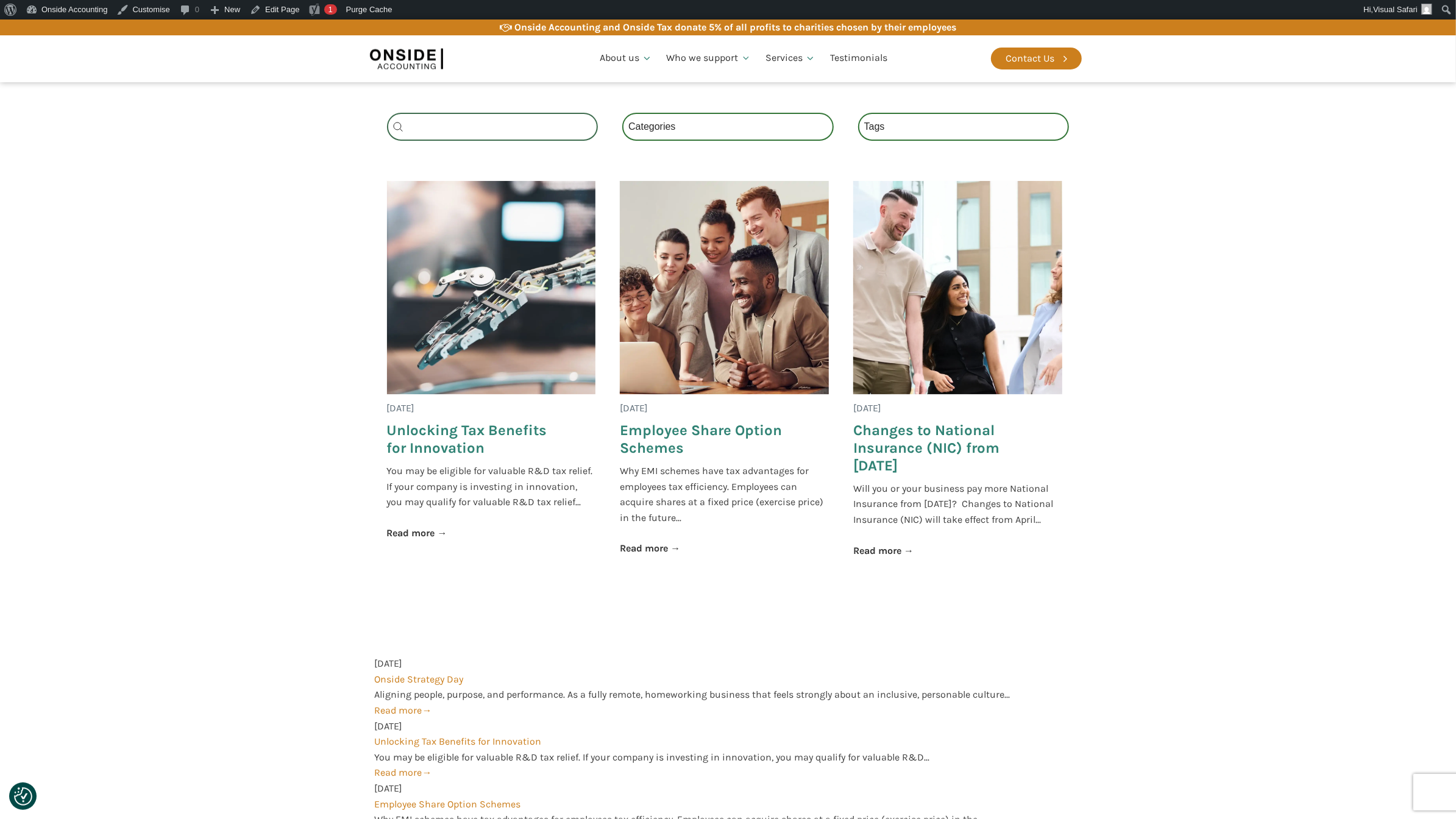
scroll to position [225, 0]
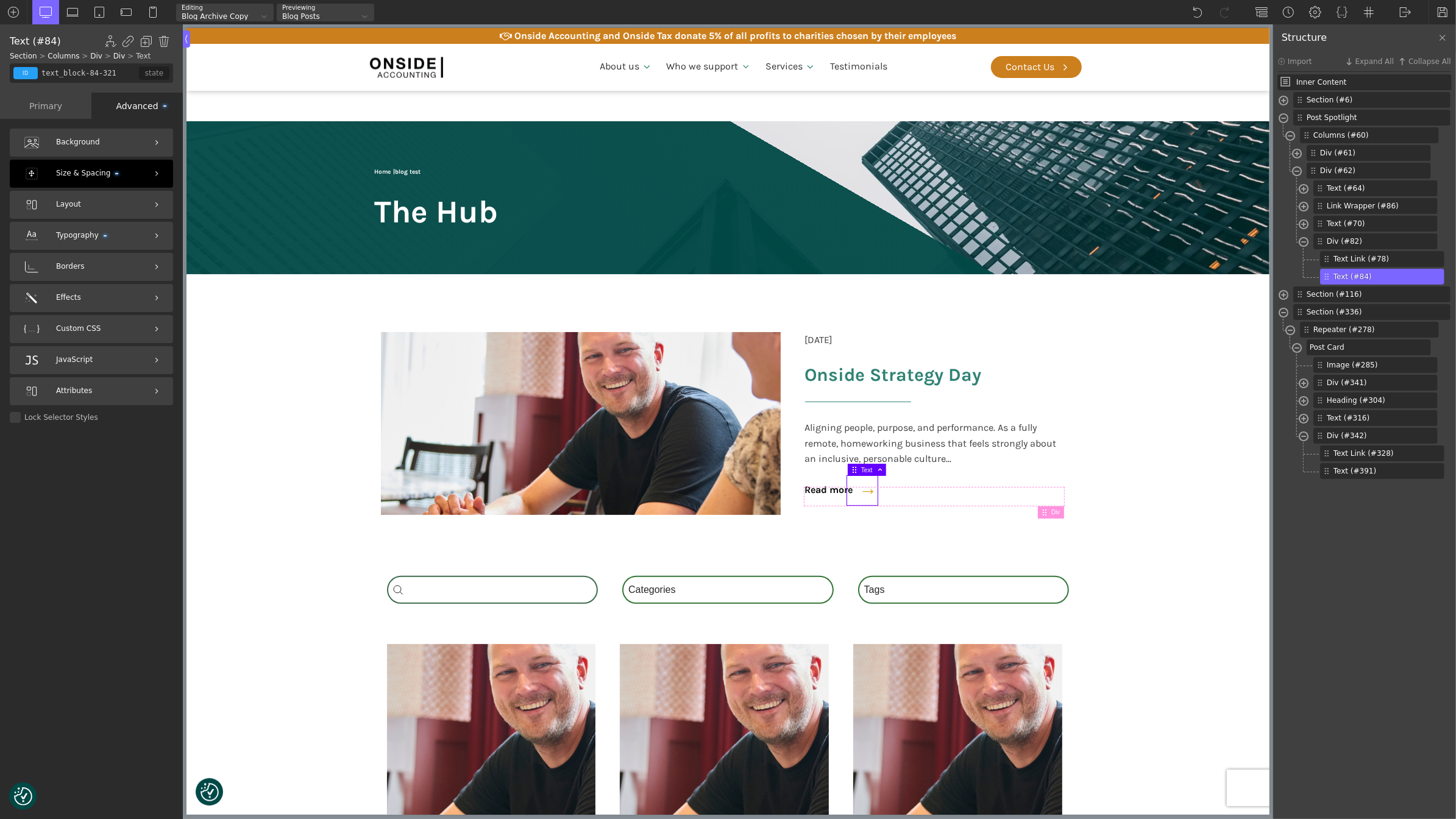
click at [113, 168] on span "Size & Spacing" at bounding box center [87, 173] width 62 height 11
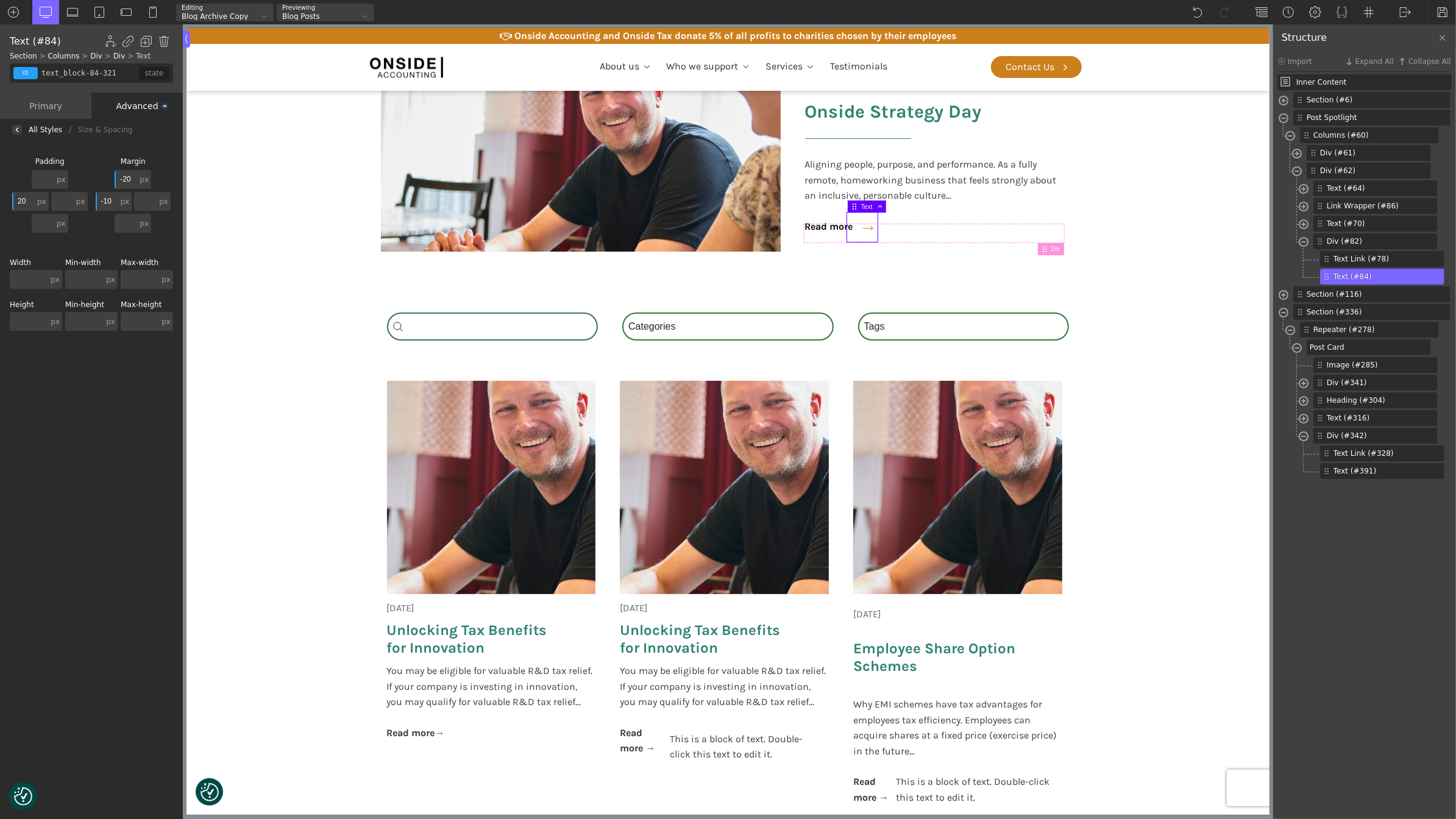
scroll to position [263, 0]
click at [438, 732] on div "→" at bounding box center [439, 733] width 10 height 16
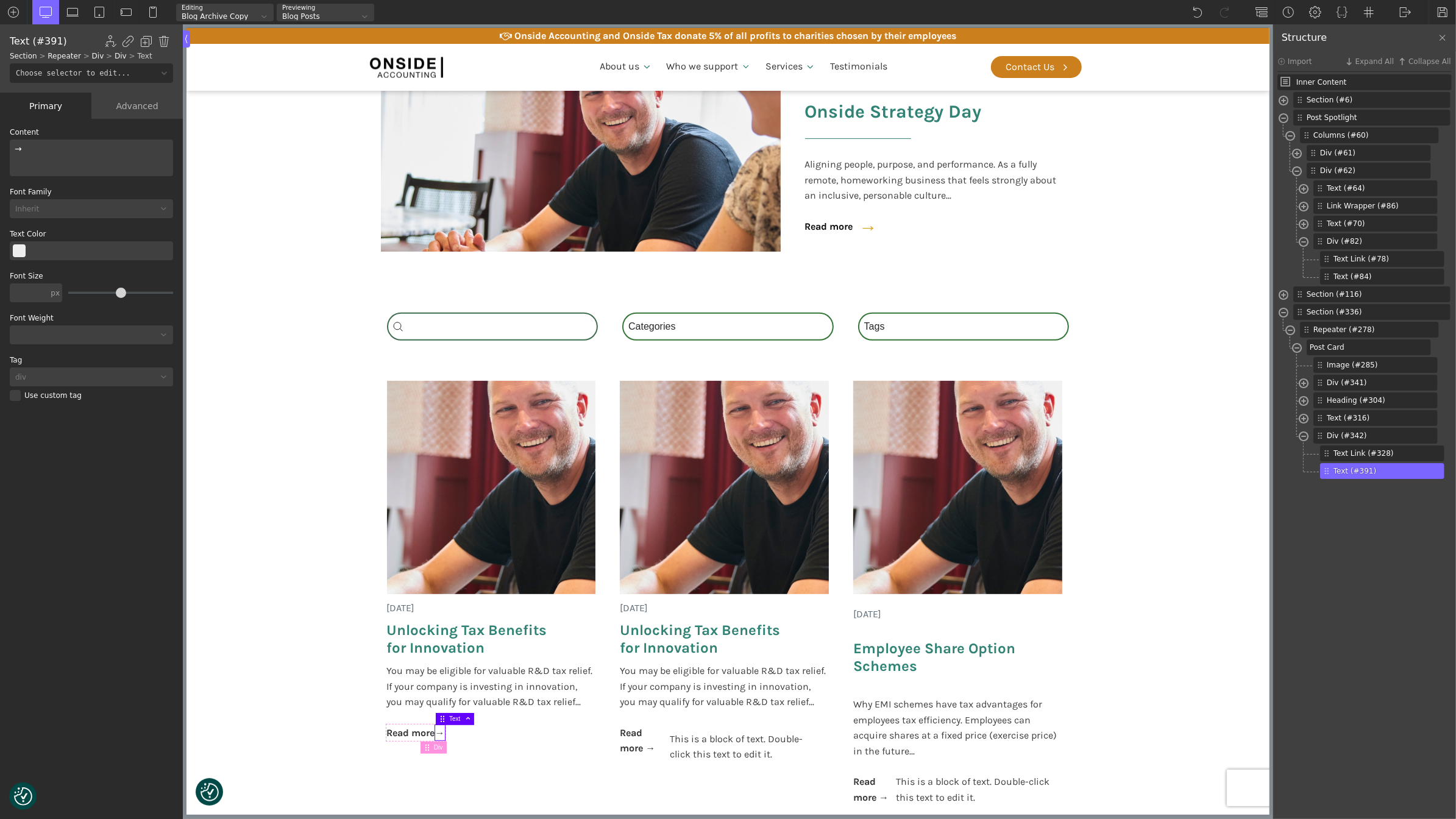
click at [150, 106] on div "Advanced" at bounding box center [137, 106] width 92 height 26
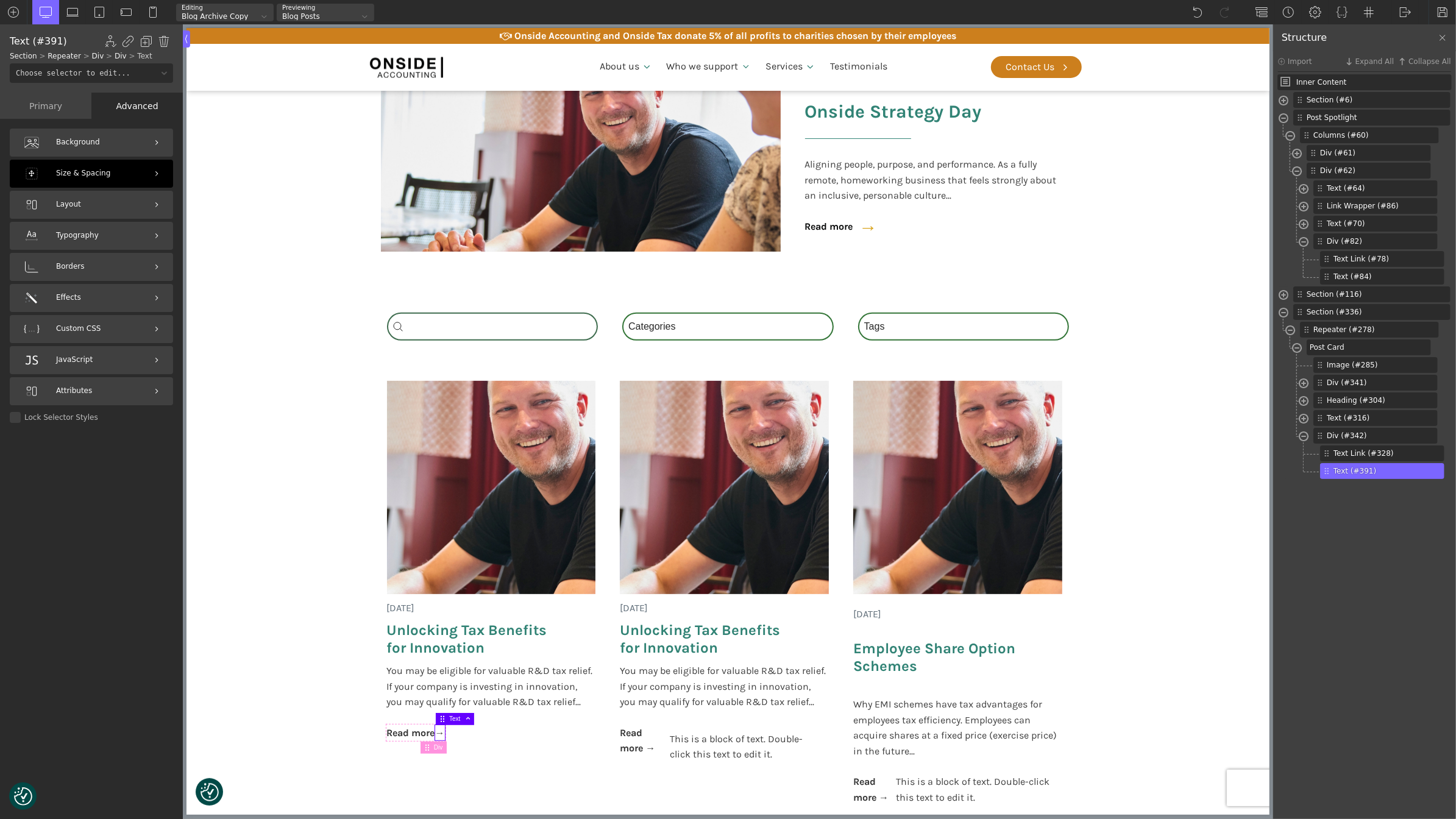
click at [99, 164] on div "Size & Spacing" at bounding box center [91, 174] width 164 height 28
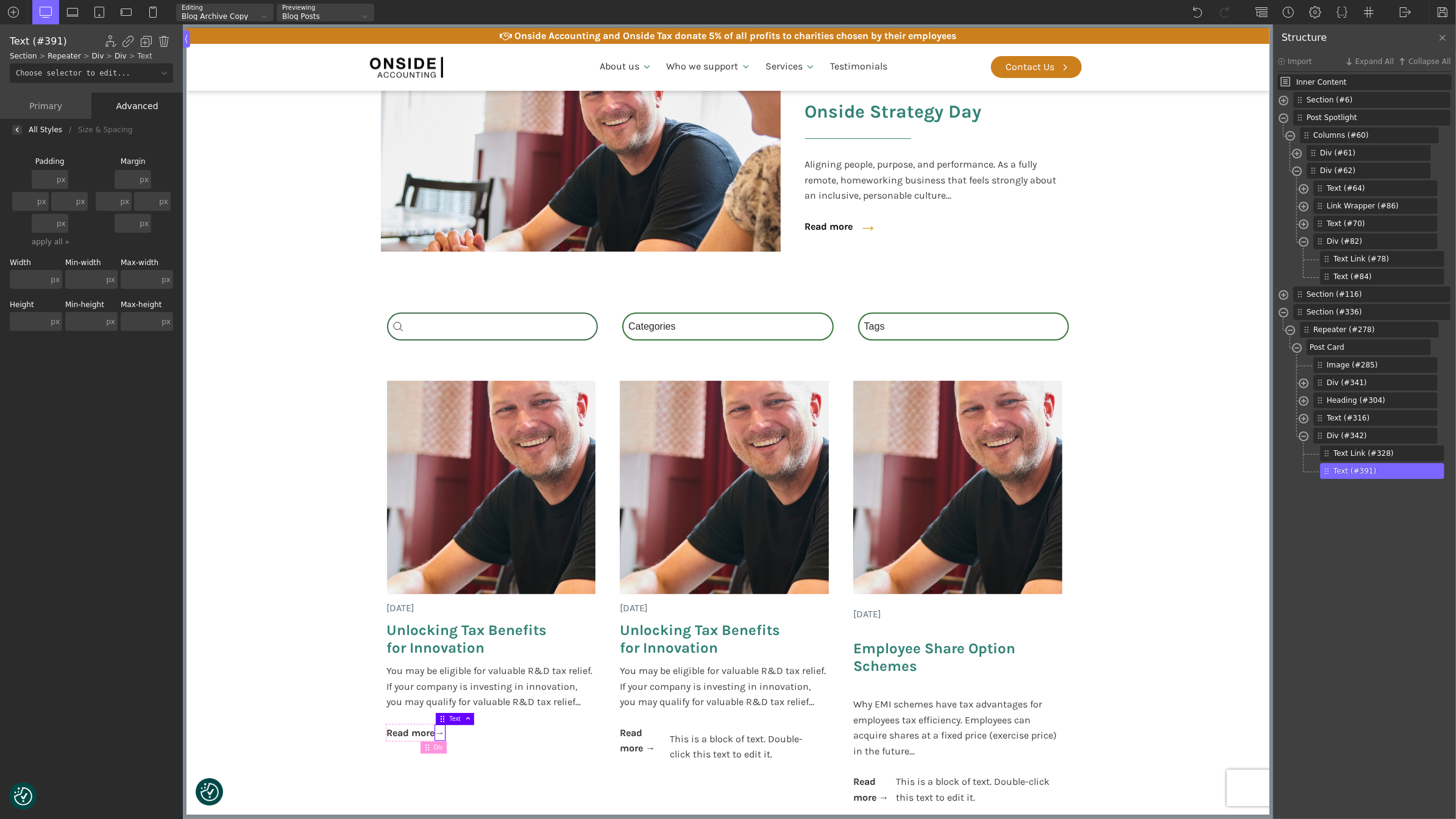
click at [33, 198] on input "text" at bounding box center [24, 201] width 23 height 19
type input "20"
click at [1352, 272] on span "Text (#84)" at bounding box center [1373, 276] width 79 height 11
type input "#daa520"
type input "30"
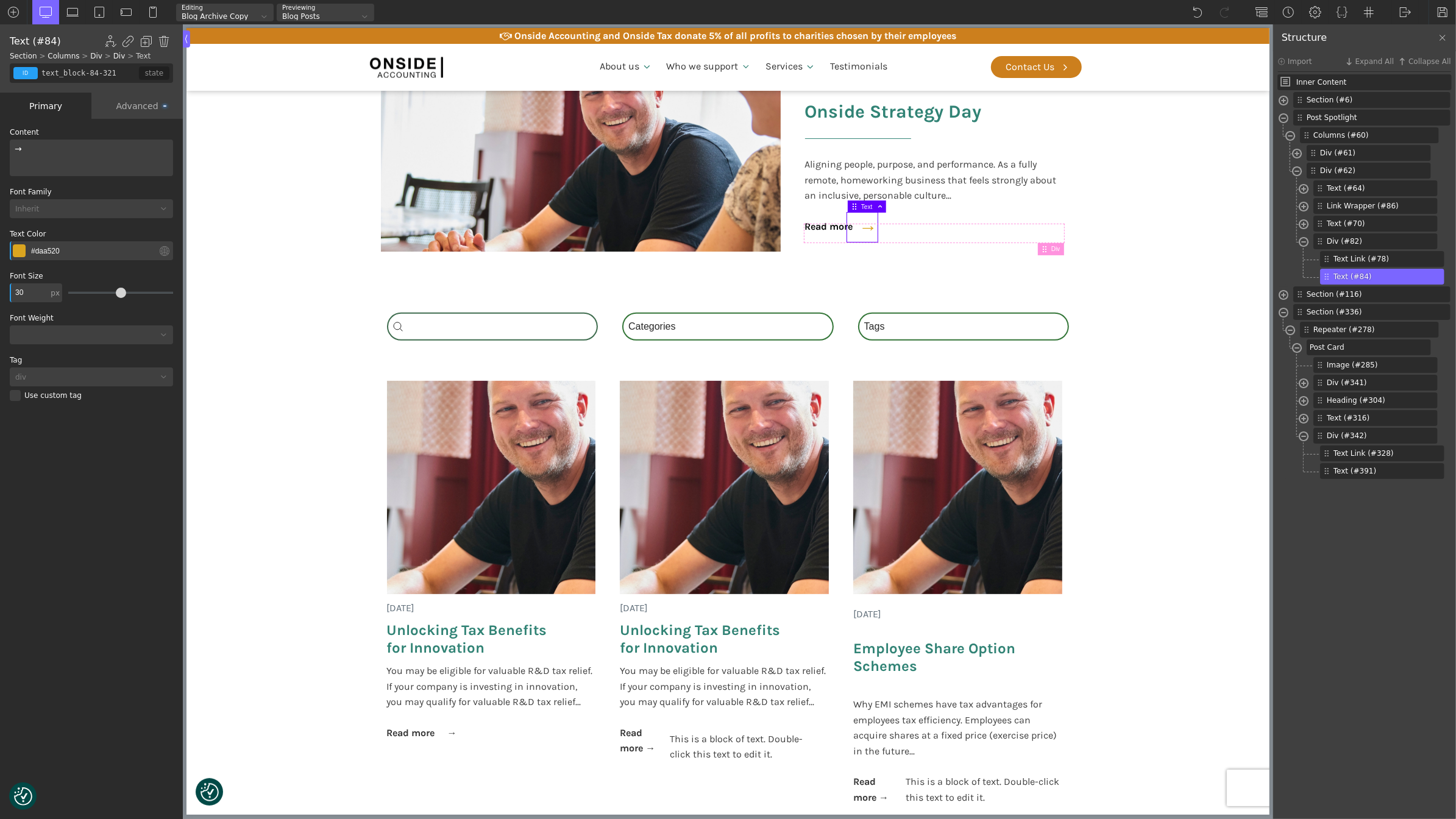
click at [136, 106] on div "Advanced" at bounding box center [137, 106] width 92 height 26
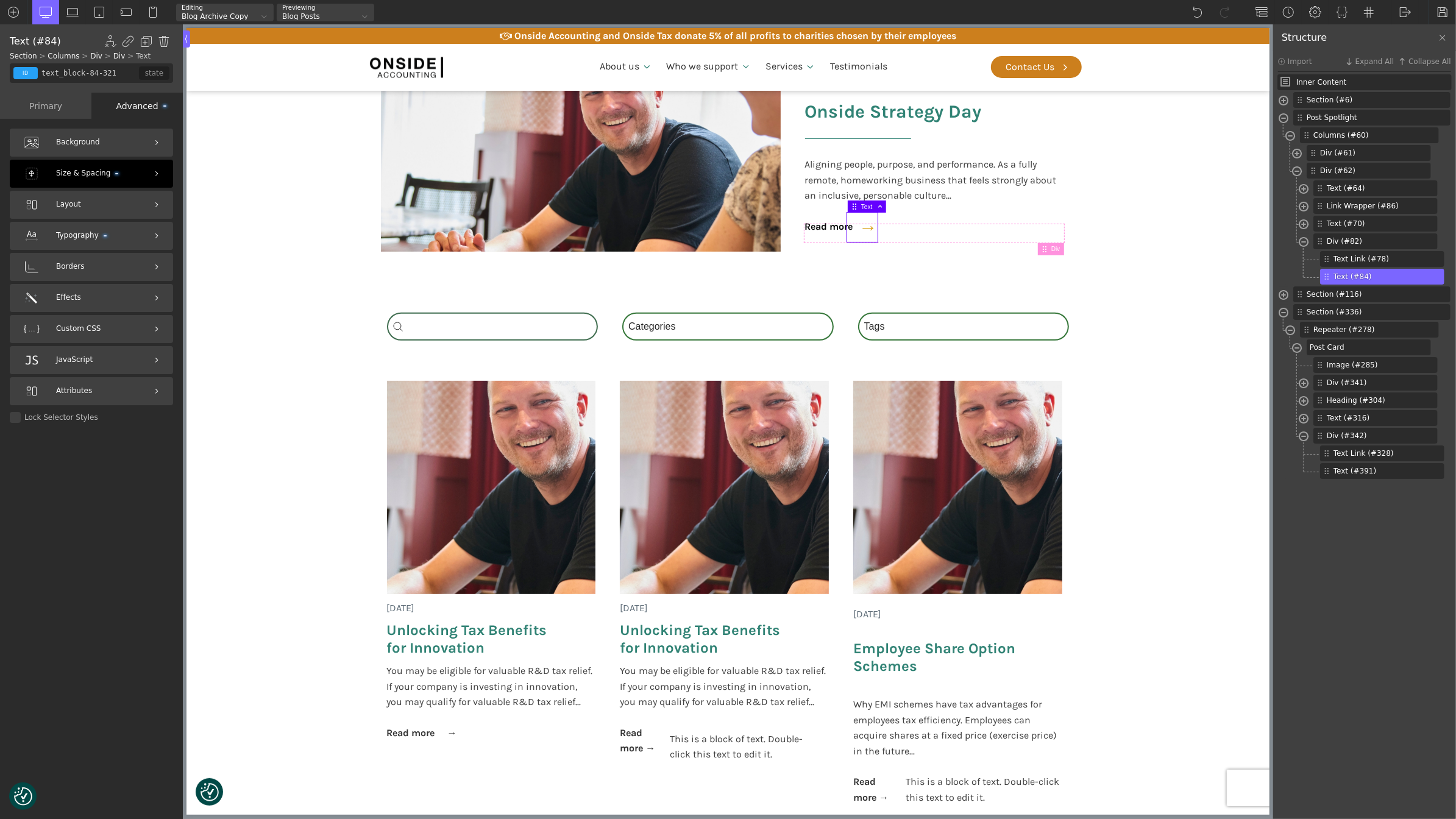
click at [115, 173] on span "Size & Spacing" at bounding box center [87, 173] width 62 height 11
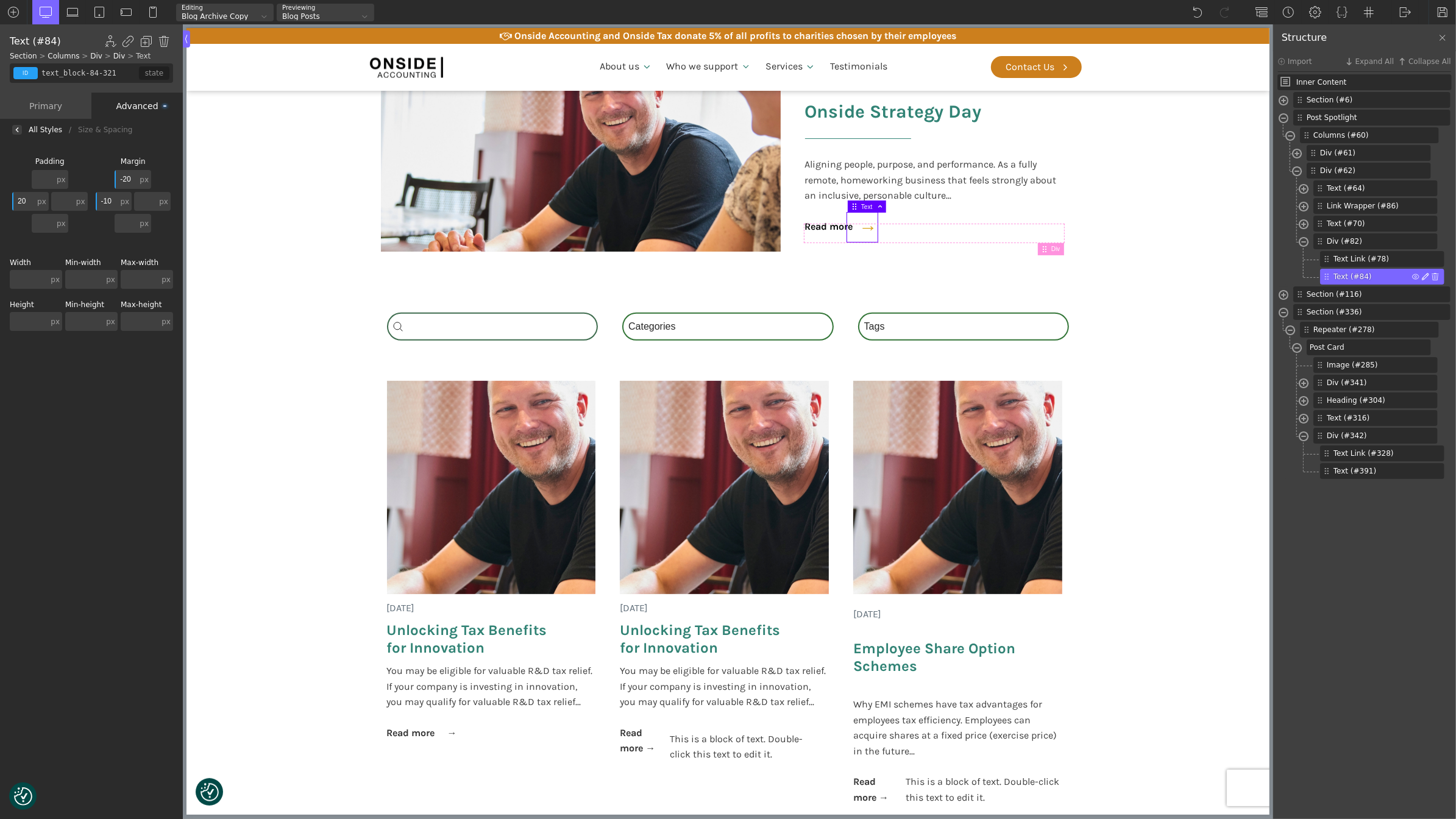
click at [1427, 276] on img at bounding box center [1425, 276] width 7 height 7
click at [1377, 326] on div "Duplicate" at bounding box center [1378, 323] width 102 height 16
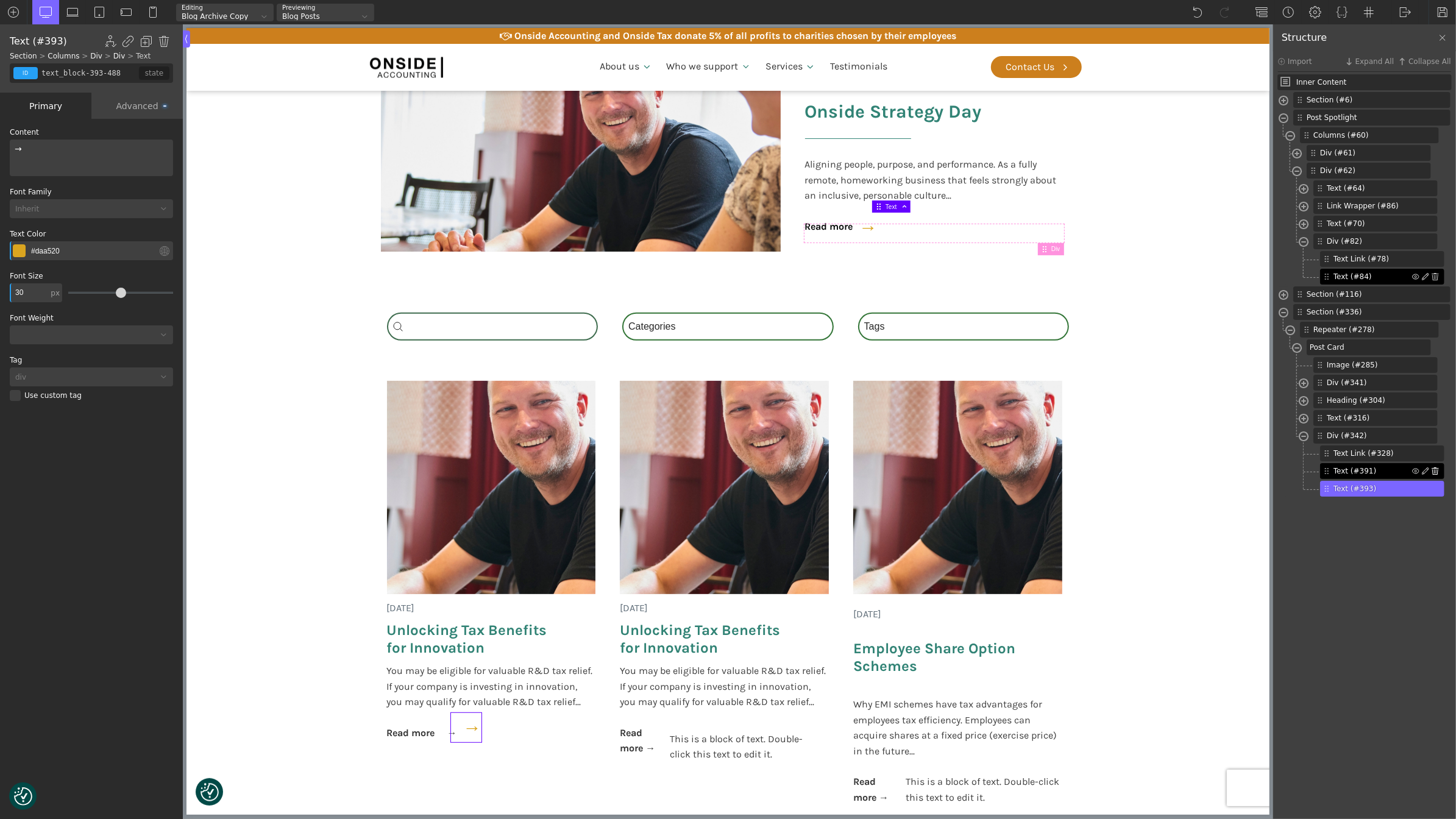
click at [1438, 472] on img at bounding box center [1436, 471] width 7 height 7
type input "div_block-342-488"
type input "post-footer"
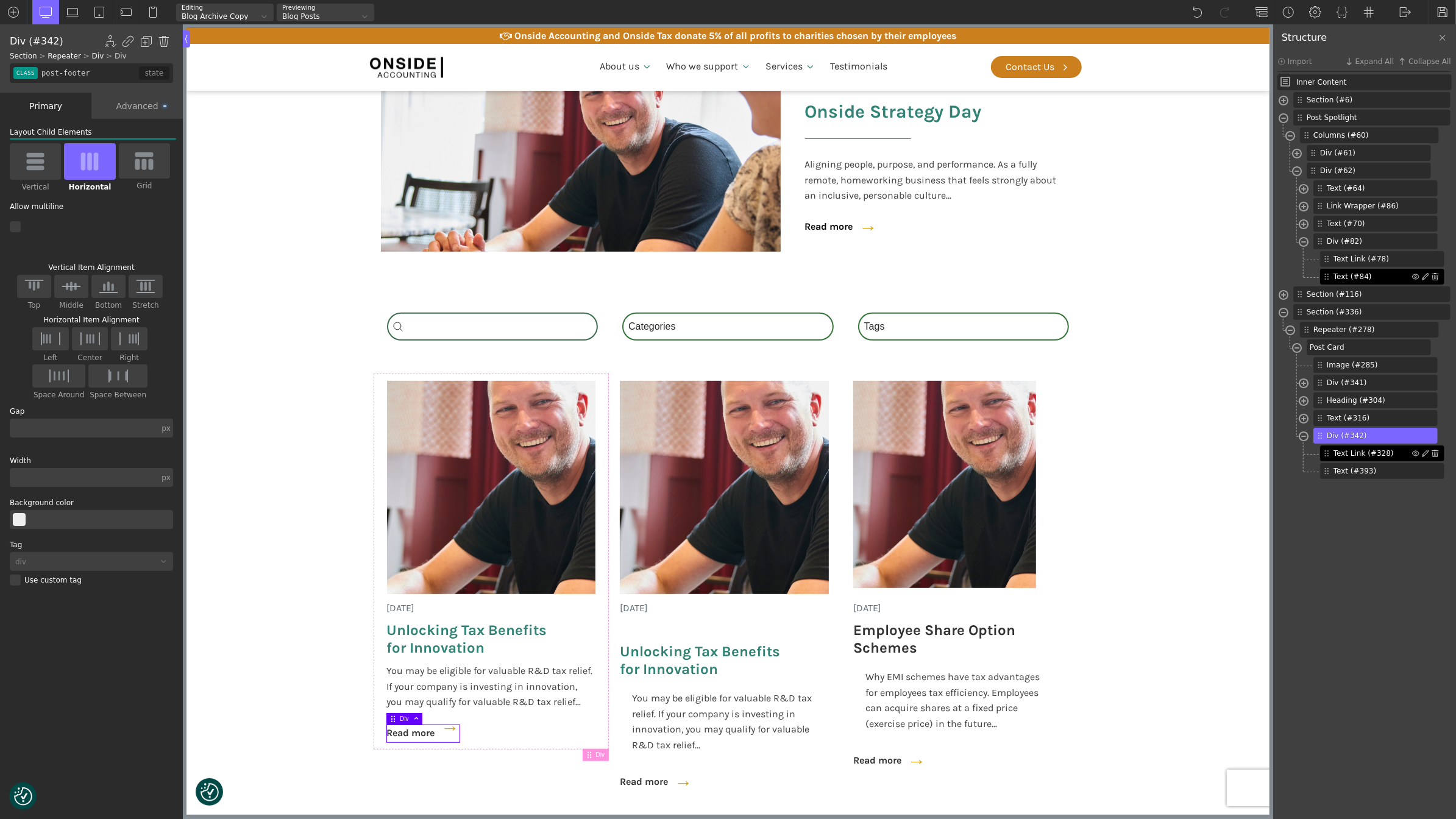
click at [1354, 449] on span "Text Link (#328)" at bounding box center [1373, 453] width 79 height 11
type input "link_text-328-488"
type input "post-bttn"
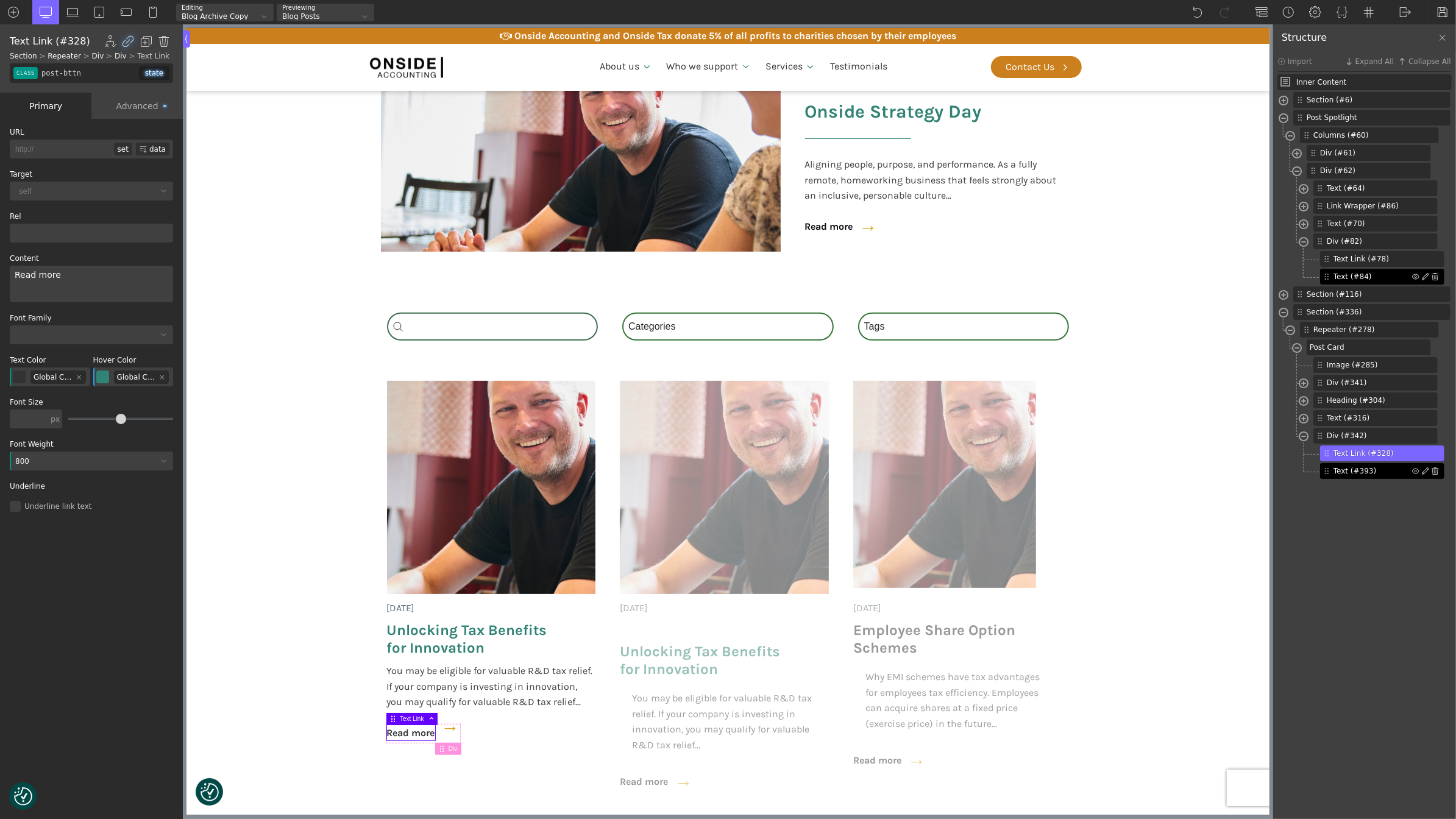
click at [1356, 469] on span "Text (#393)" at bounding box center [1373, 471] width 79 height 11
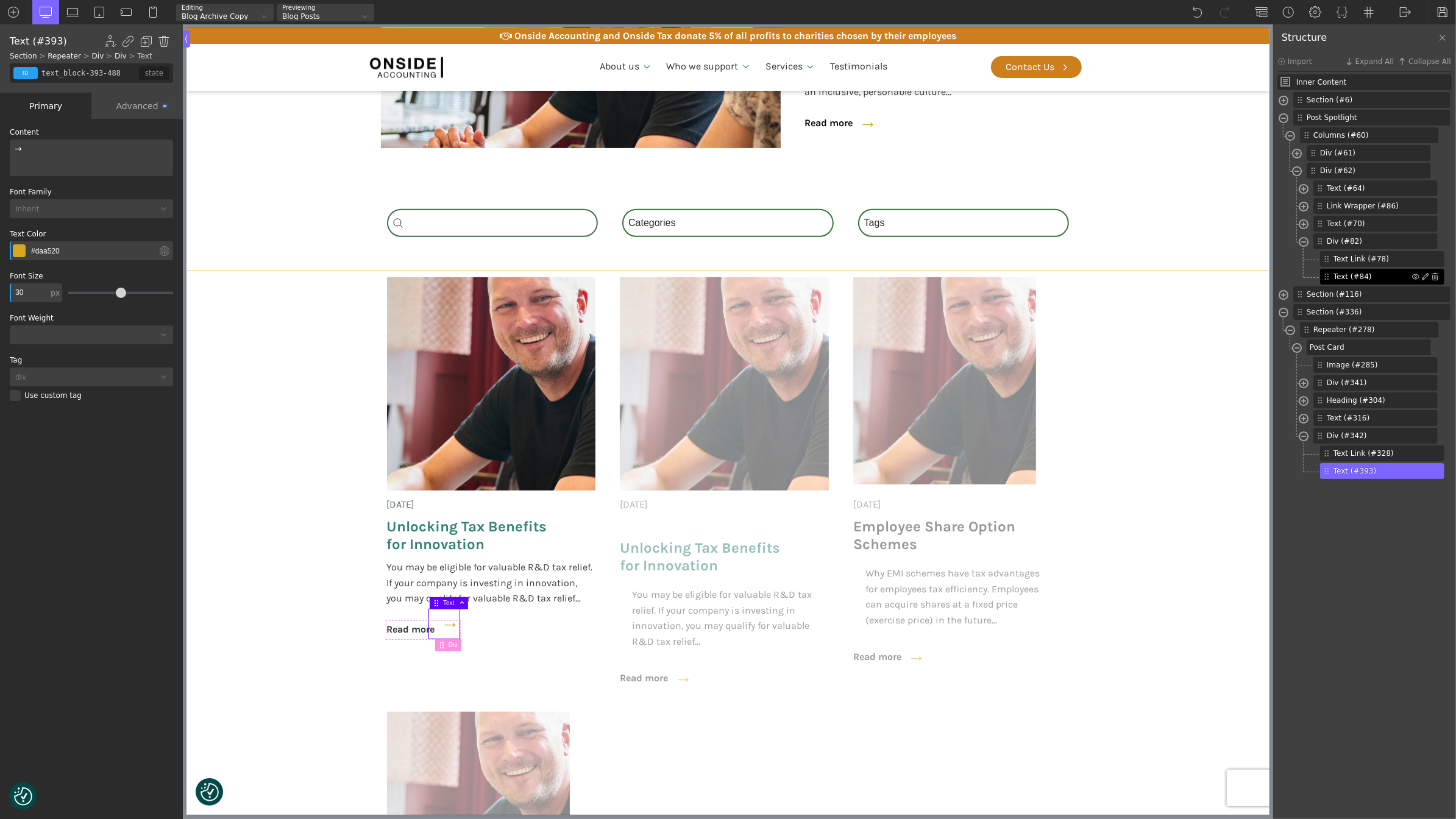
scroll to position [369, 0]
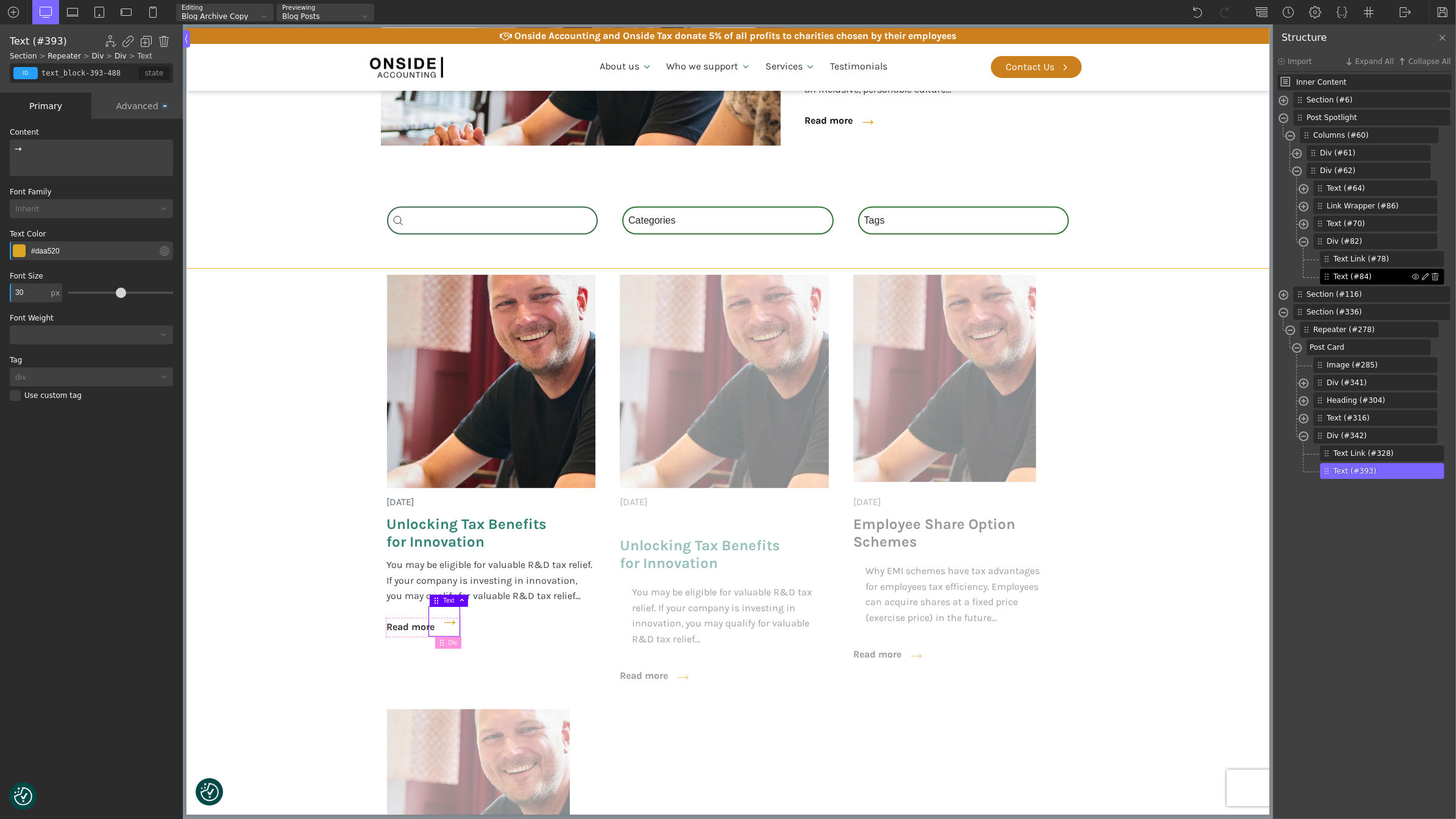
click at [1241, 462] on section "[DATE] Unlocking Tax Benefits for Innovation You may be eligible for valuable R…" at bounding box center [727, 732] width 1083 height 928
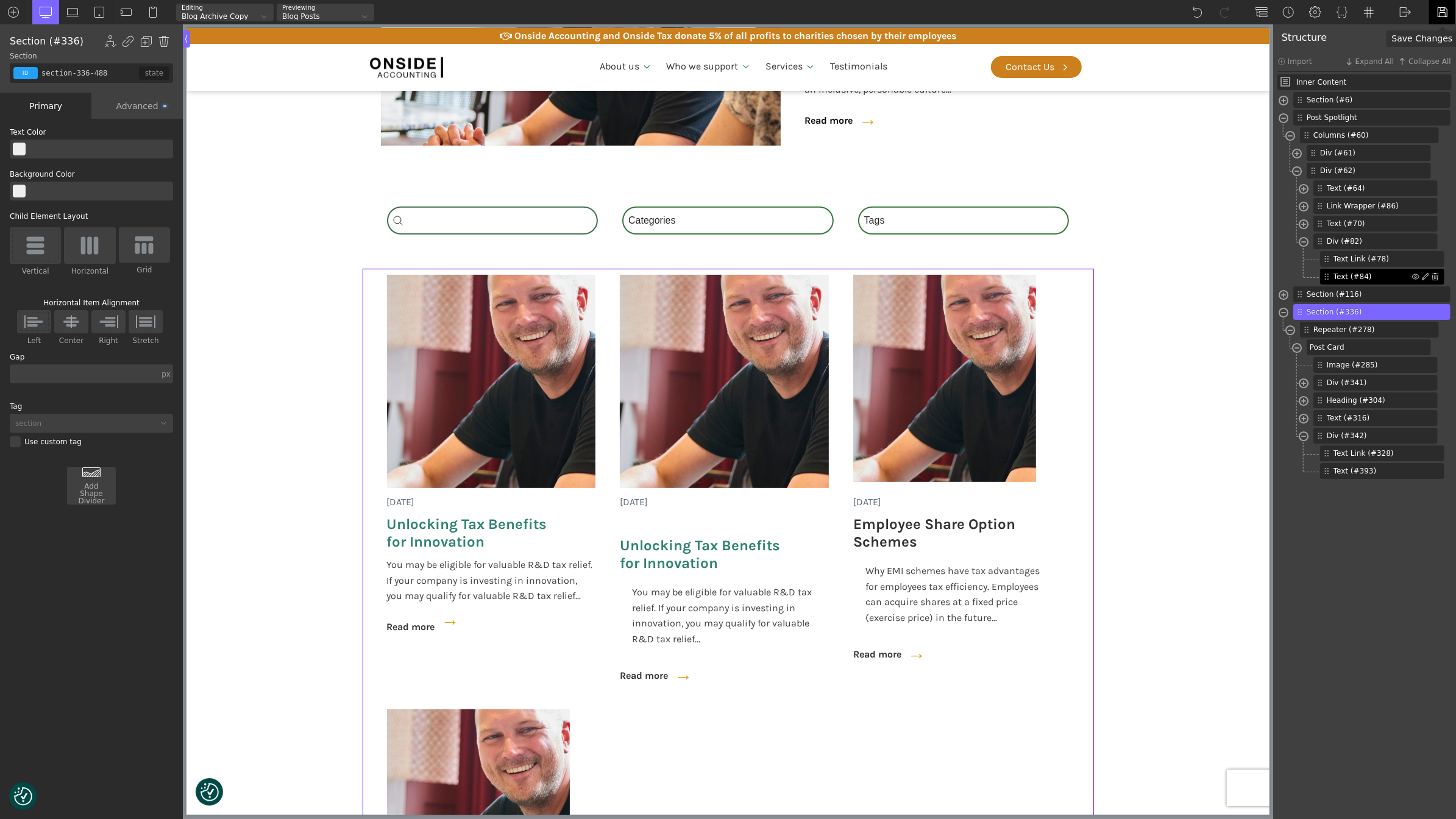
click at [1442, 8] on img at bounding box center [1443, 12] width 12 height 12
click at [446, 623] on div "→" at bounding box center [444, 621] width 31 height 29
type input "text_block-393-488"
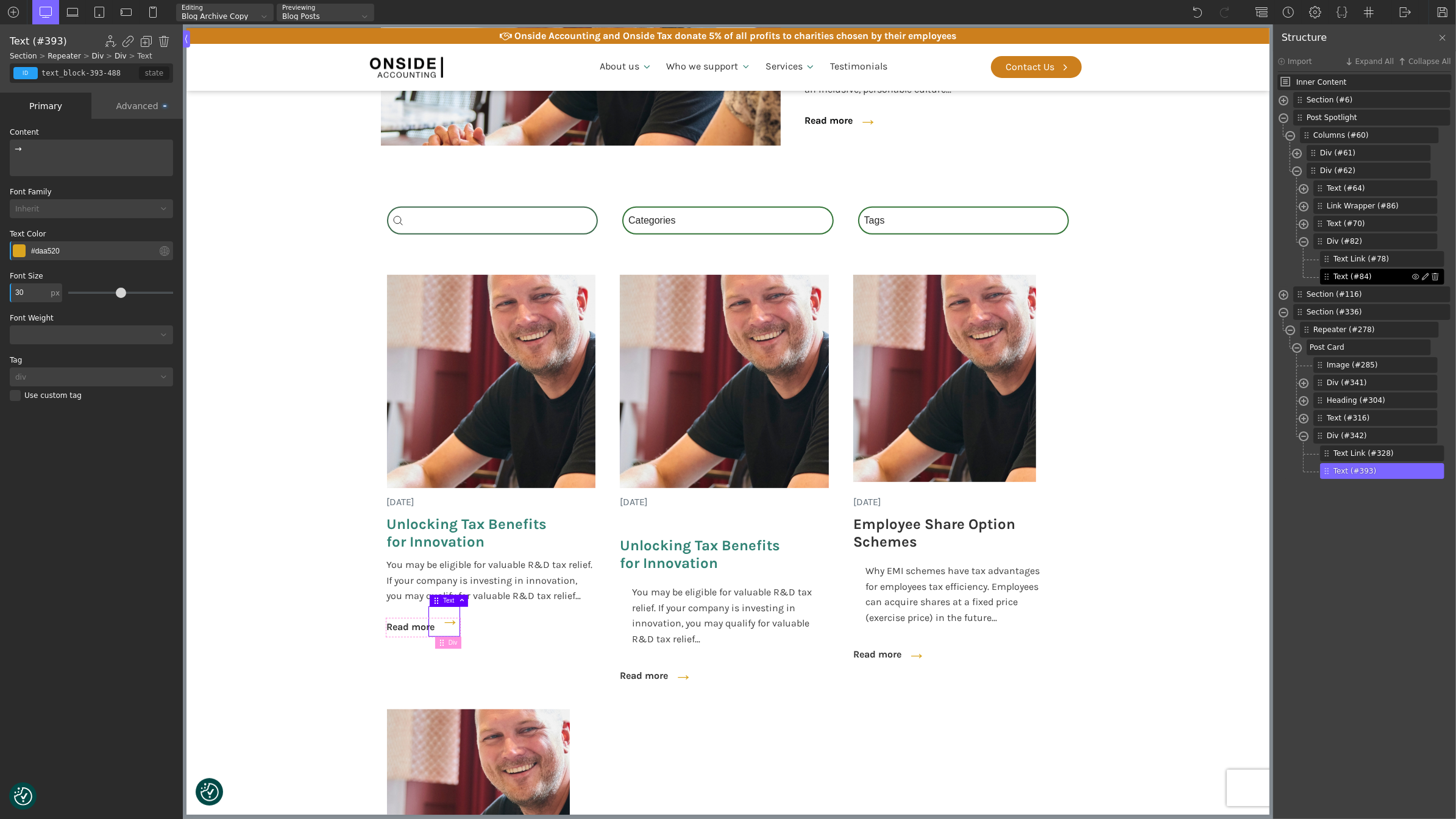
click at [136, 102] on div "Advanced" at bounding box center [137, 106] width 92 height 26
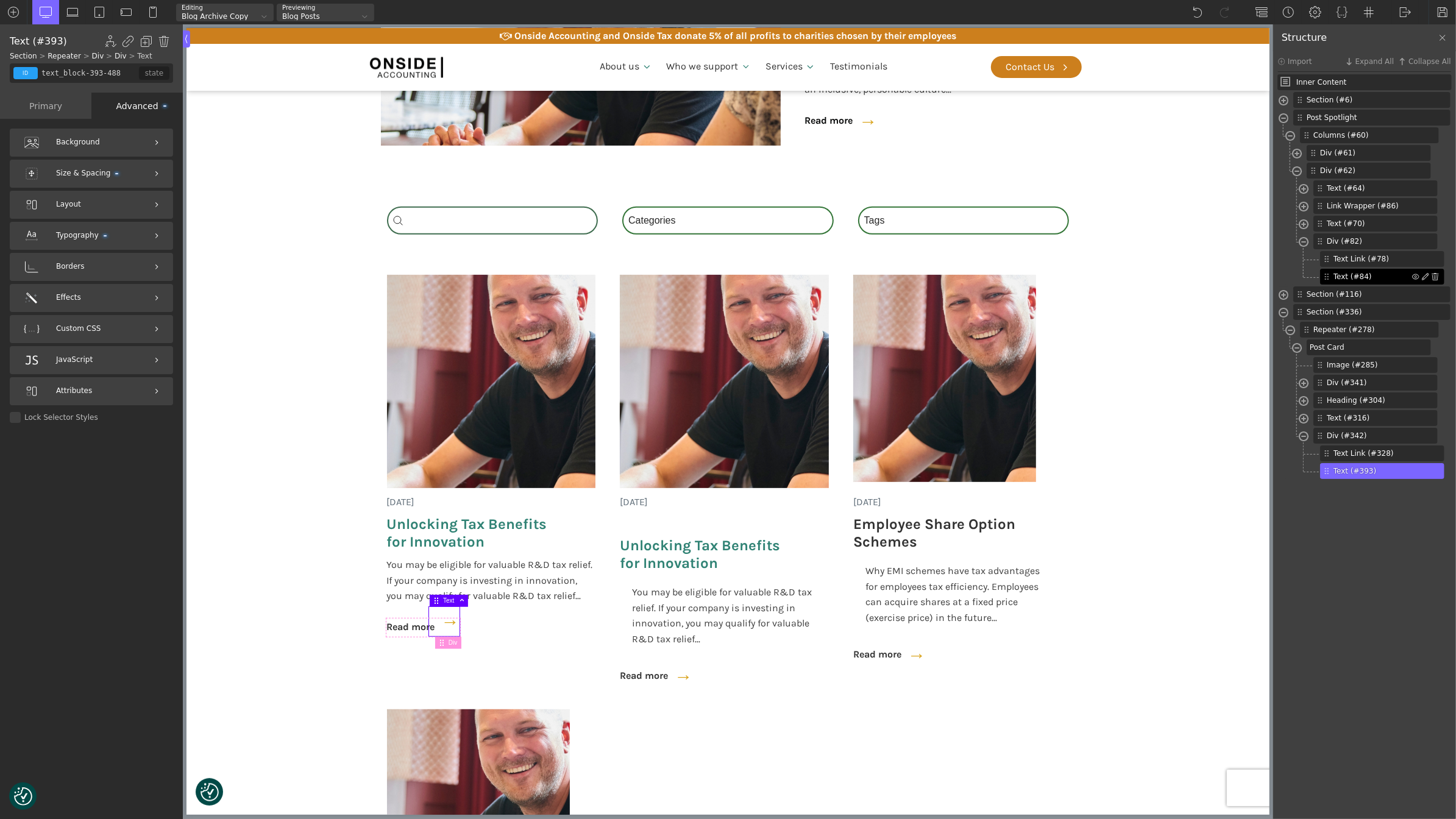
click at [136, 102] on div "Advanced" at bounding box center [137, 106] width 92 height 26
click at [94, 162] on div "Size & Spacing" at bounding box center [91, 174] width 164 height 28
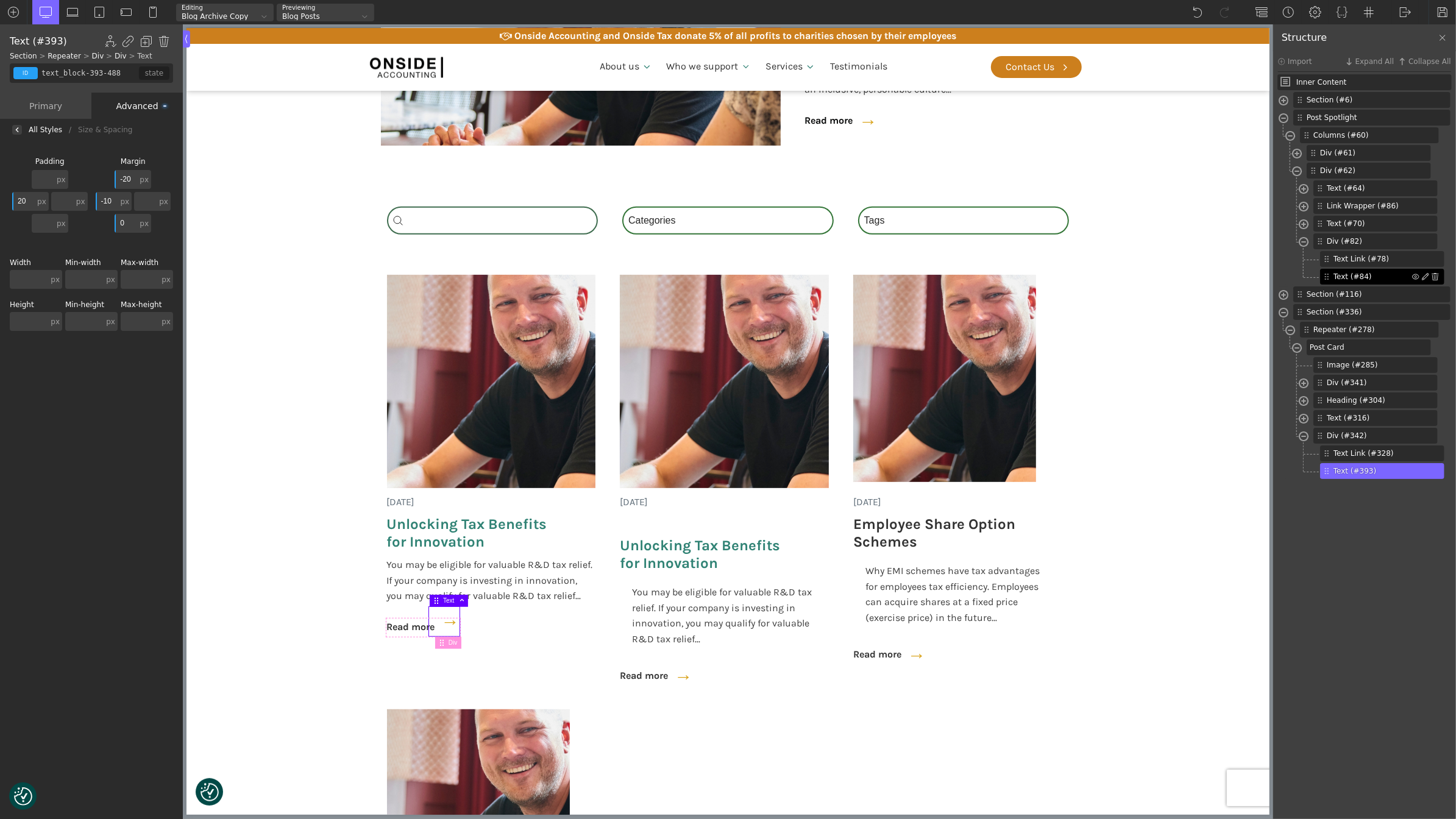
click at [130, 181] on input "-20" at bounding box center [126, 179] width 23 height 19
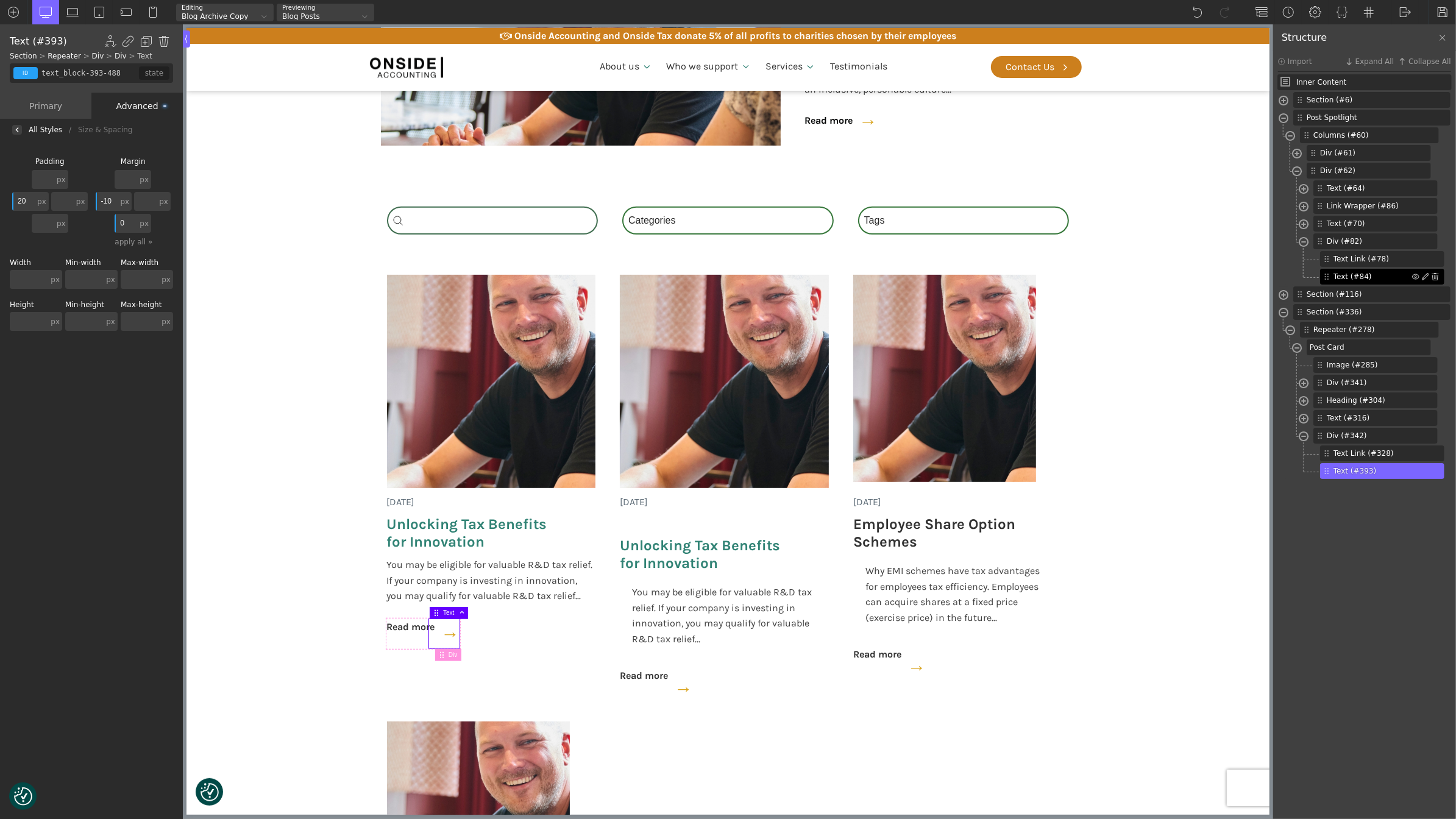
click at [136, 227] on input "0" at bounding box center [126, 224] width 23 height 19
click at [126, 176] on input "text" at bounding box center [126, 179] width 23 height 19
type input "-10"
click at [235, 455] on section "[DATE] Unlocking Tax Benefits for Innovation You may be eligible for valuable R…" at bounding box center [727, 738] width 1083 height 940
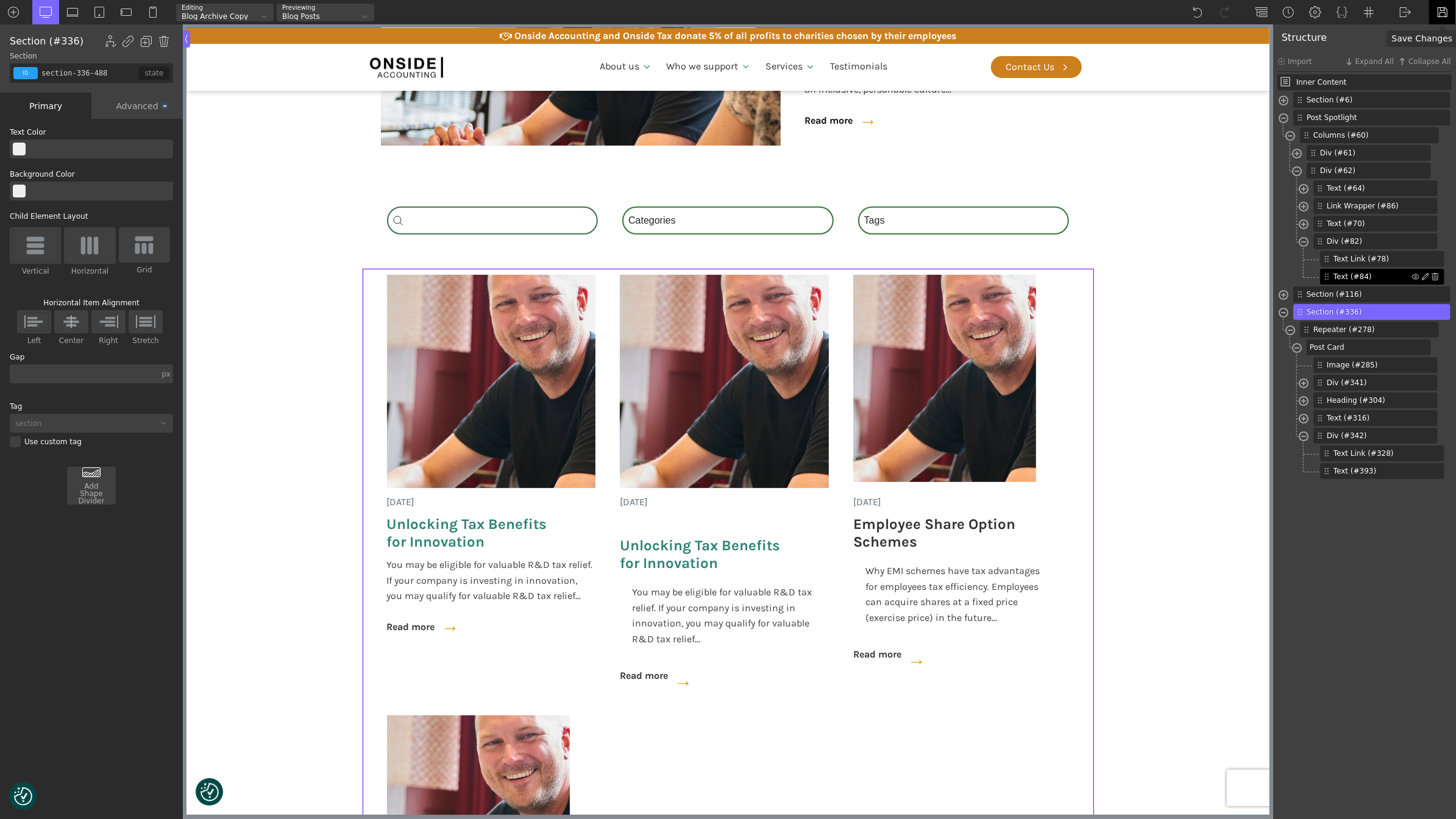
click at [1432, 5] on div at bounding box center [1442, 12] width 27 height 24
click at [1354, 367] on span "Image (#285)" at bounding box center [1367, 365] width 79 height 11
type input "image-285-488"
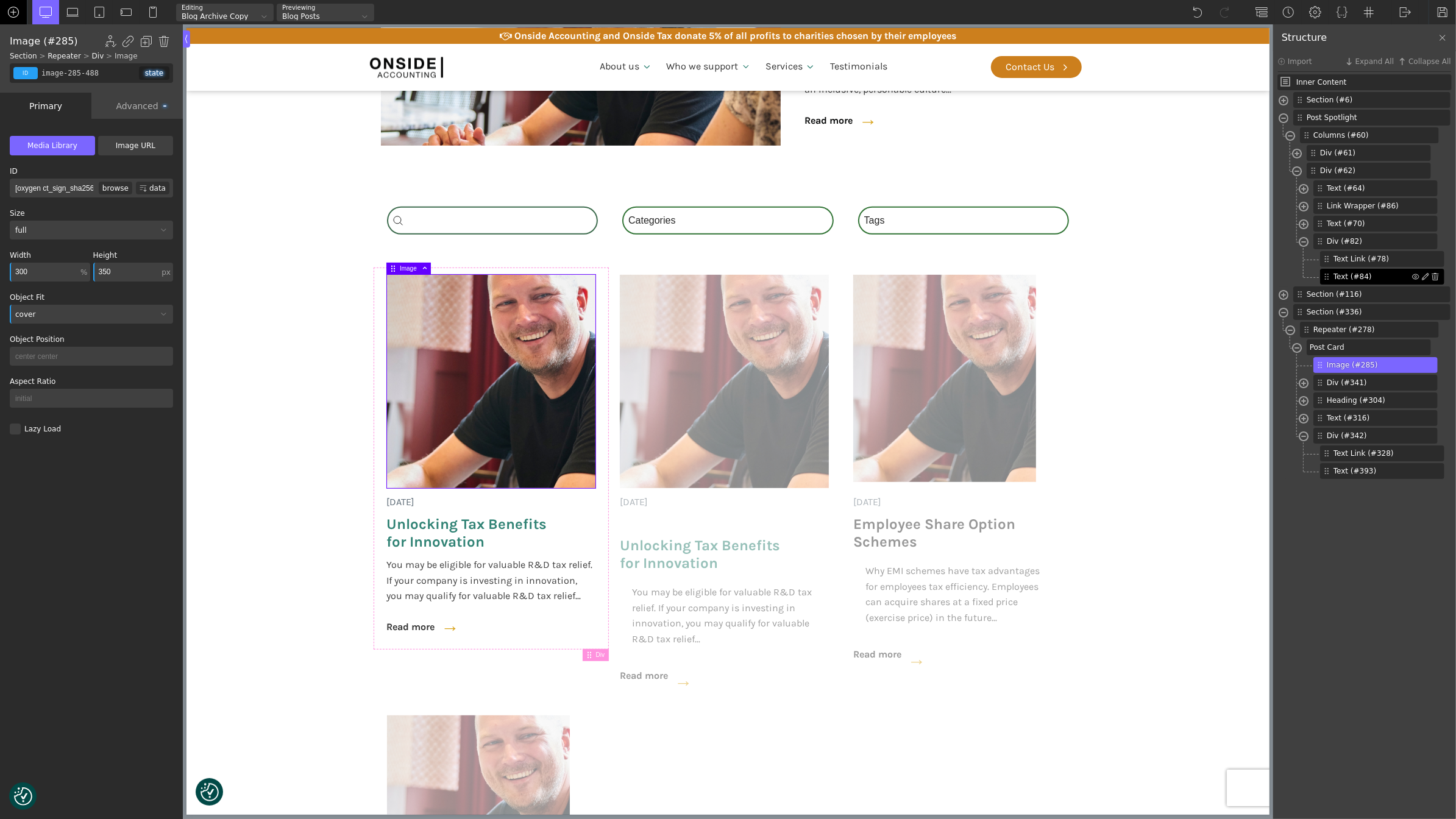
click at [13, 14] on img at bounding box center [13, 12] width 12 height 12
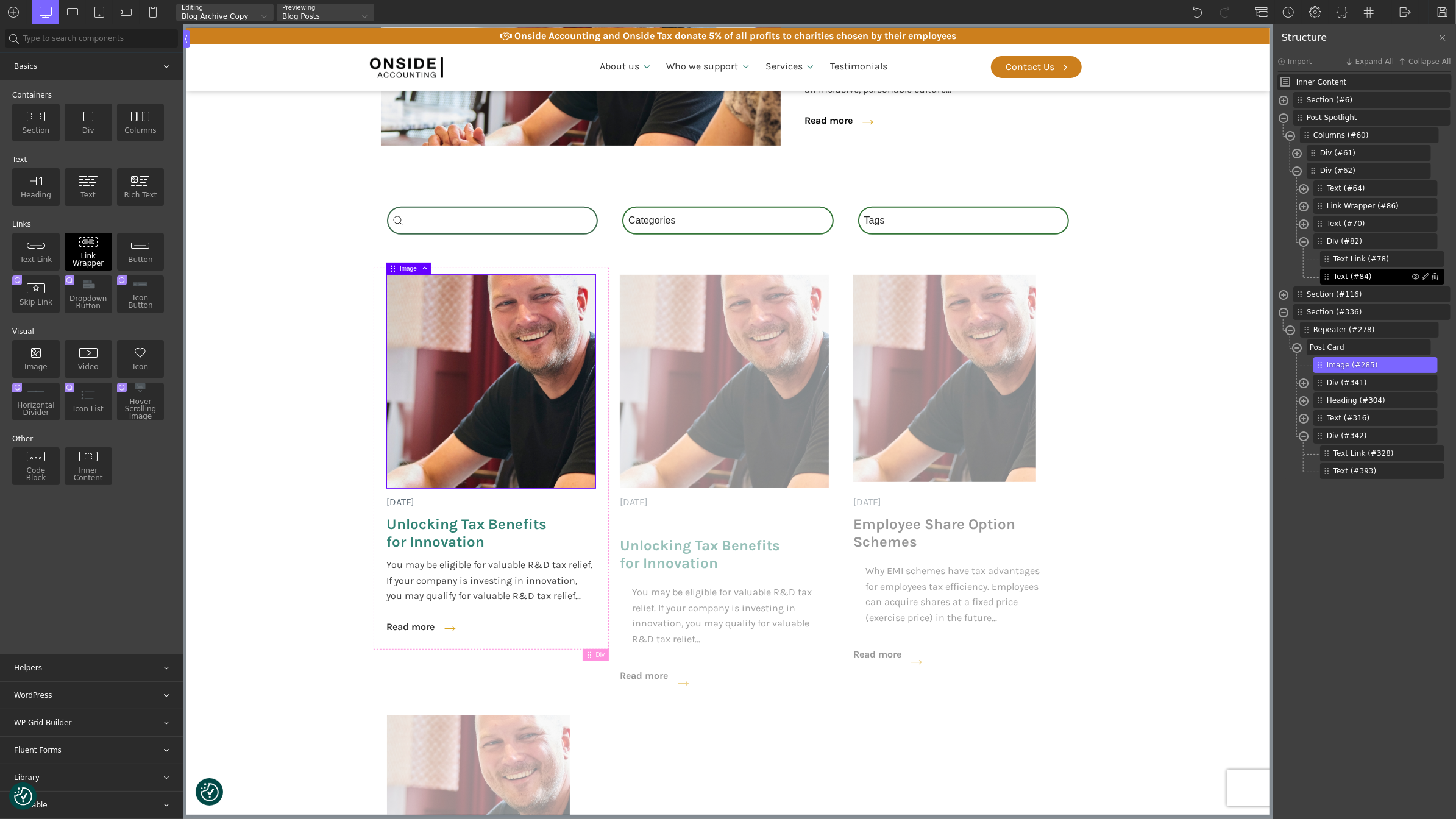
click at [94, 240] on img at bounding box center [88, 242] width 19 height 11
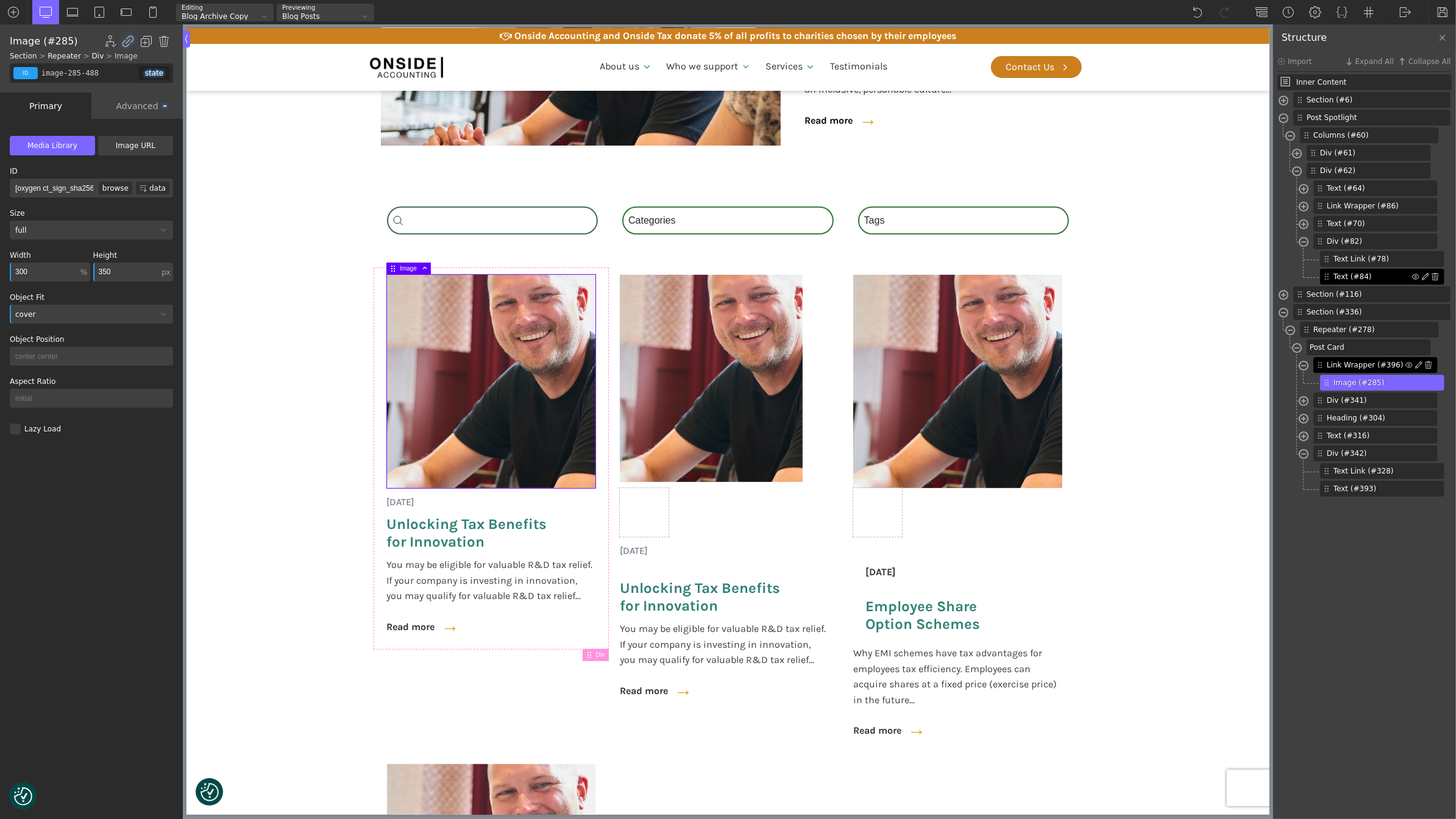
click at [1352, 360] on span "Link Wrapper (#396)" at bounding box center [1367, 365] width 79 height 11
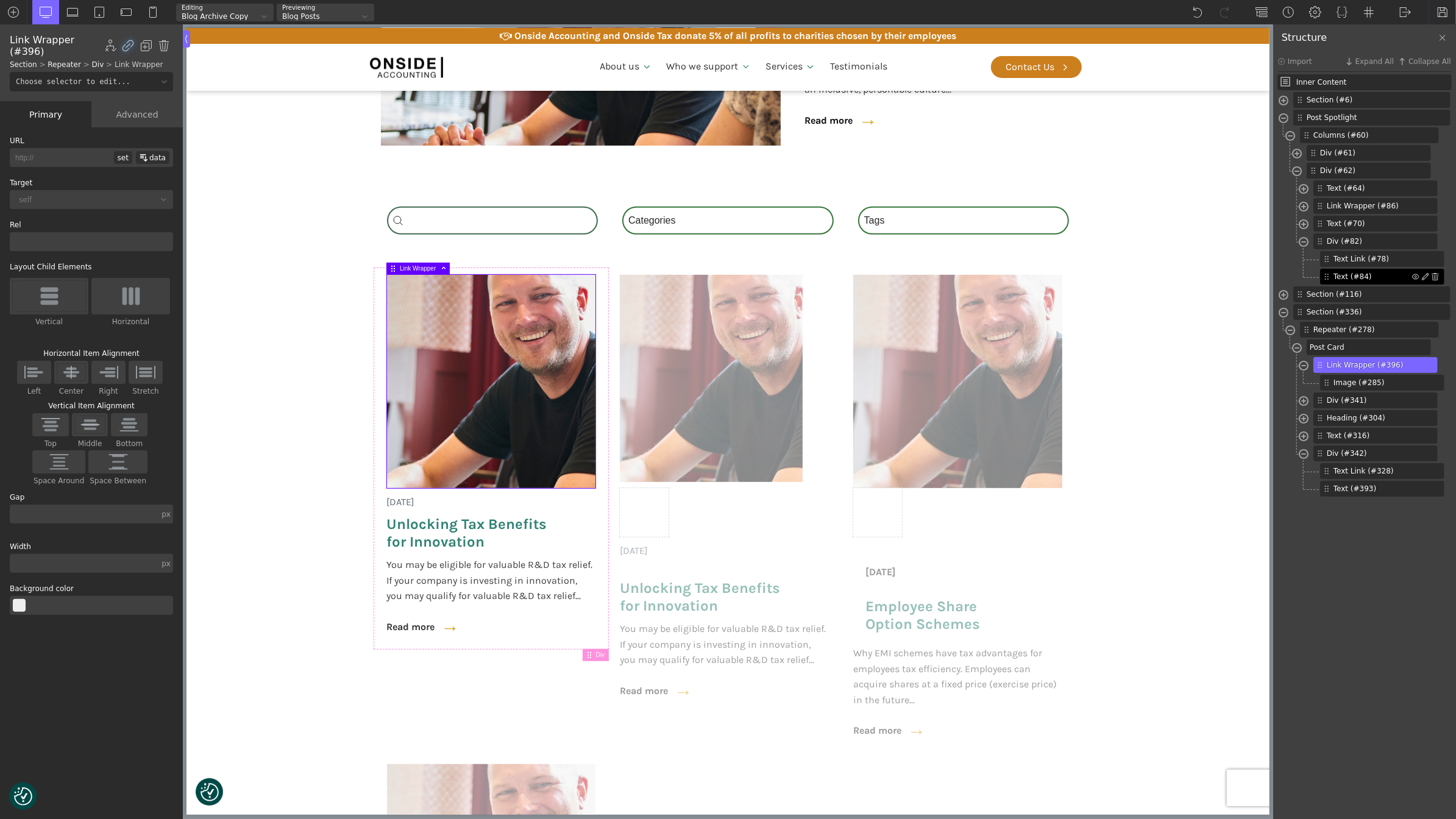
click at [154, 156] on div "data" at bounding box center [152, 158] width 33 height 13
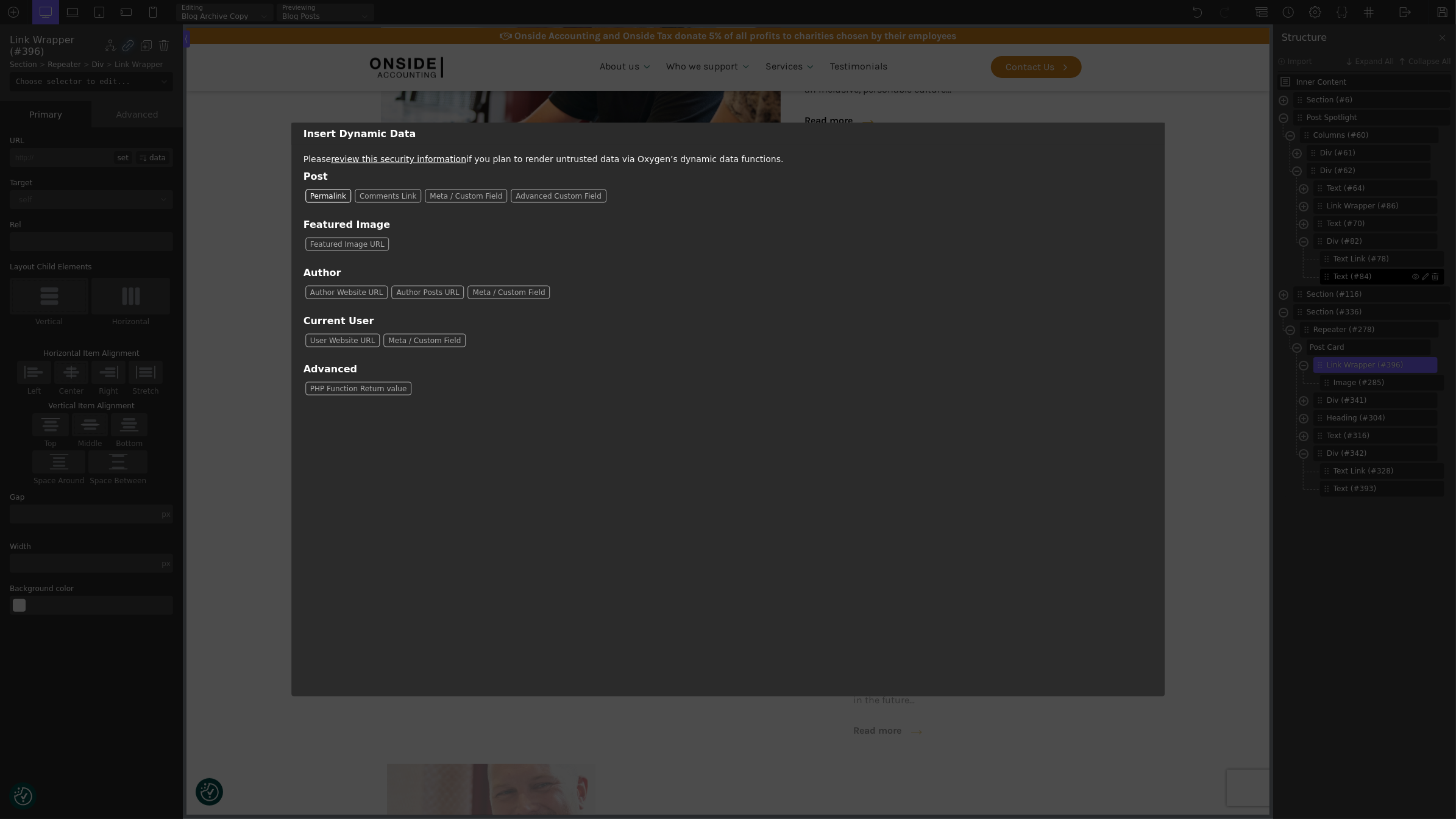
type input "[oxygen data='permalink']"
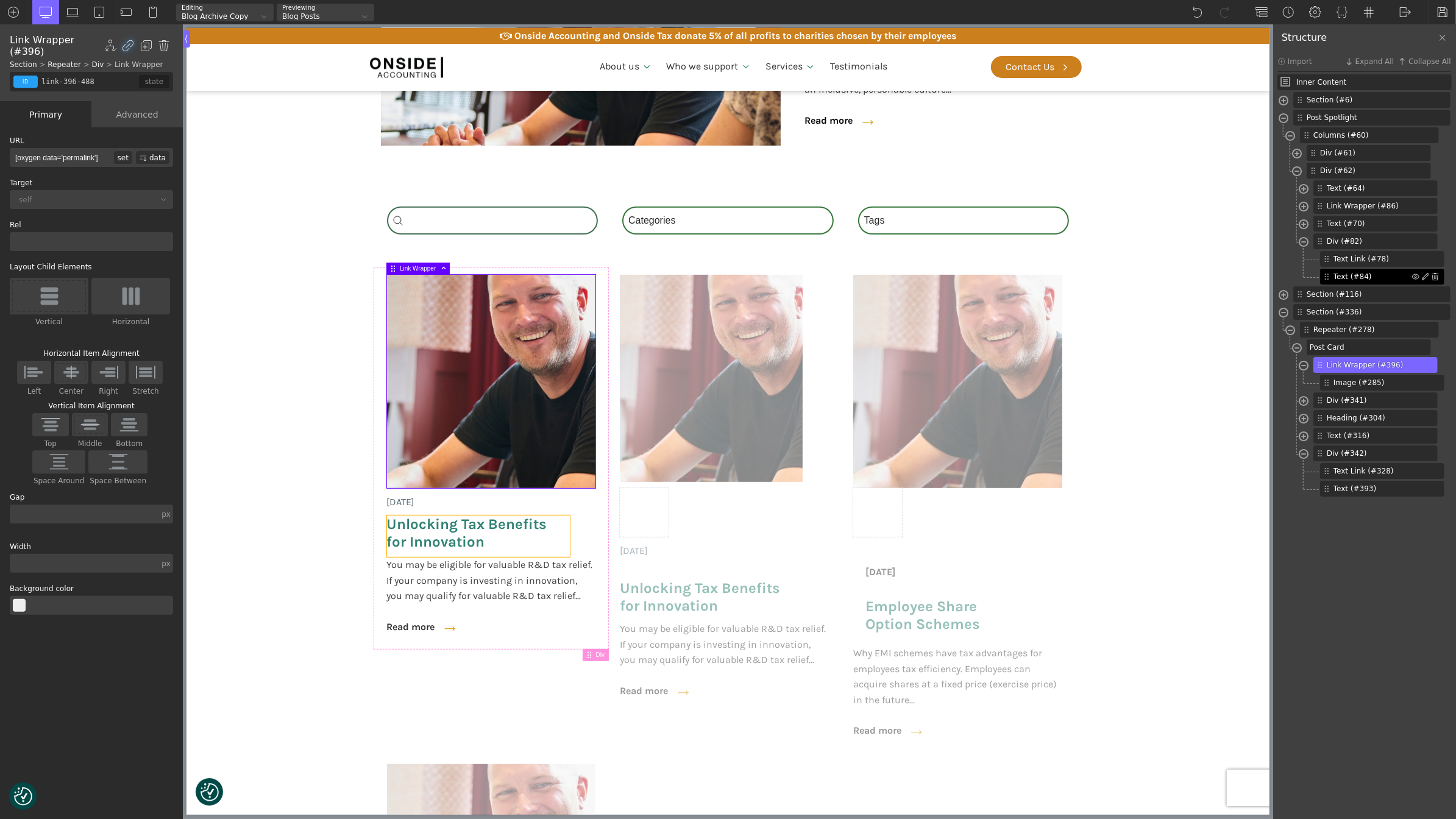
click at [424, 532] on span "Unlocking Tax Benefits for Innovation" at bounding box center [478, 533] width 183 height 35
type input "post-heading"
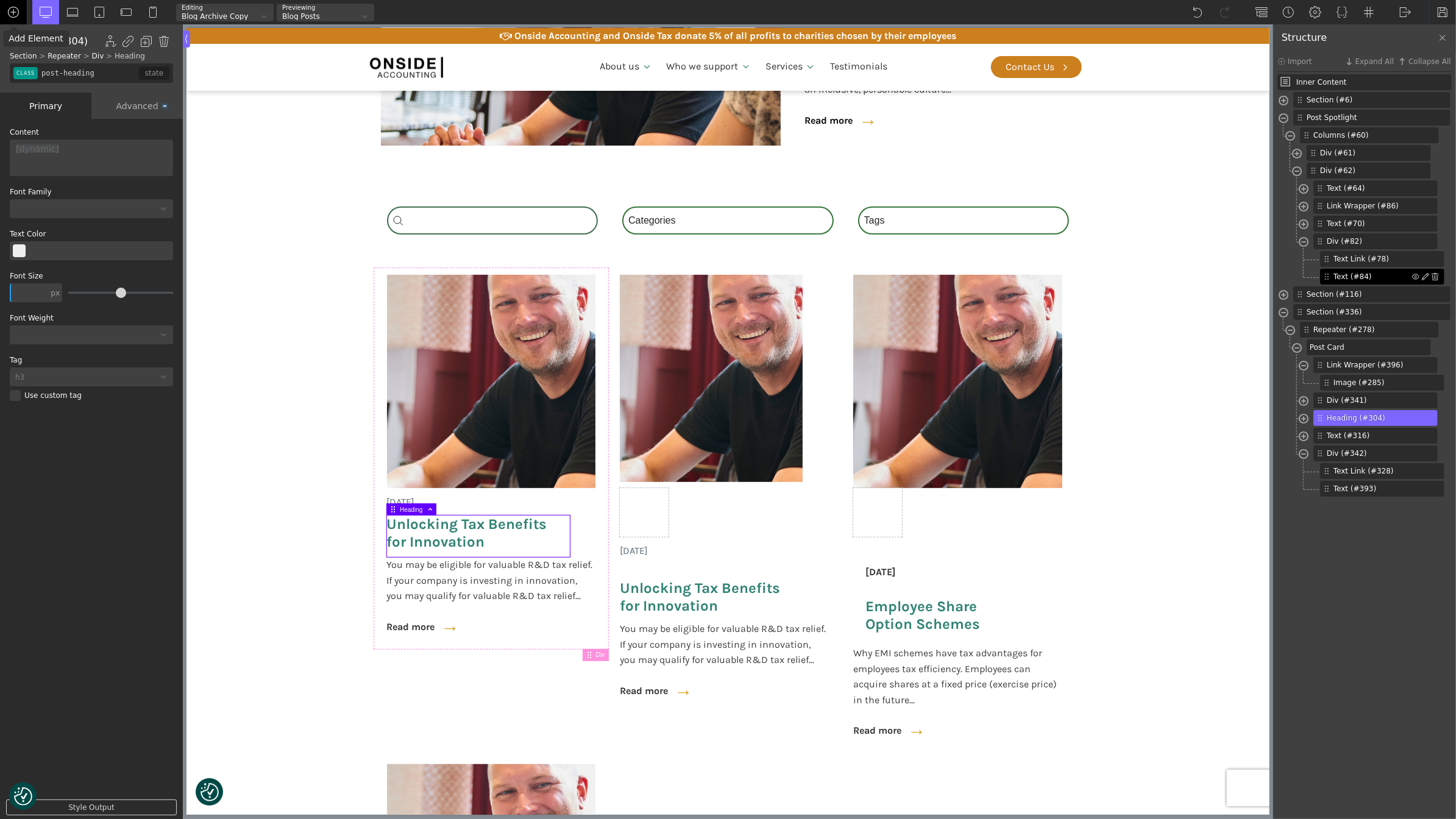
click at [12, 18] on img at bounding box center [13, 12] width 12 height 12
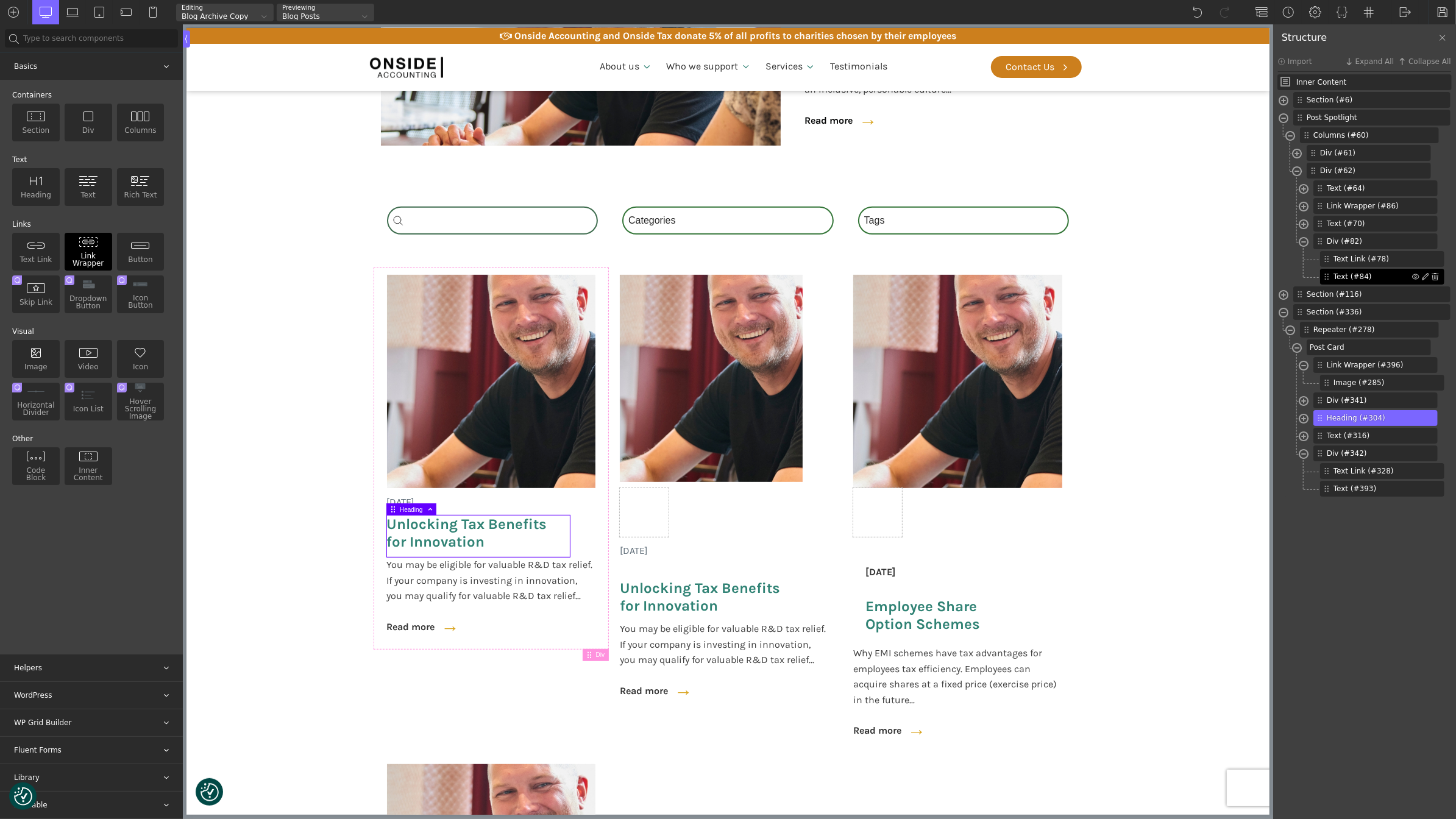
click at [93, 244] on img at bounding box center [88, 242] width 19 height 11
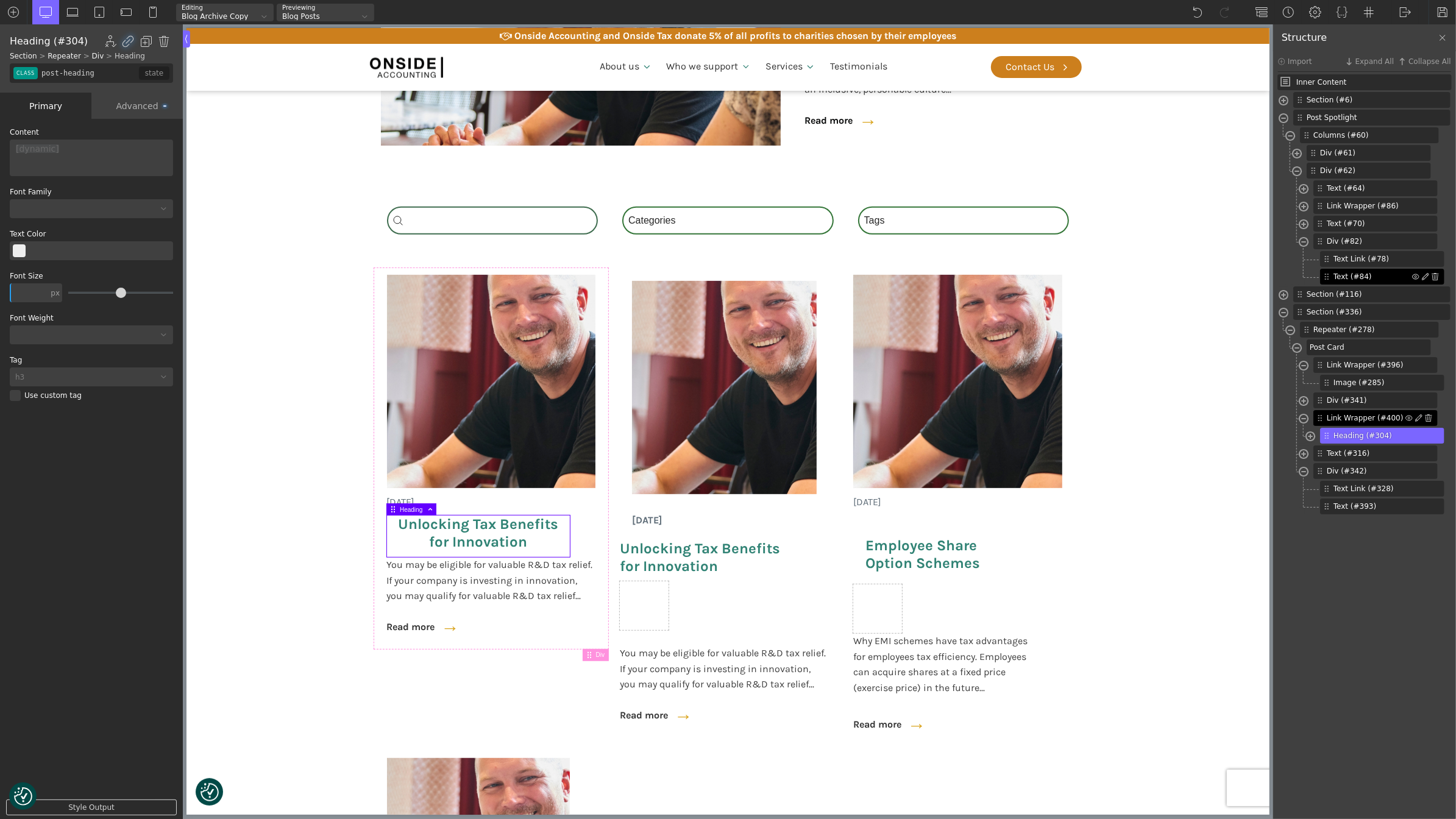
click at [1342, 419] on span "Link Wrapper (#400)" at bounding box center [1367, 418] width 79 height 11
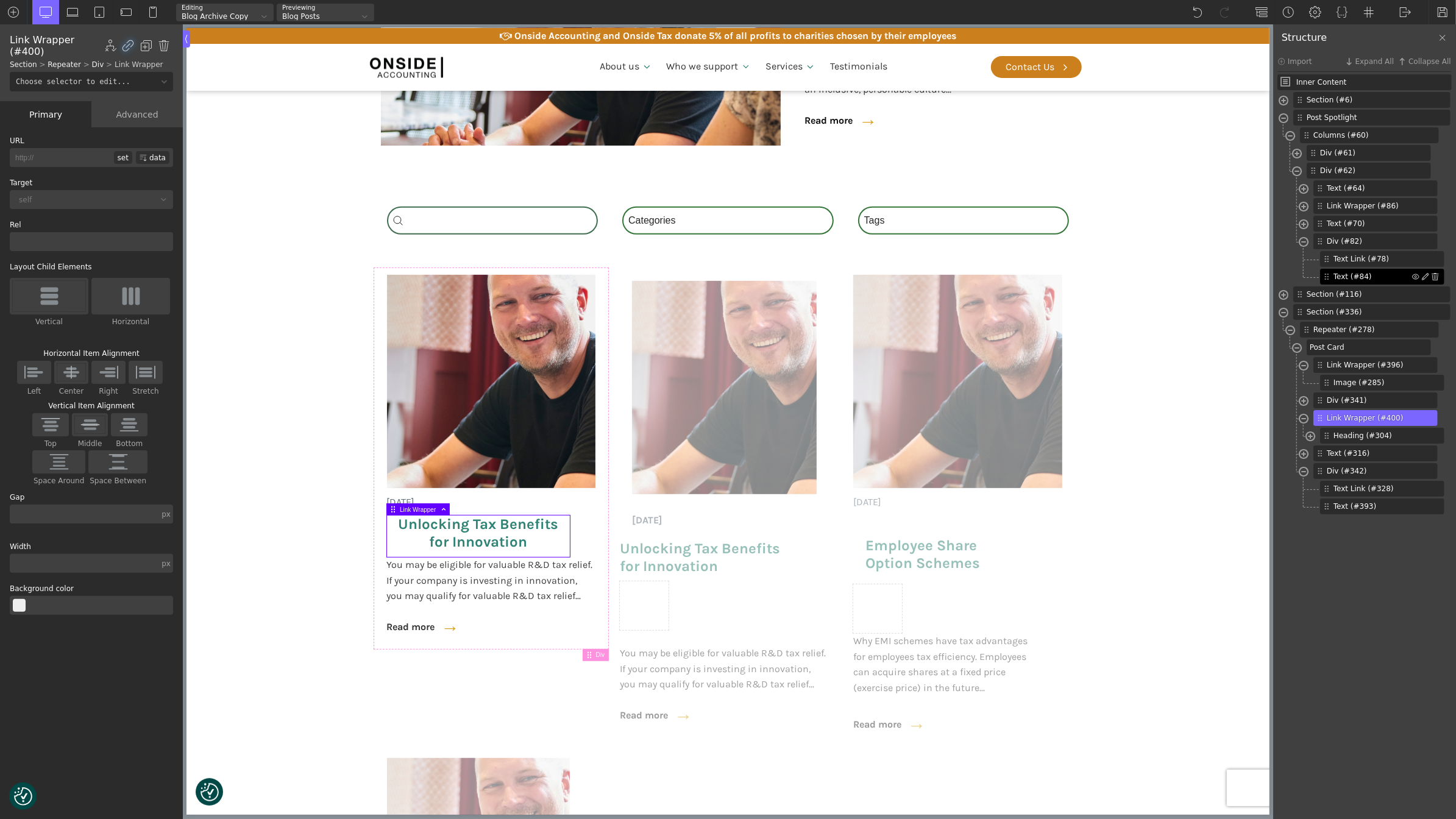
click at [32, 381] on div at bounding box center [34, 372] width 34 height 23
click at [0, 0] on input "Left" at bounding box center [0, 0] width 0 height 0
click at [1358, 436] on span "Heading (#304)" at bounding box center [1373, 436] width 79 height 11
type input "headline-304-488"
type input "post-heading"
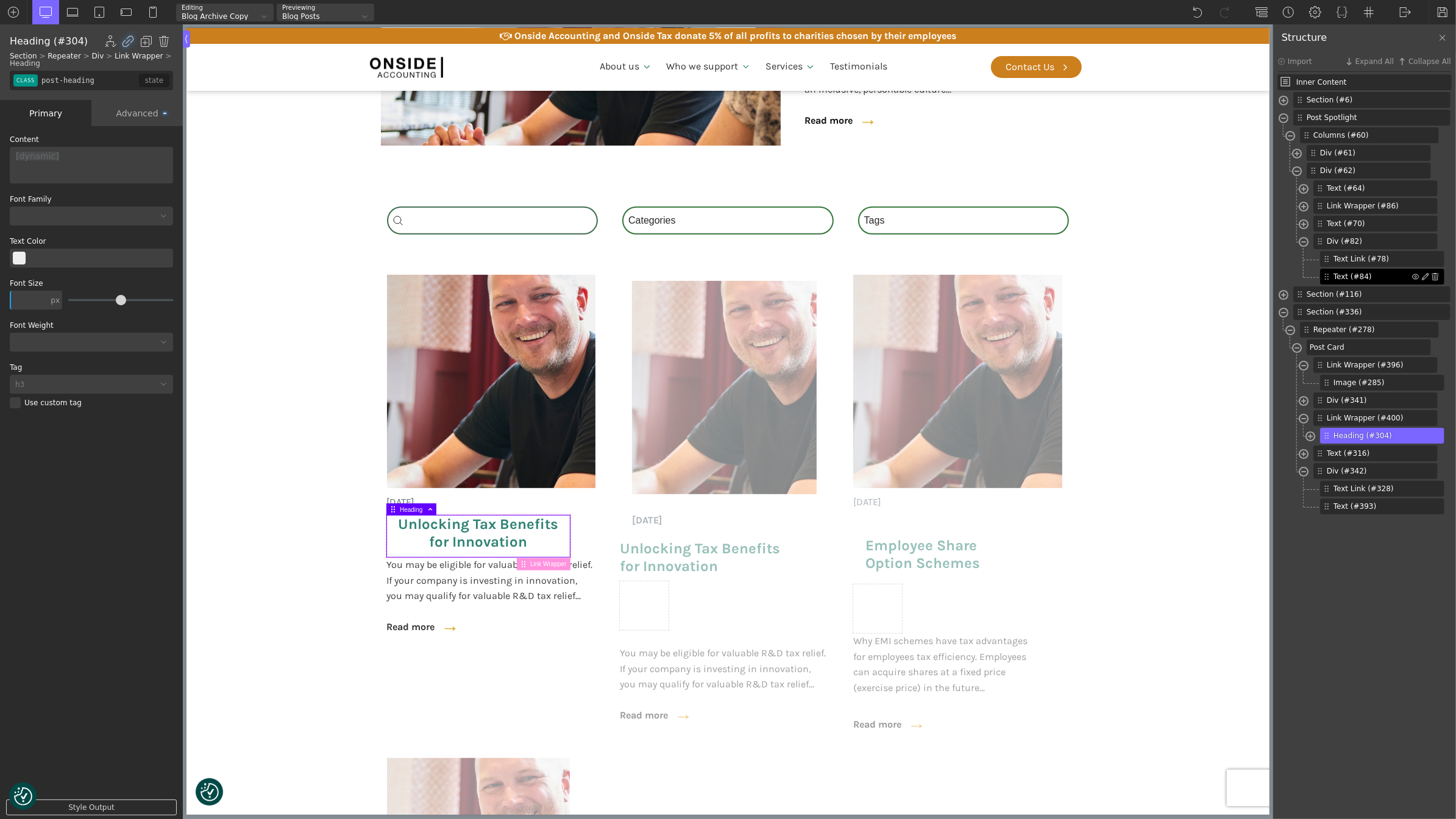
click at [136, 108] on div "Advanced" at bounding box center [137, 113] width 92 height 26
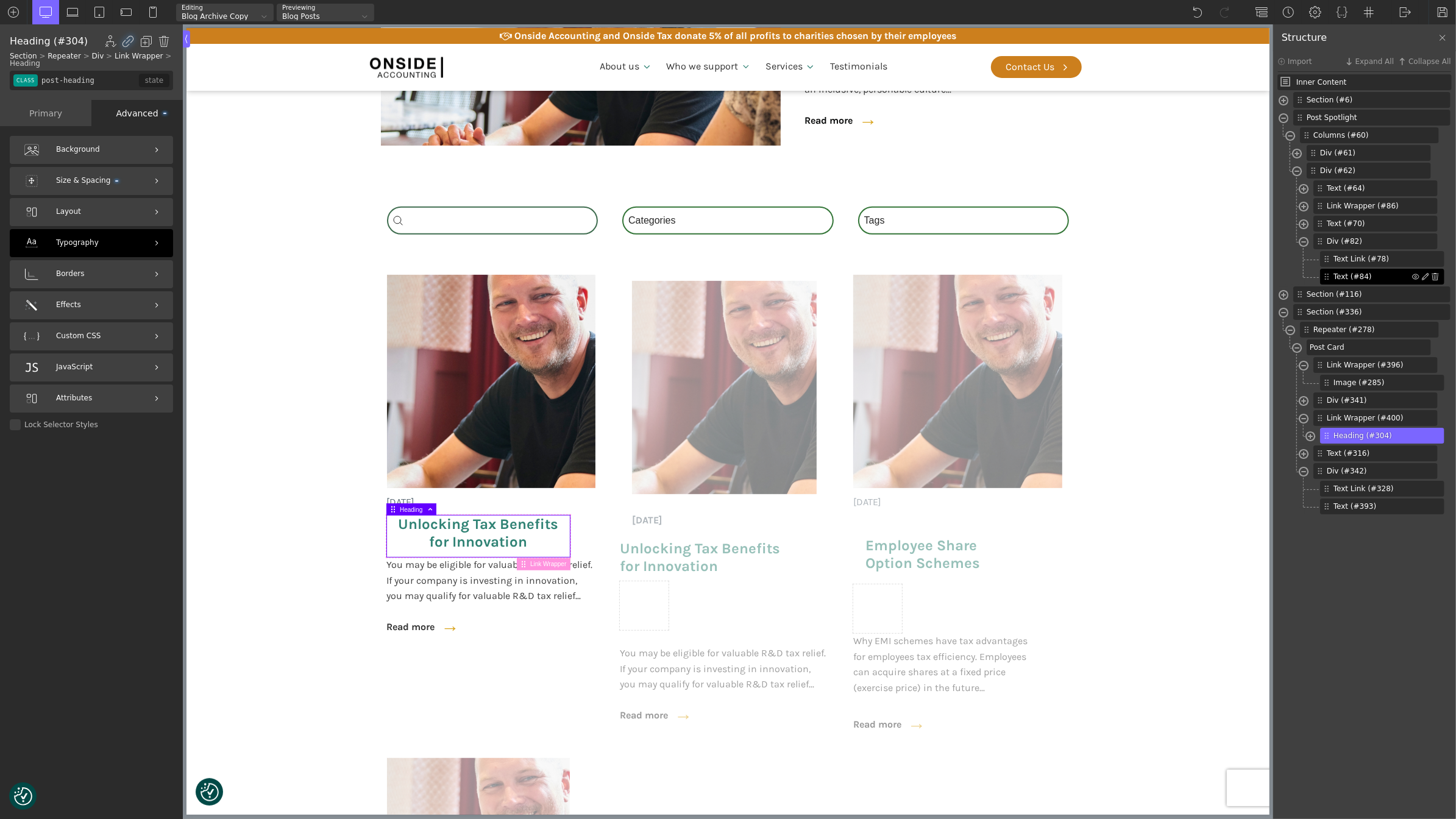
click at [102, 254] on div "Typography" at bounding box center [91, 243] width 164 height 28
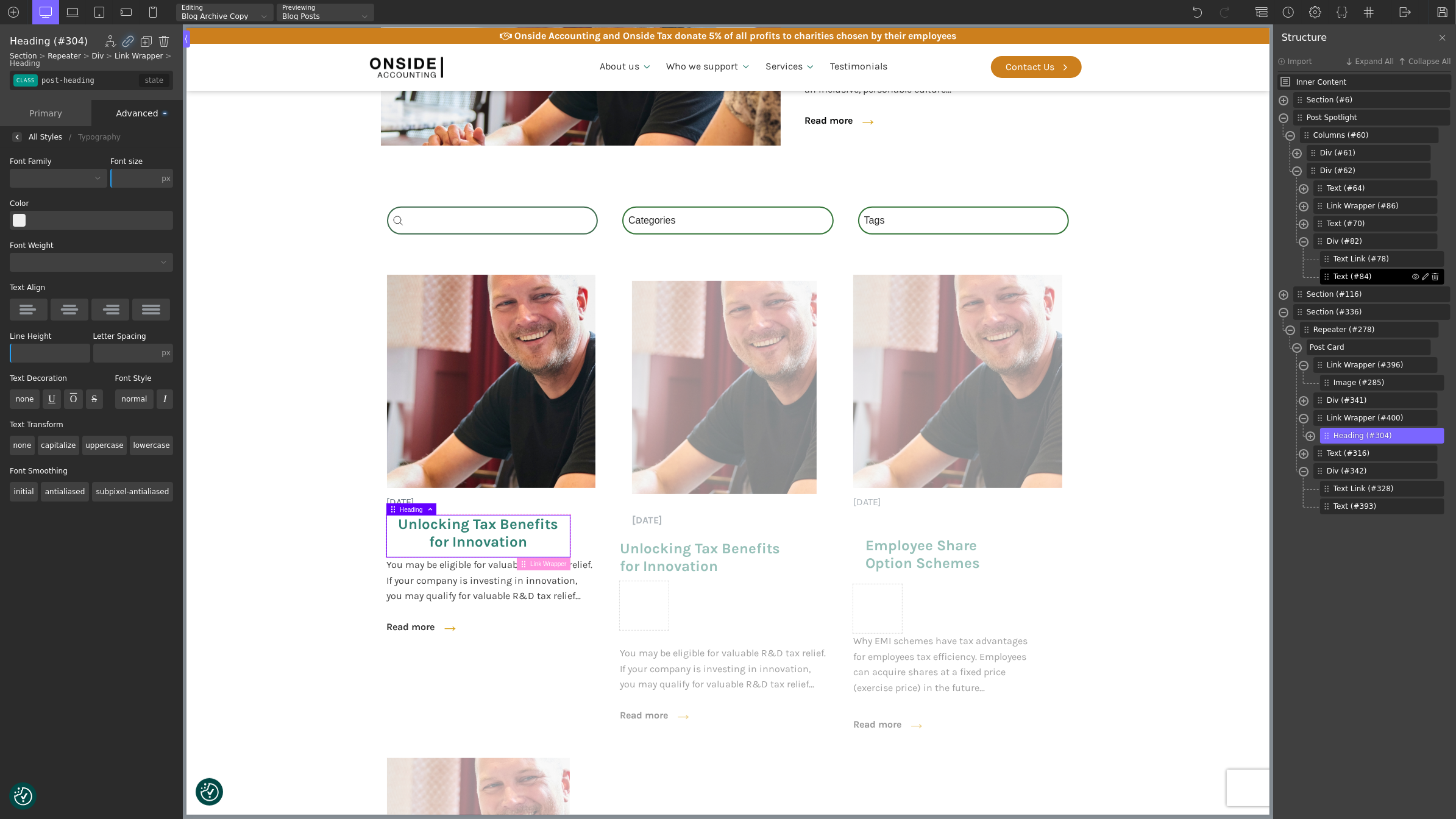
click at [30, 306] on img at bounding box center [28, 310] width 18 height 15
click at [0, 0] on input "radio" at bounding box center [0, 0] width 0 height 0
click at [1348, 417] on span "Link Wrapper (#400)" at bounding box center [1367, 418] width 79 height 11
type input "link-400-488"
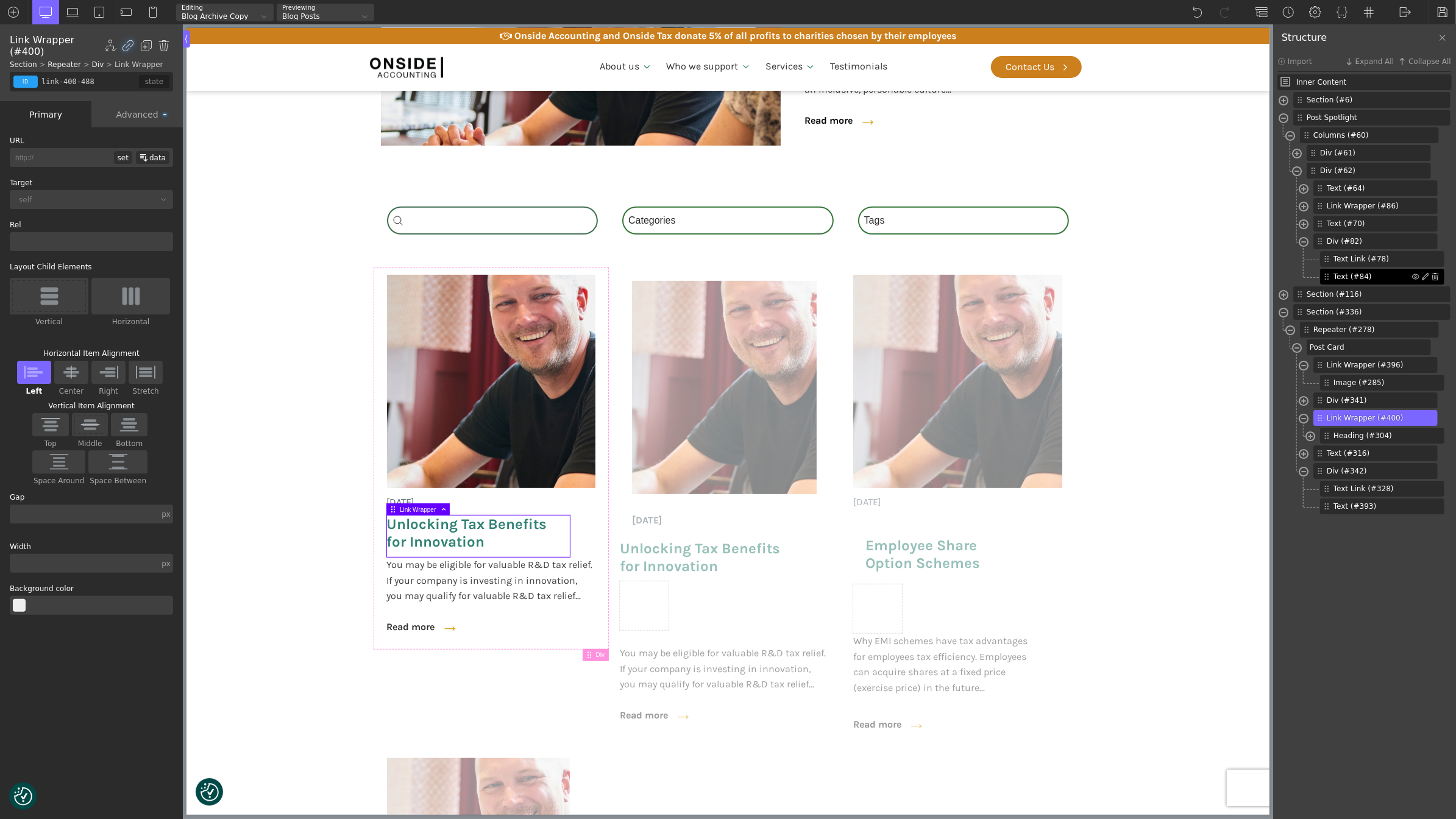
click at [158, 156] on div "data" at bounding box center [152, 158] width 33 height 13
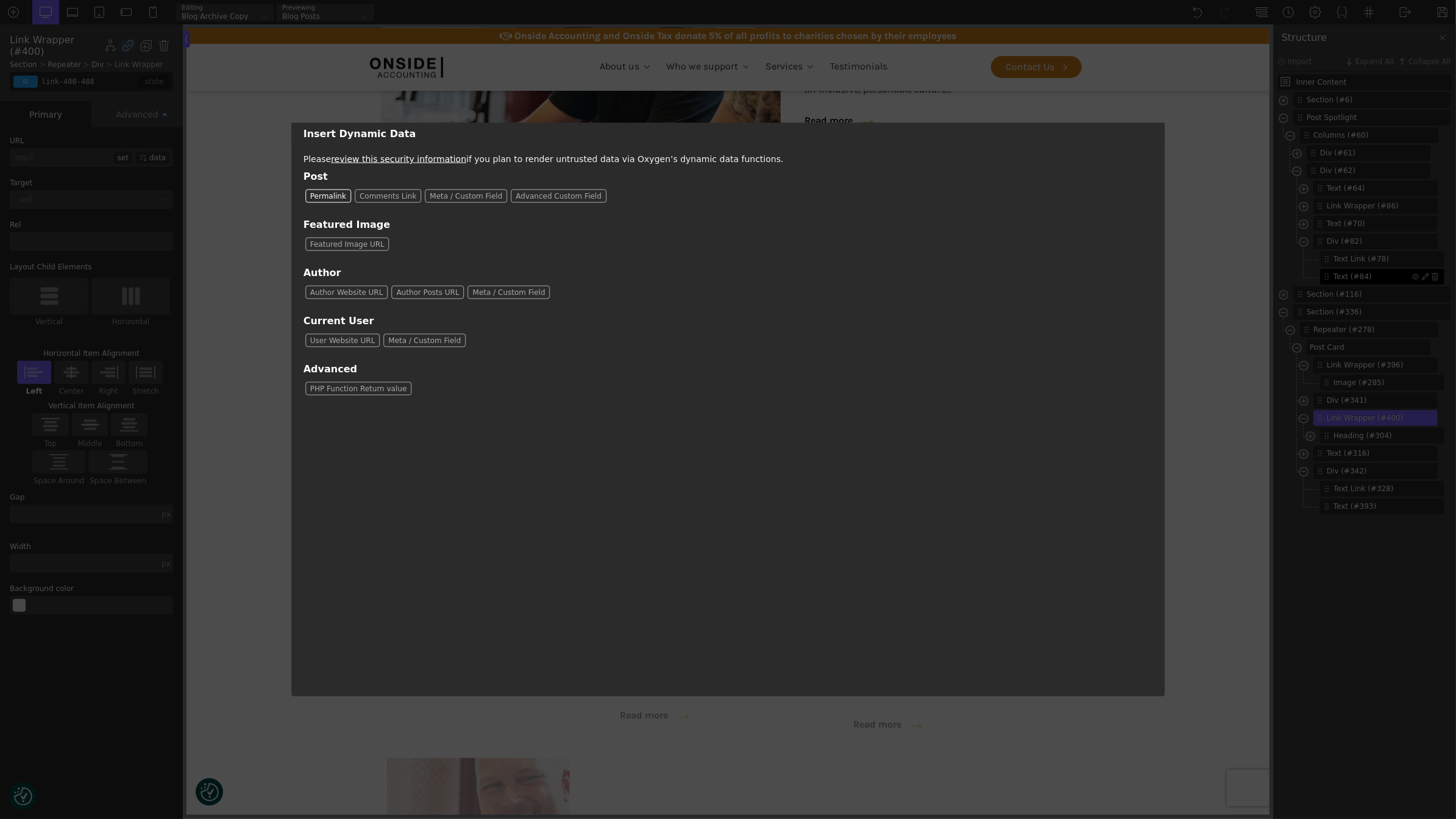
type input "[oxygen data='permalink']"
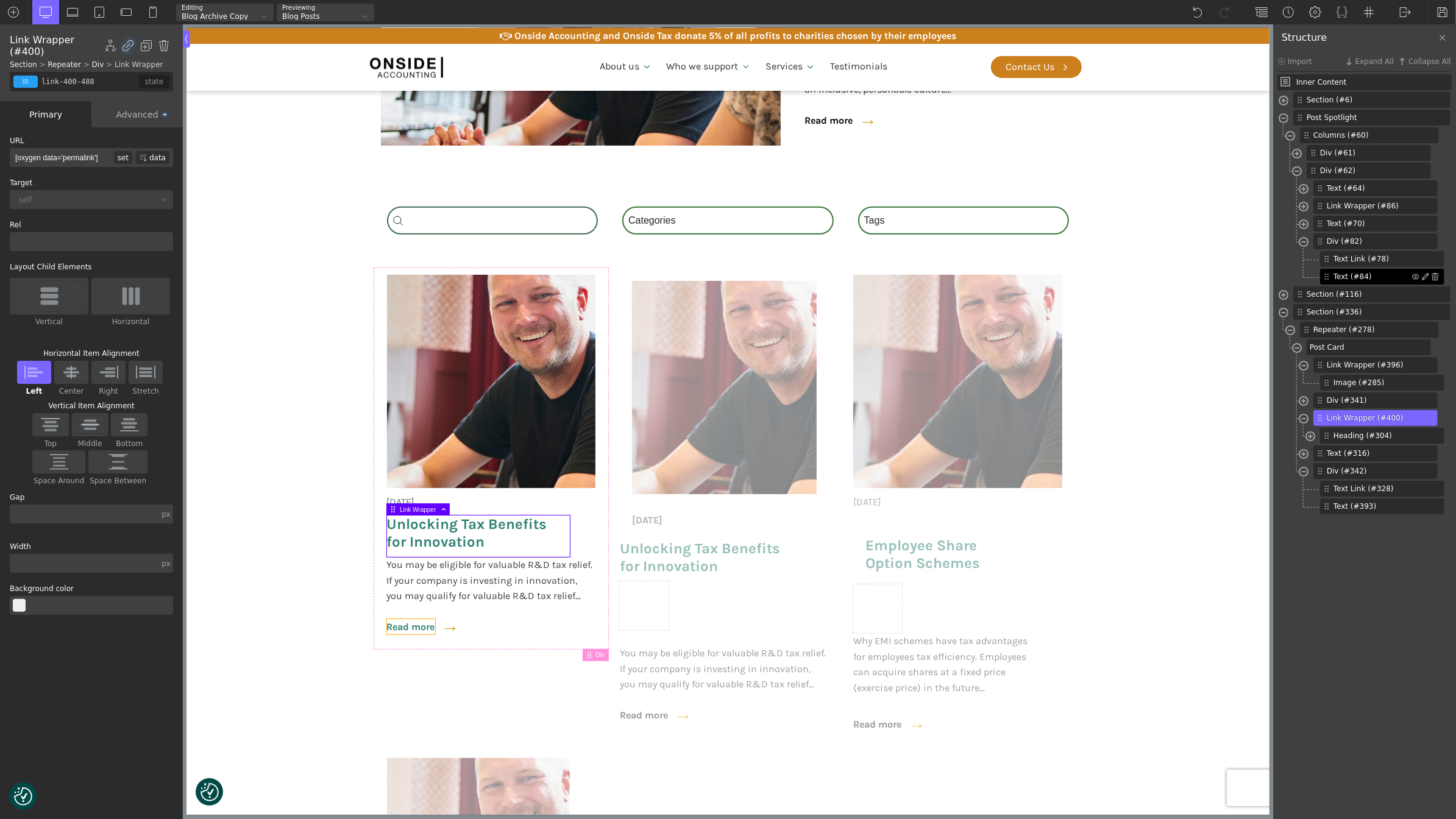
click at [411, 628] on link "Read more" at bounding box center [410, 627] width 48 height 16
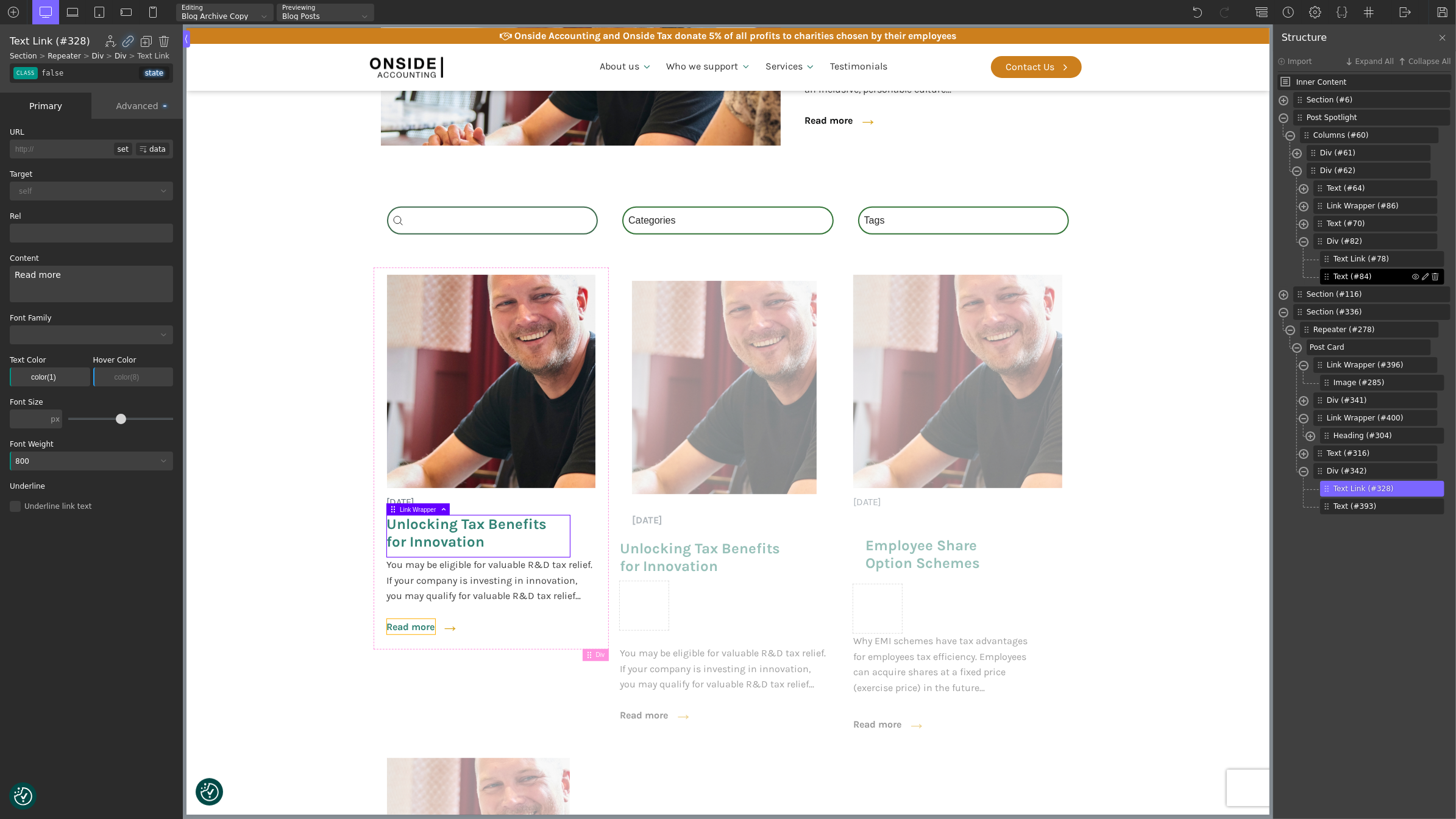
type input "link_text-328-488"
type input "post-bttn"
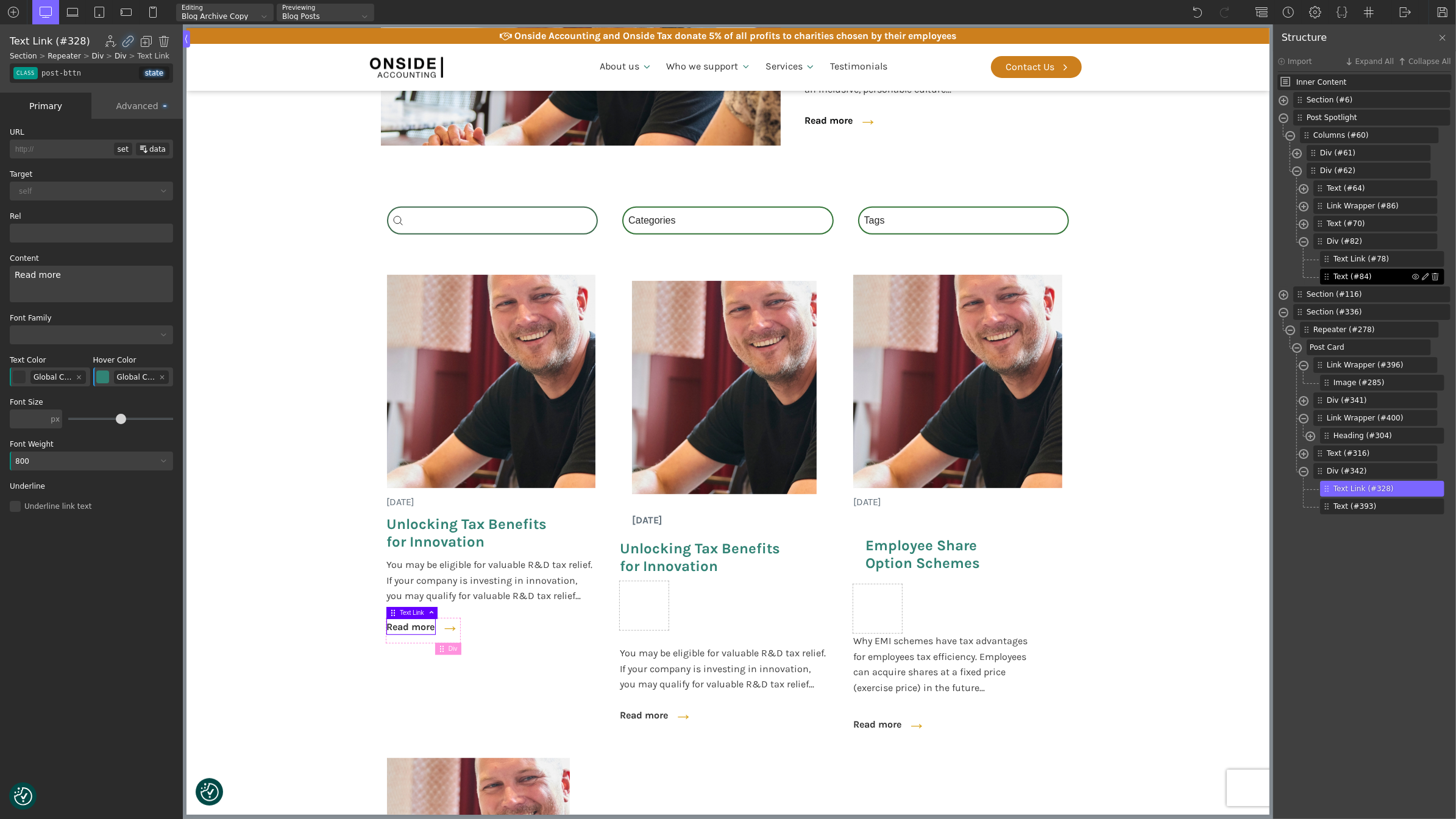
click at [146, 153] on div "data" at bounding box center [152, 149] width 33 height 13
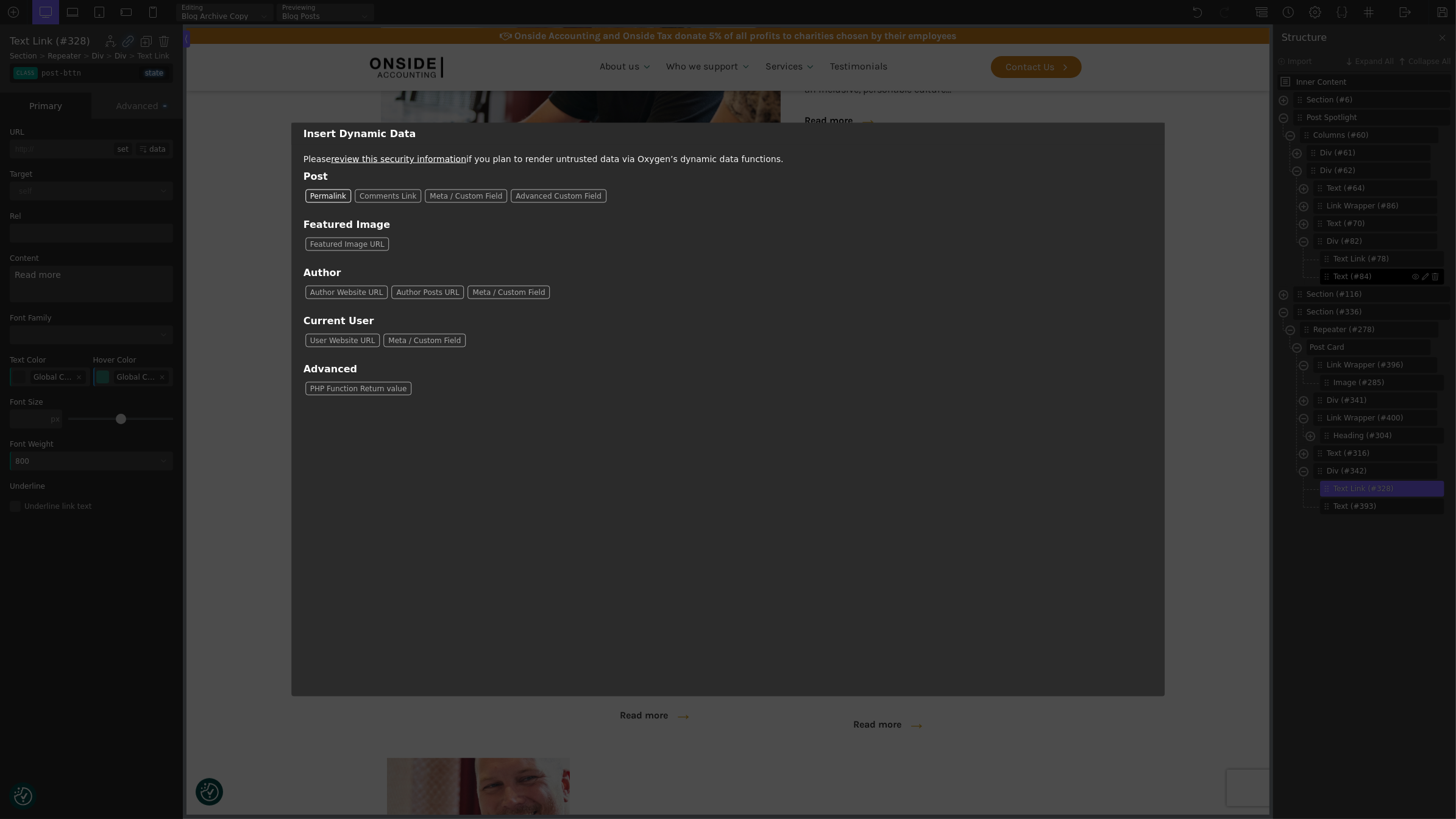
type input "[oxygen data='permalink']"
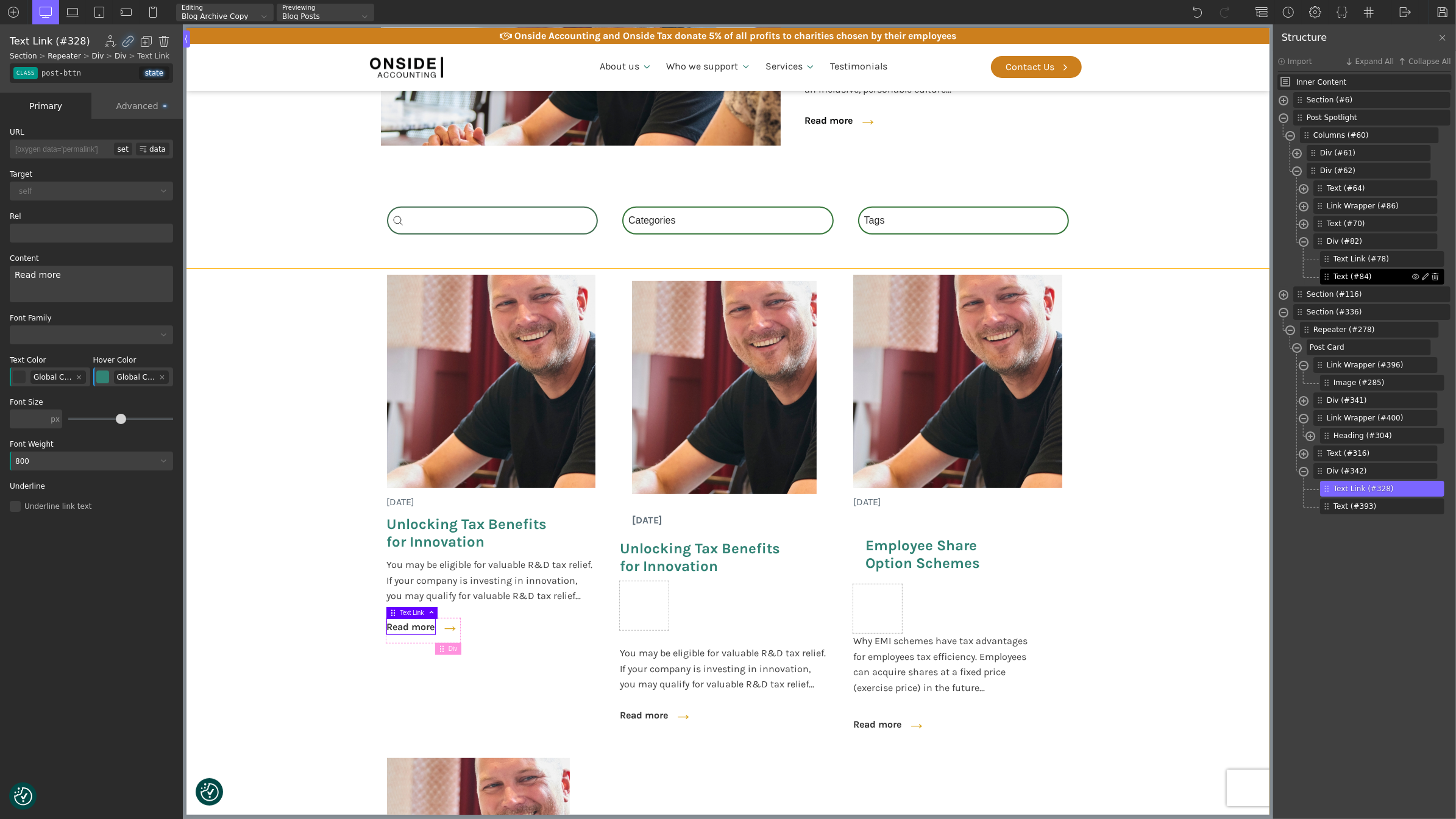
click at [301, 393] on section "[DATE] Unlocking Tax Benefits for Innovation You may be eligible for valuable R…" at bounding box center [727, 785] width 1083 height 1033
type input "section-336-488"
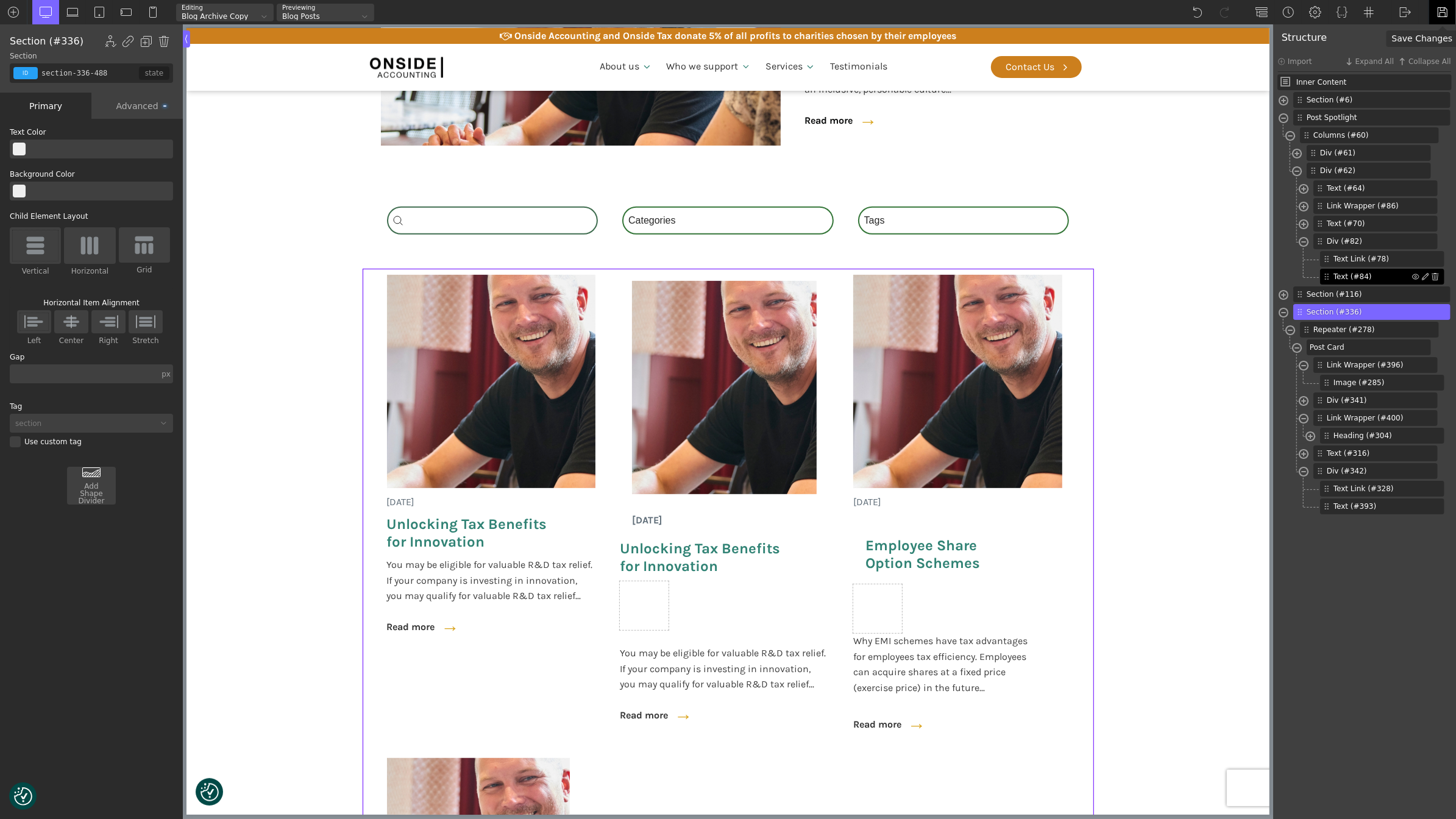
click at [1438, 10] on img at bounding box center [1443, 12] width 12 height 12
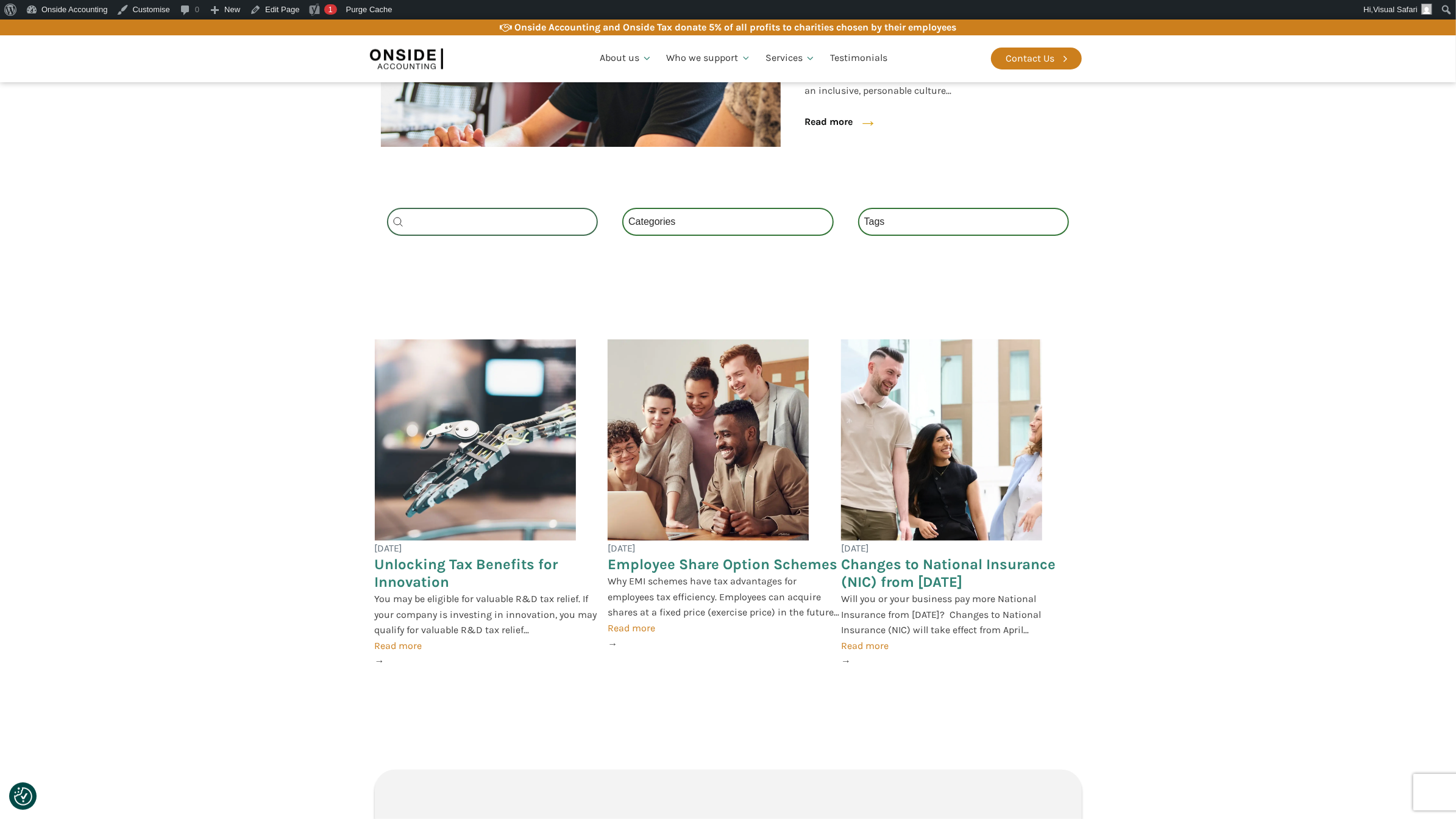
scroll to position [422, 0]
